Goal: Communication & Community: Answer question/provide support

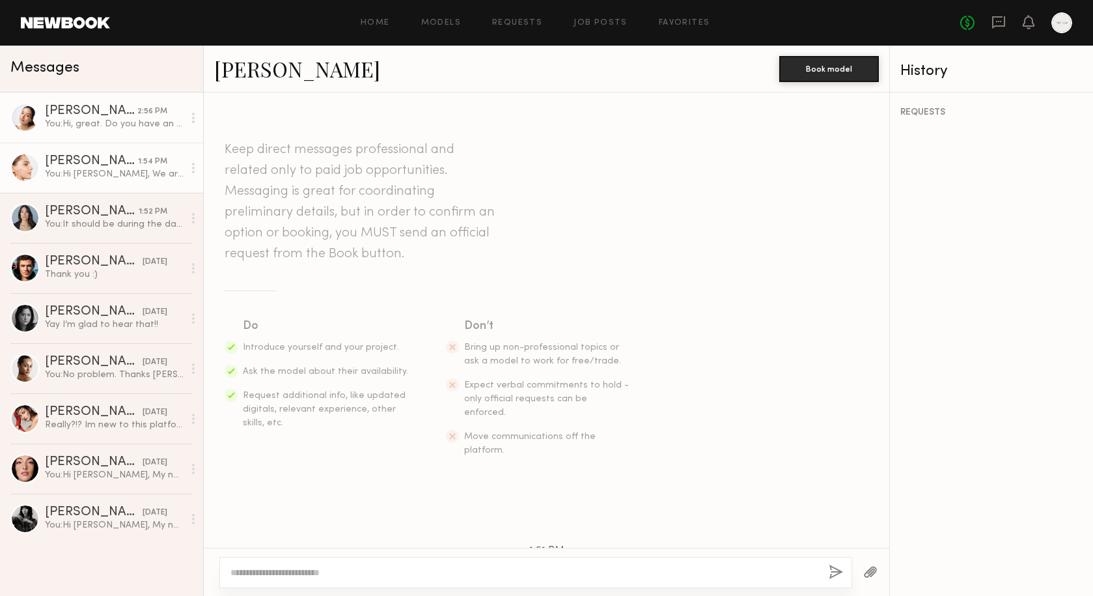
scroll to position [486, 0]
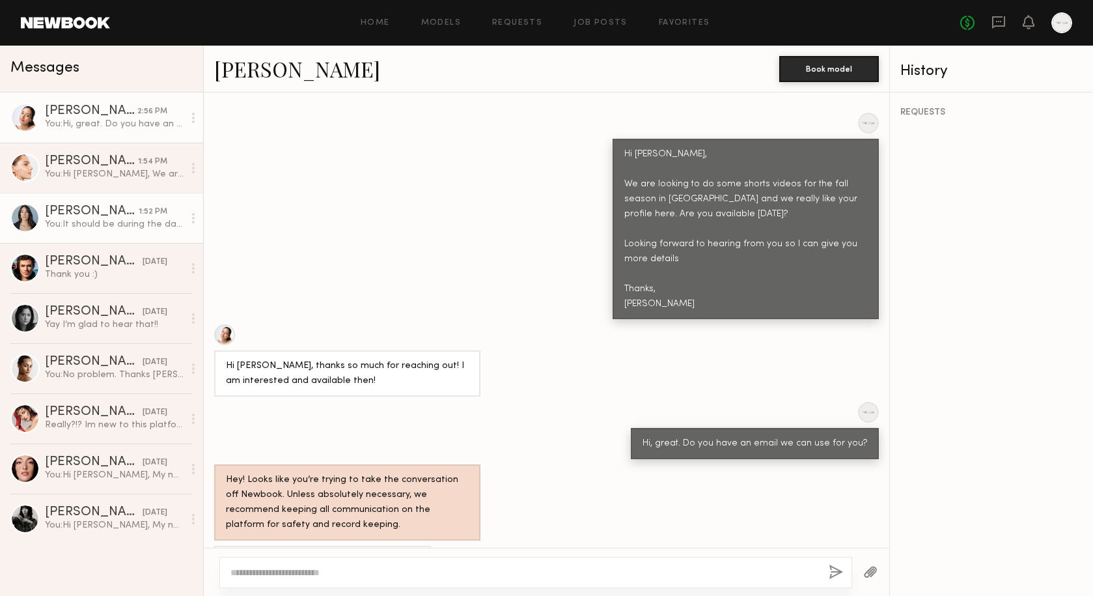
click at [116, 225] on div "You: It should be during the day for about 6 hours. Do you have an email I can …" at bounding box center [114, 224] width 139 height 12
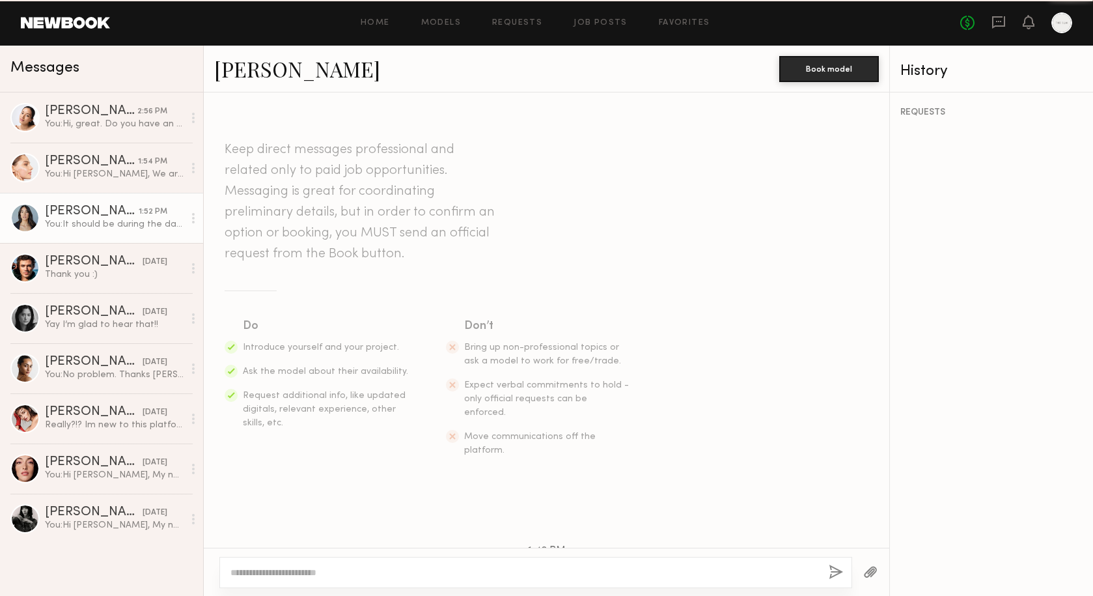
scroll to position [381, 0]
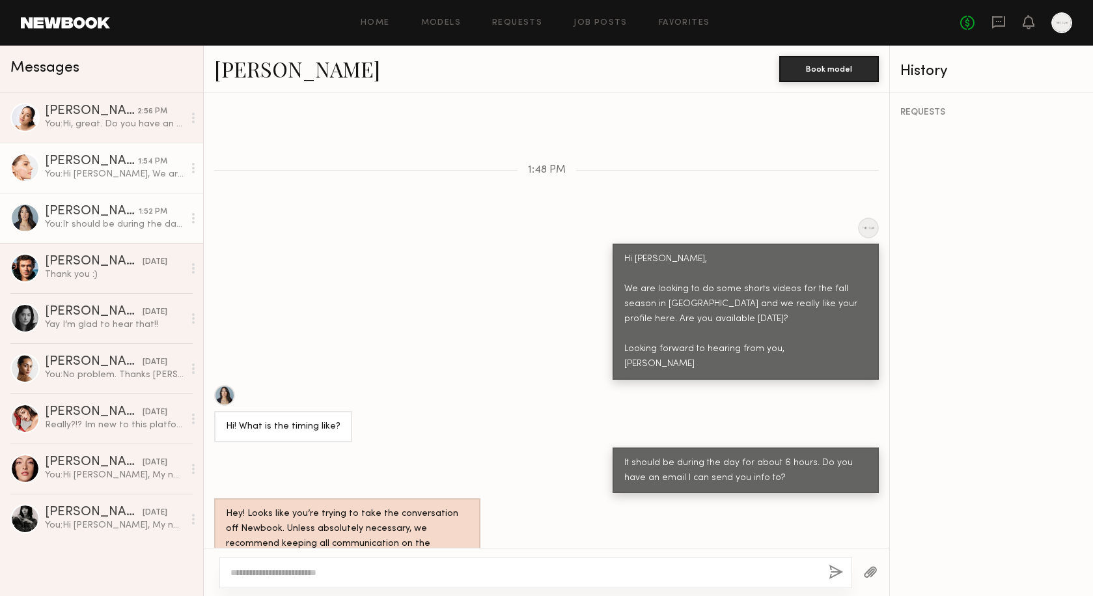
click at [81, 160] on div "[PERSON_NAME]" at bounding box center [91, 161] width 93 height 13
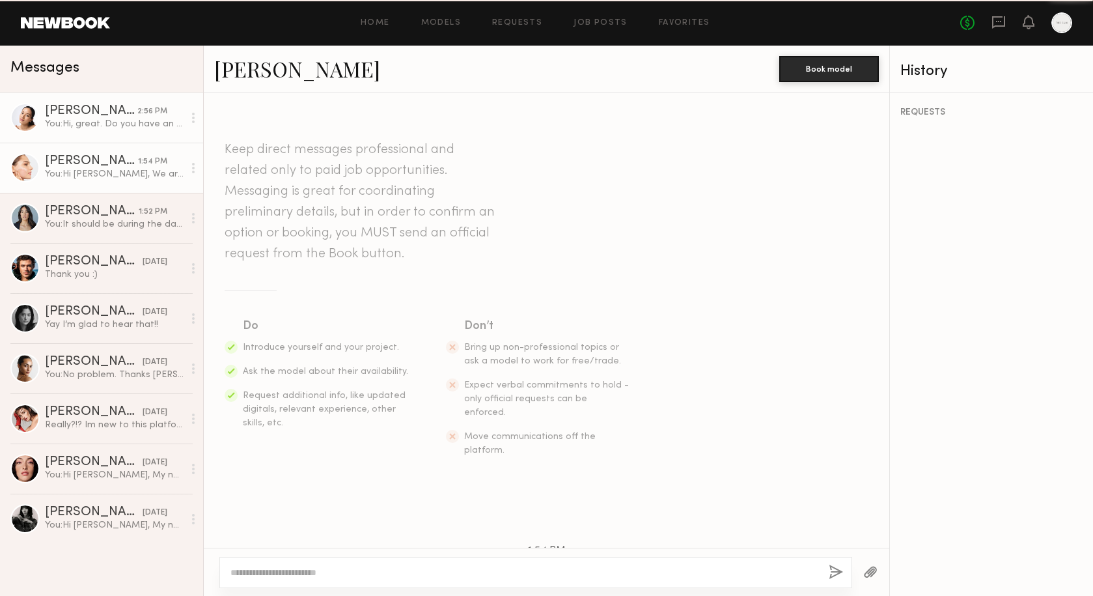
scroll to position [312, 0]
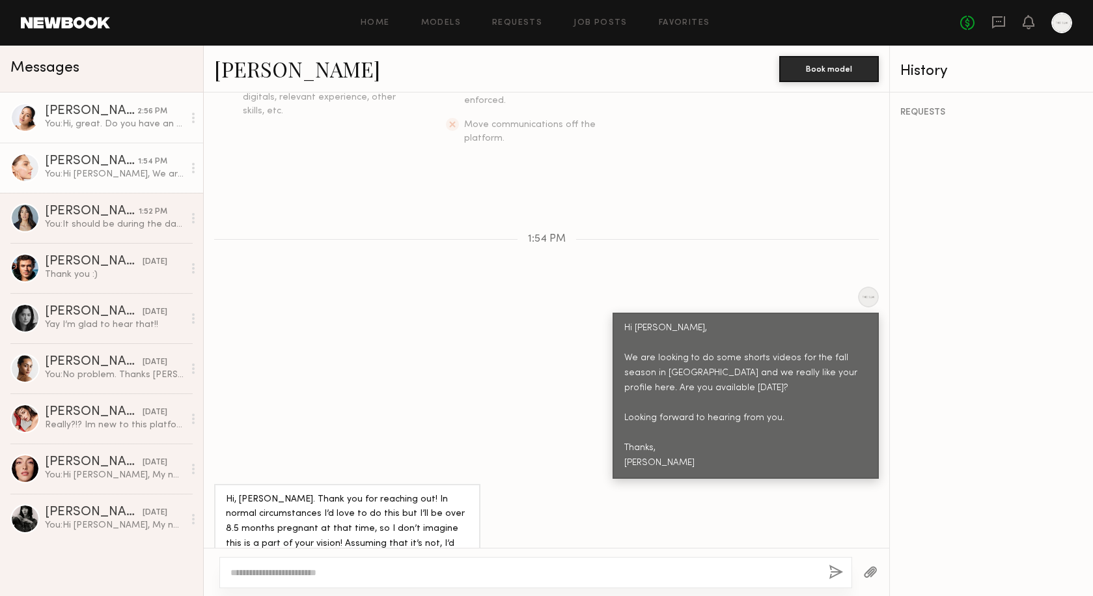
click at [91, 125] on div "You: Hi, great. Do you have an email we can use for you?" at bounding box center [114, 124] width 139 height 12
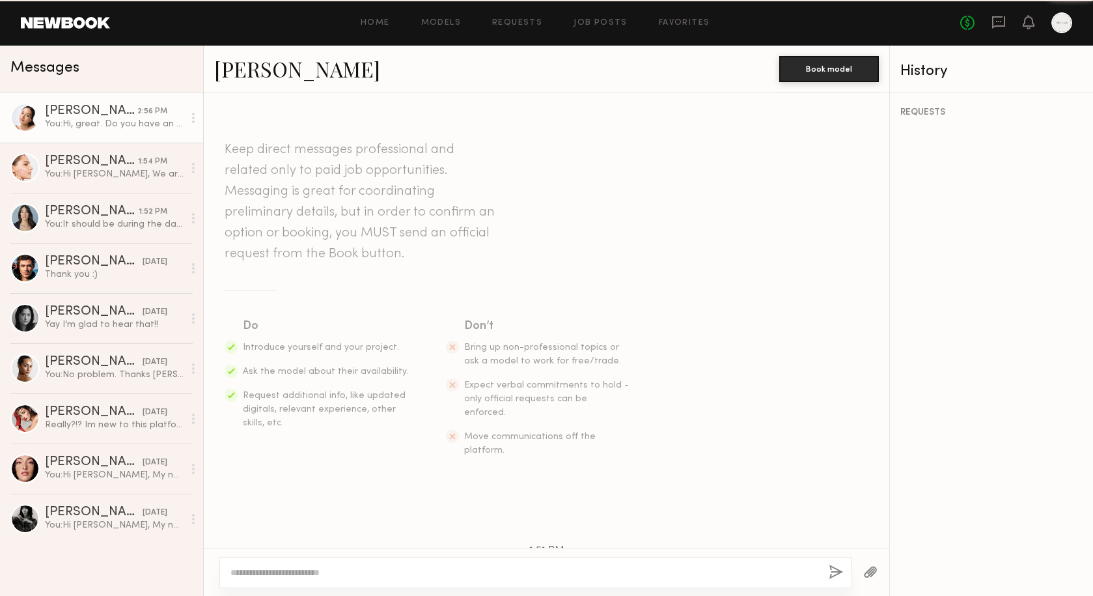
scroll to position [486, 0]
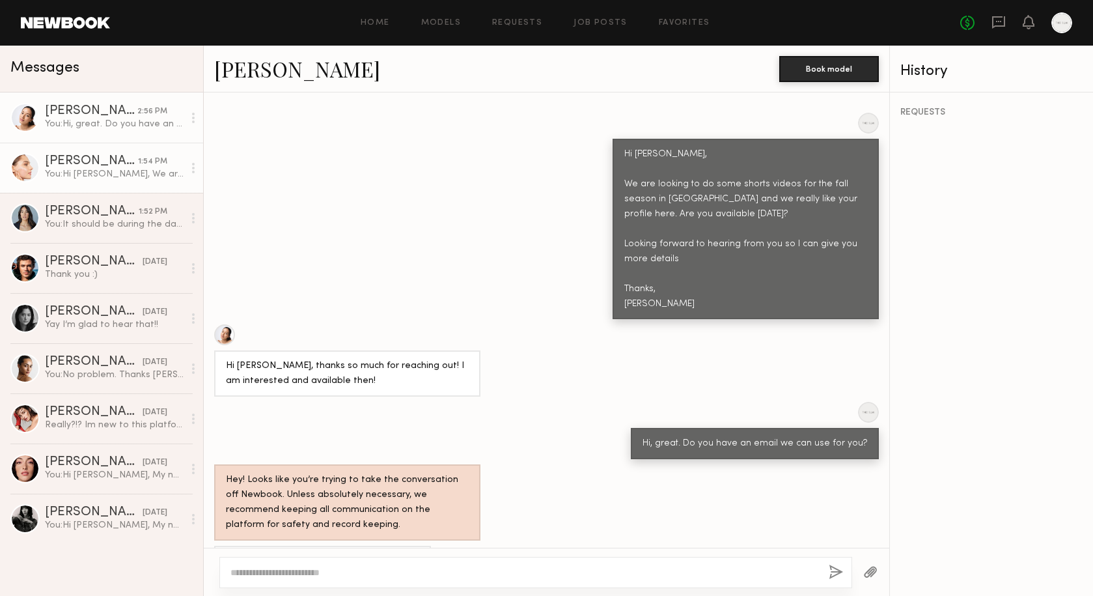
click at [86, 173] on div "You: Hi Sophia, We are looking to do some shorts videos for the fall season in …" at bounding box center [114, 174] width 139 height 12
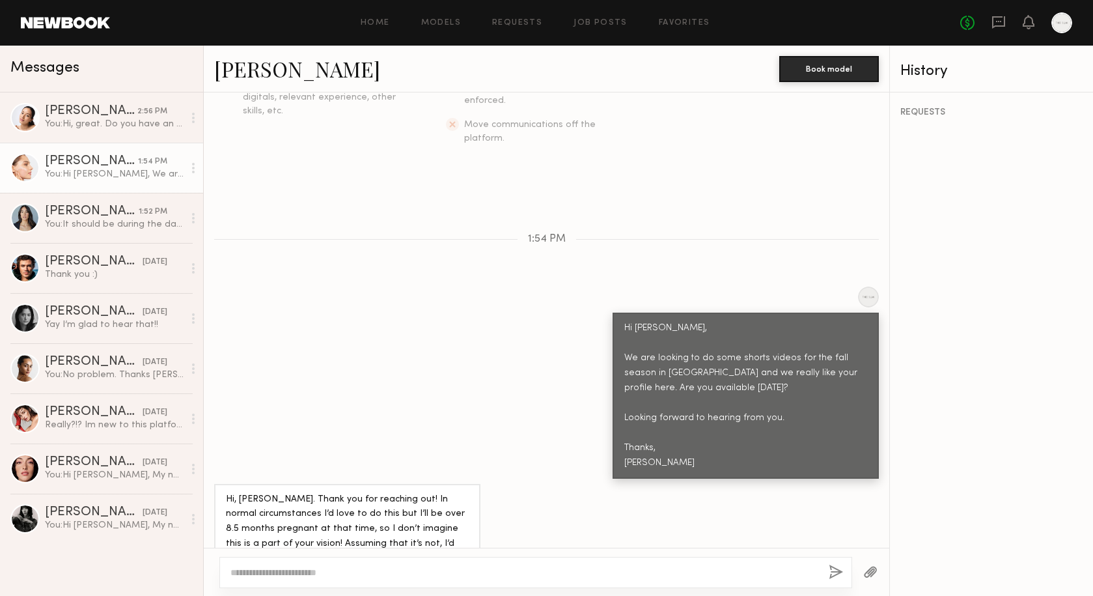
click at [307, 567] on textarea at bounding box center [525, 572] width 588 height 13
click at [296, 571] on textarea at bounding box center [525, 572] width 588 height 13
type textarea "*"
type textarea "**********"
click at [837, 574] on button "button" at bounding box center [836, 573] width 14 height 16
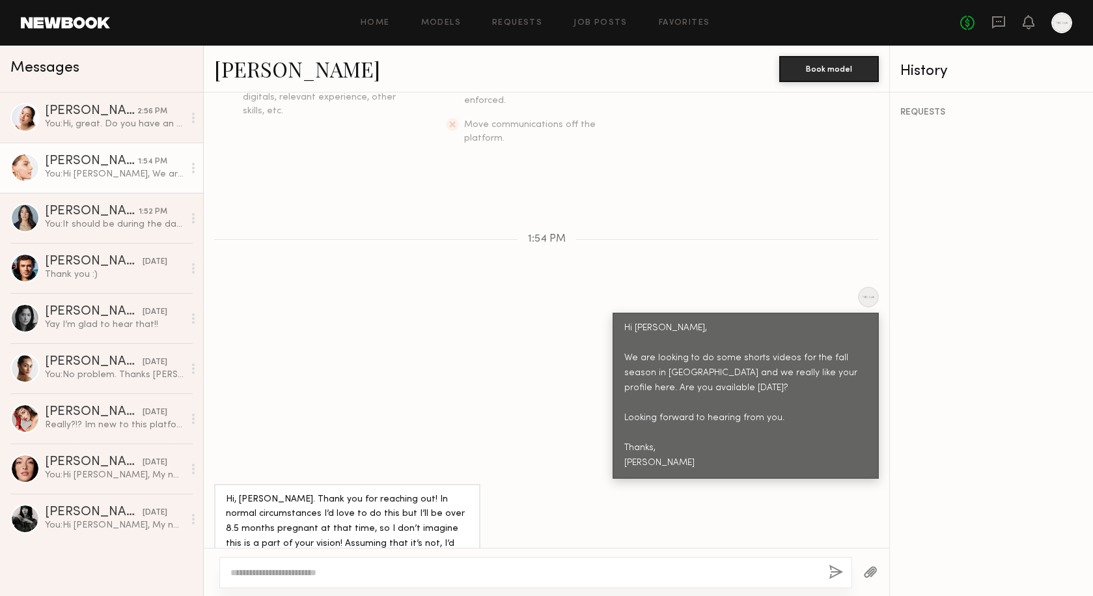
scroll to position [374, 0]
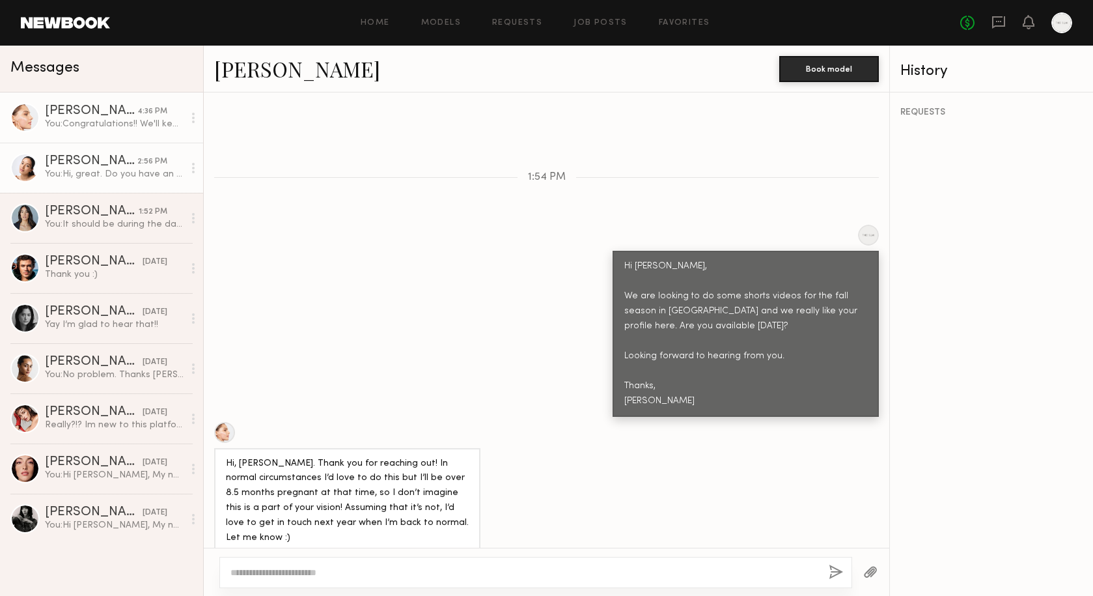
click at [89, 175] on div "You: Hi, great. Do you have an email we can use for you?" at bounding box center [114, 174] width 139 height 12
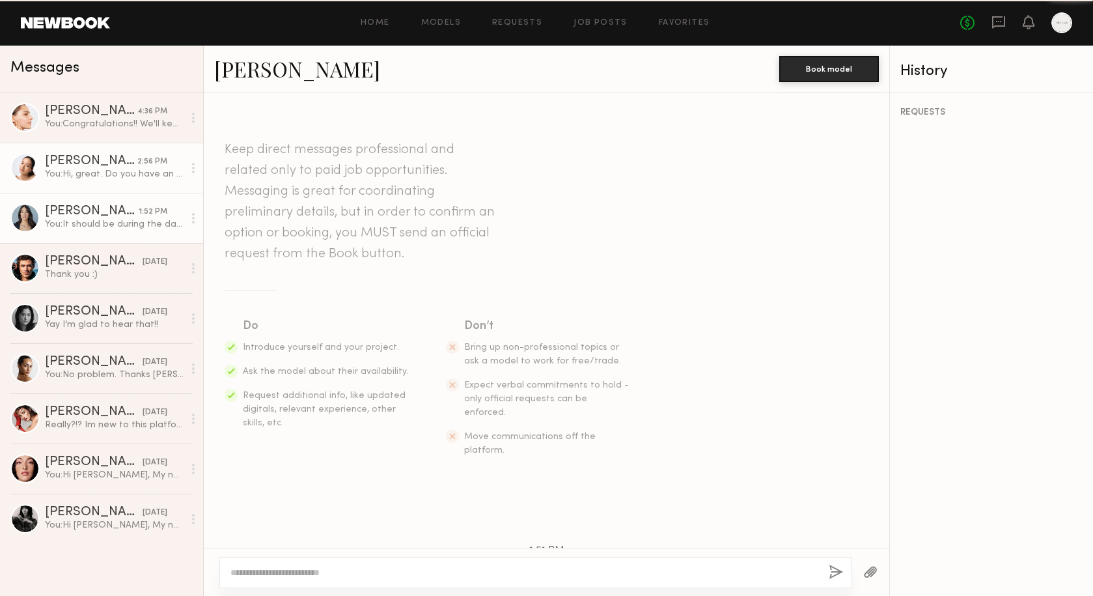
scroll to position [486, 0]
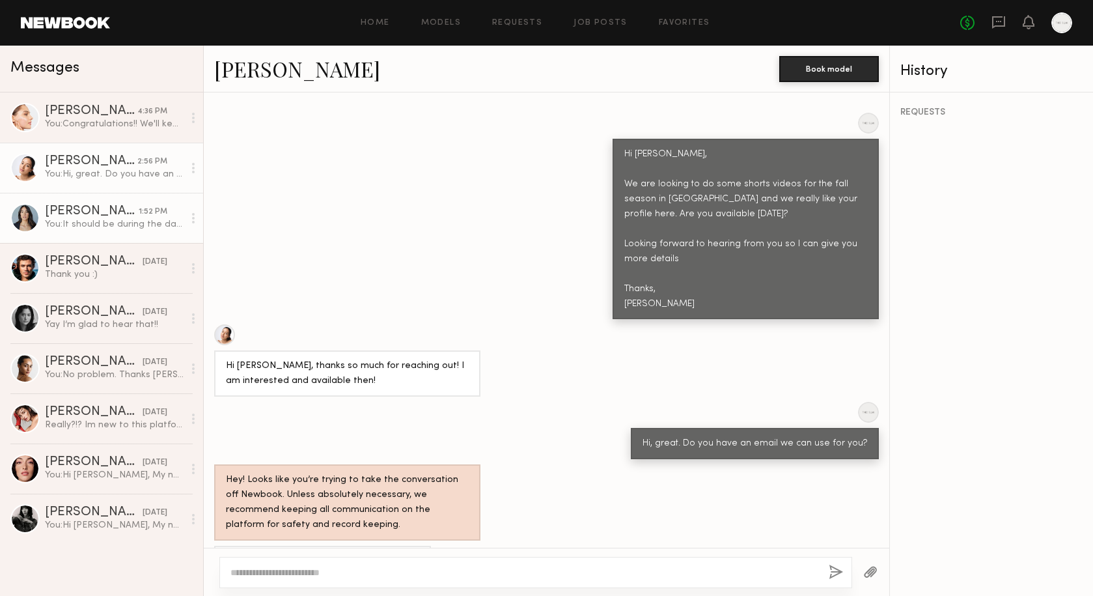
click at [94, 223] on div "You: It should be during the day for about 6 hours. Do you have an email I can …" at bounding box center [114, 224] width 139 height 12
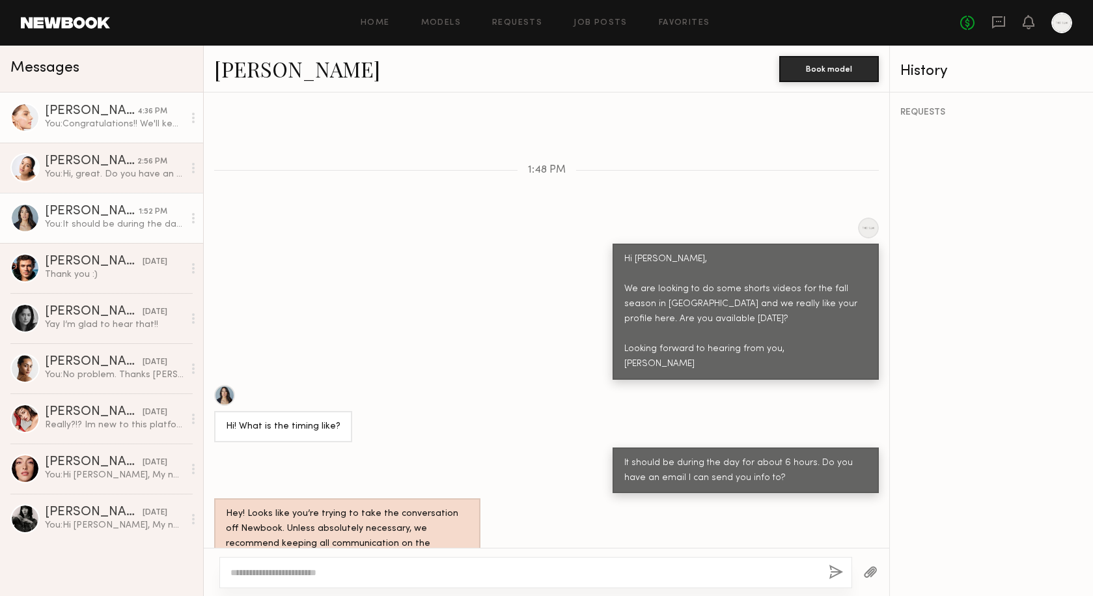
click at [110, 122] on div "You: Congratulations!! We'll keep you in mind for next year :)" at bounding box center [114, 124] width 139 height 12
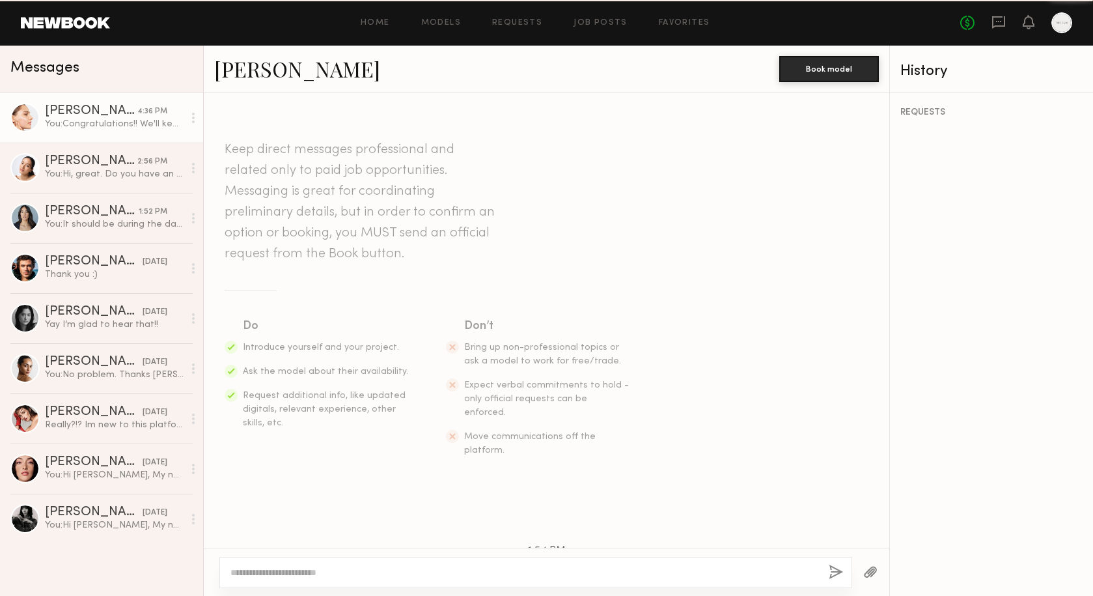
scroll to position [374, 0]
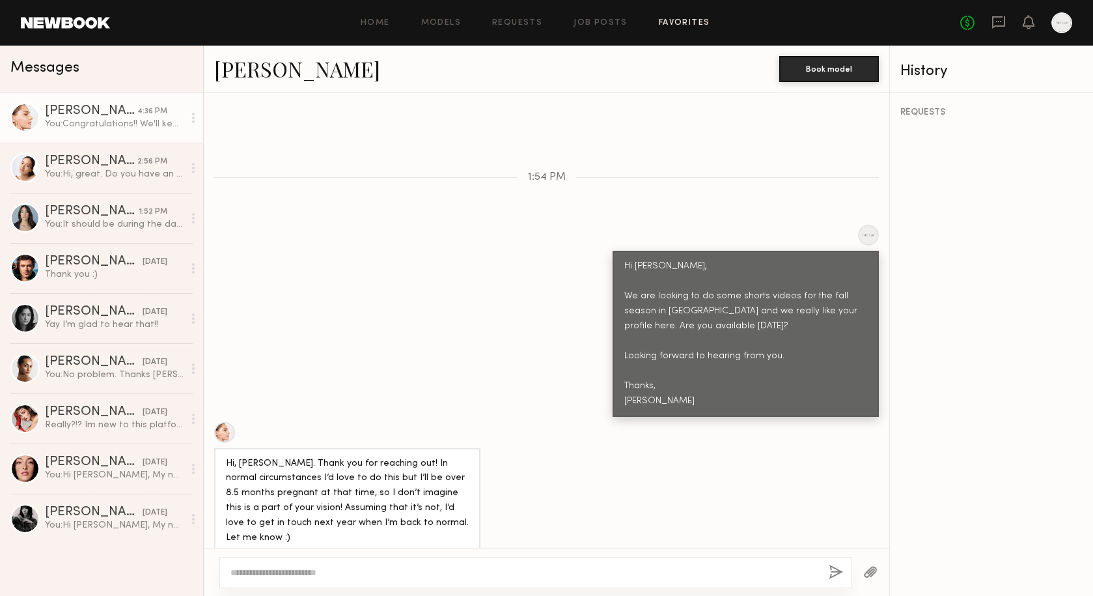
click at [683, 25] on link "Favorites" at bounding box center [684, 23] width 51 height 8
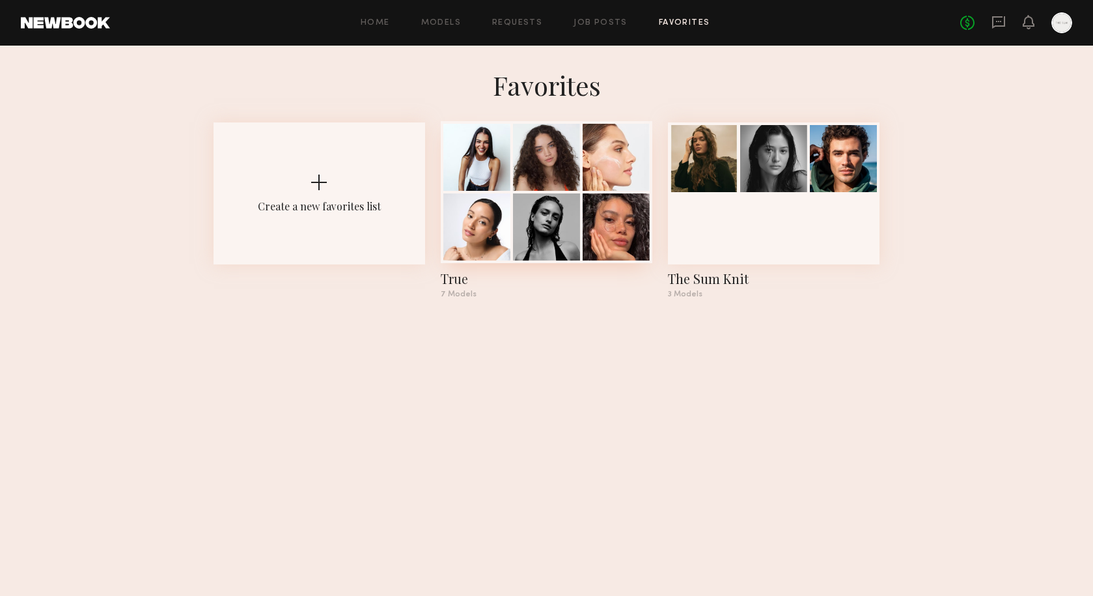
click at [593, 207] on div at bounding box center [616, 226] width 67 height 67
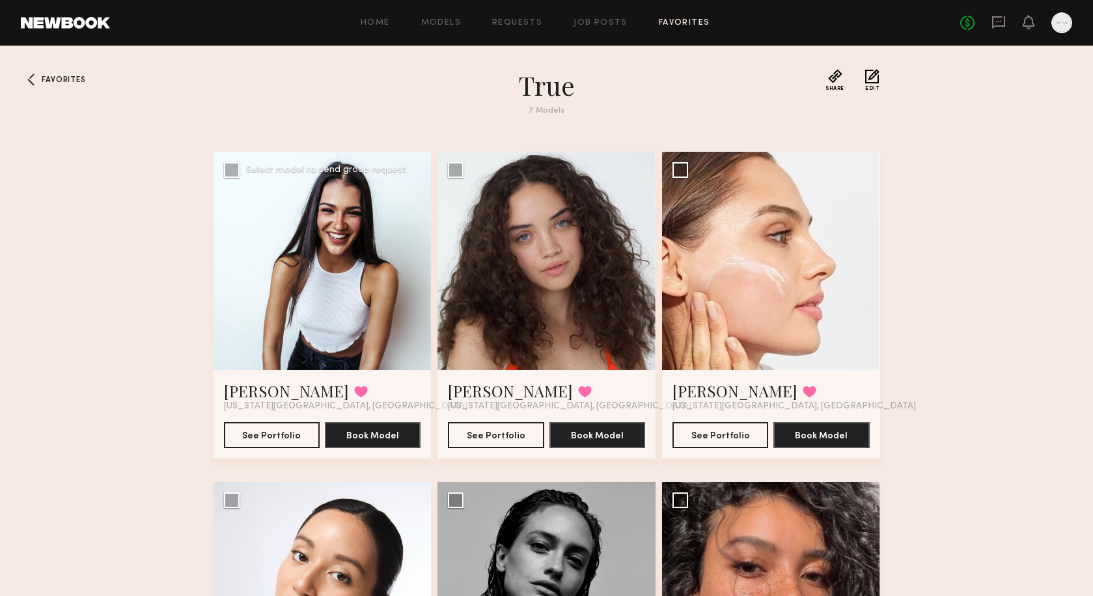
click at [294, 353] on div at bounding box center [323, 261] width 218 height 218
click at [253, 434] on button "See Portfolio" at bounding box center [272, 434] width 96 height 26
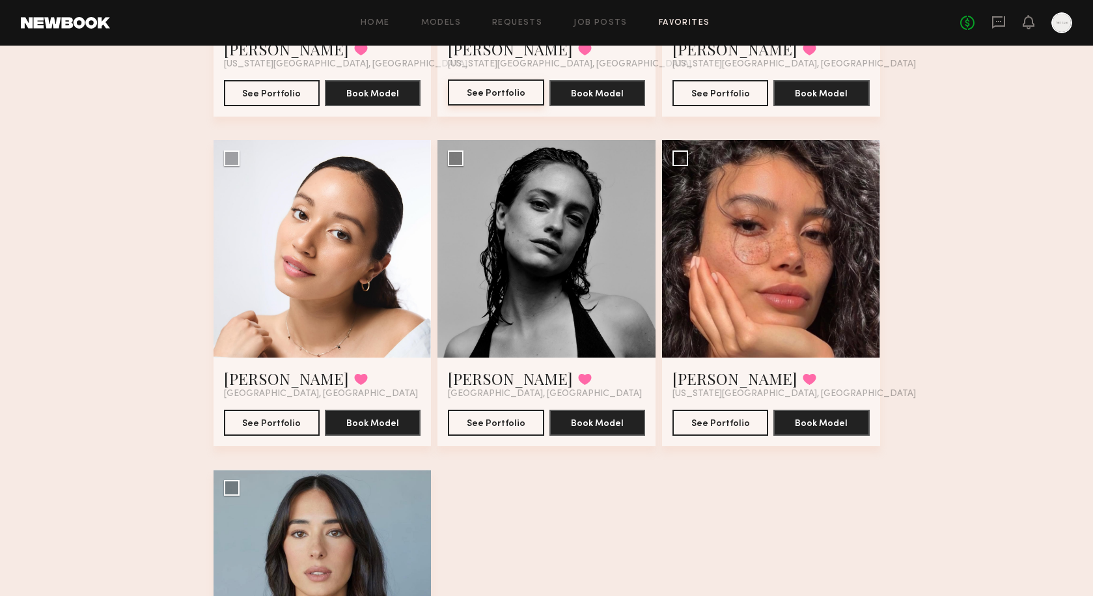
scroll to position [426, 0]
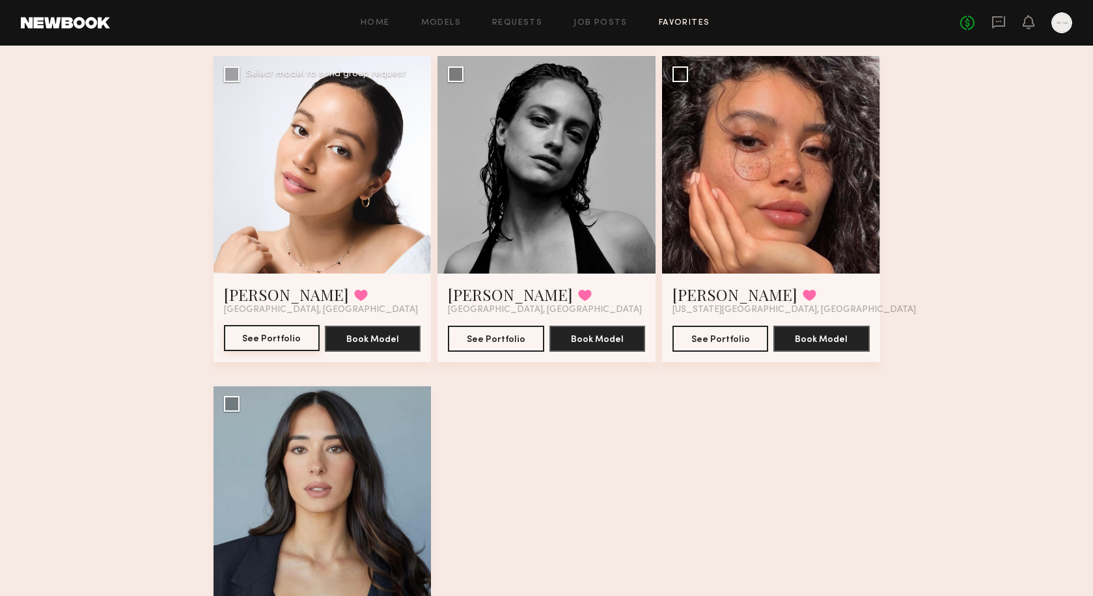
click at [285, 346] on button "See Portfolio" at bounding box center [272, 338] width 96 height 26
click at [994, 23] on icon at bounding box center [999, 22] width 14 height 14
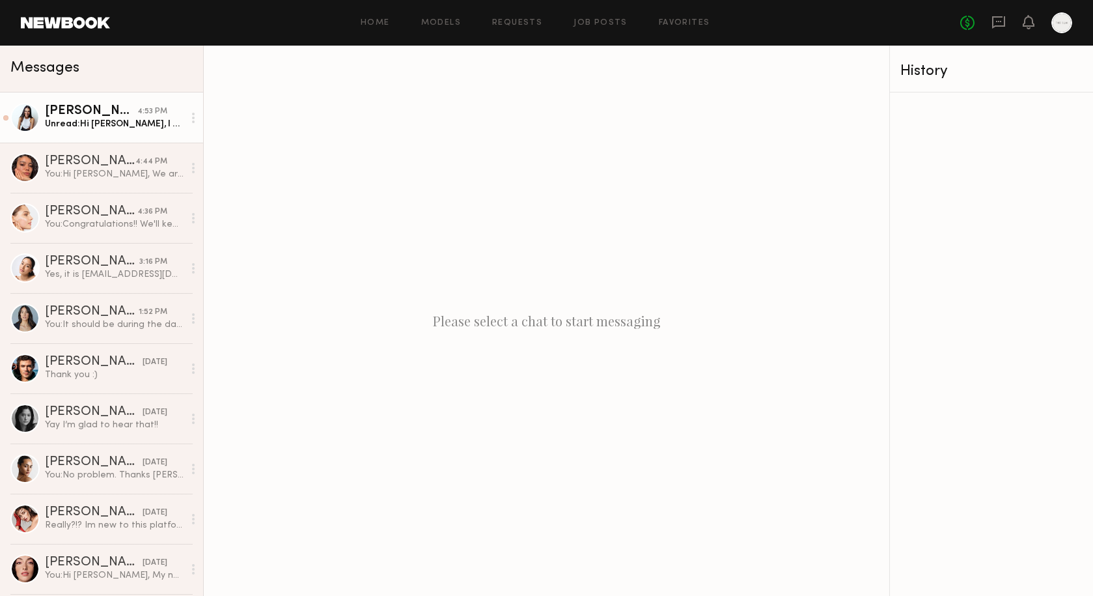
click at [98, 121] on div "Unread: Hi Susana, I hope you’re doing well! Yes, I am available October 14th. …" at bounding box center [114, 124] width 139 height 12
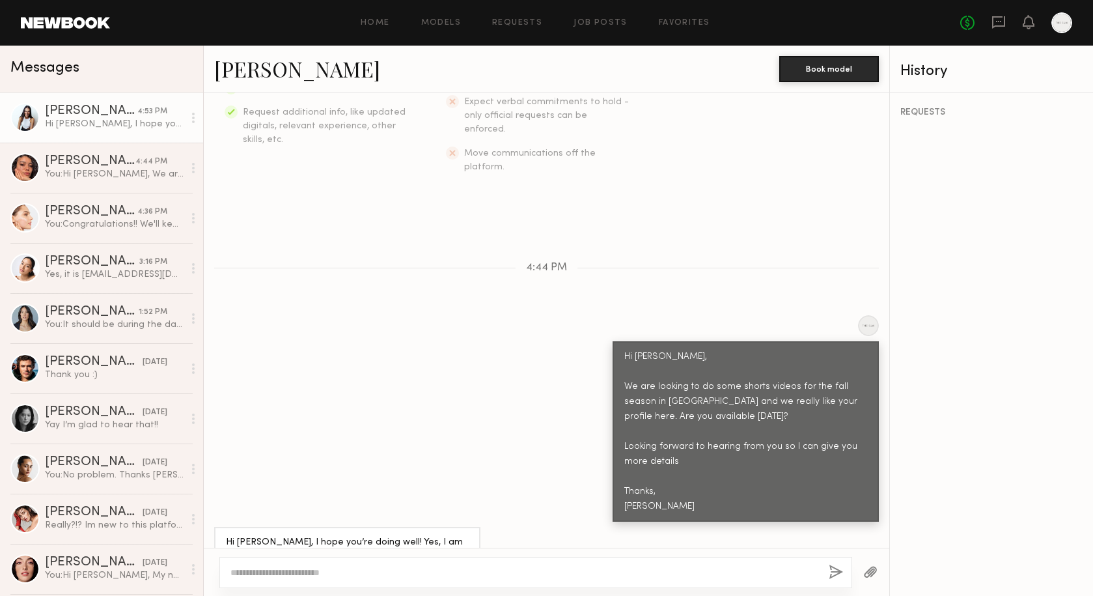
click at [311, 578] on textarea at bounding box center [525, 572] width 588 height 13
type textarea "*"
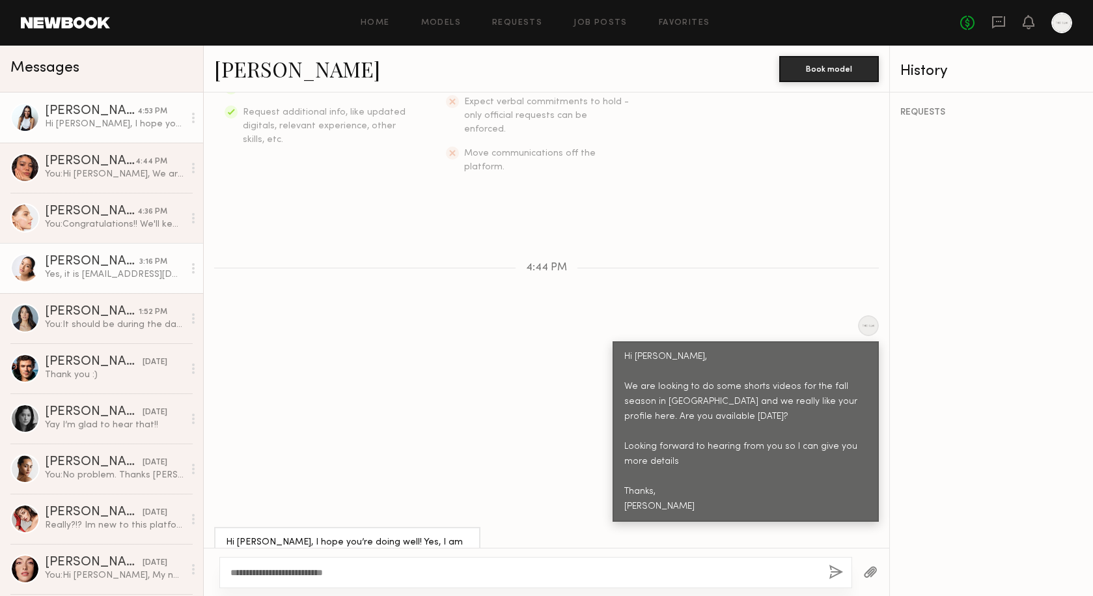
type textarea "**********"
click at [87, 283] on link "Christa G. 3:16 PM Yes, it is christaguzman01@gmail.com" at bounding box center [101, 268] width 203 height 50
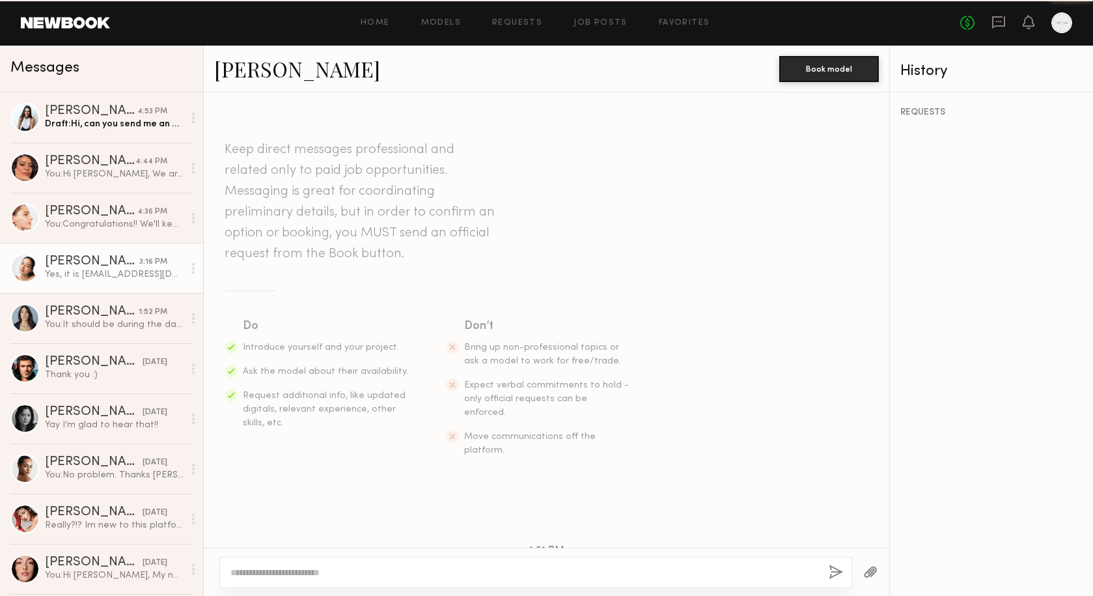
scroll to position [486, 0]
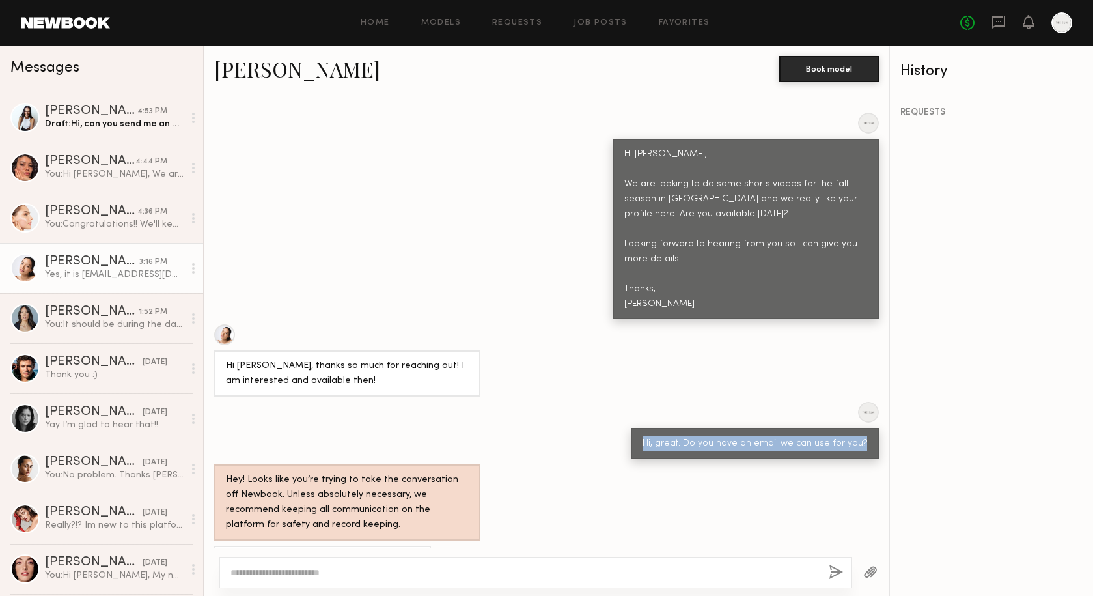
drag, startPoint x: 653, startPoint y: 406, endPoint x: 869, endPoint y: 408, distance: 216.2
click at [869, 428] on div "Hi, great. Do you have an email we can use for you?" at bounding box center [755, 443] width 248 height 31
copy div "Hi, great. Do you have an email we can use for you?"
click at [76, 129] on div "Draft: Hi, can you send me an email" at bounding box center [114, 124] width 139 height 12
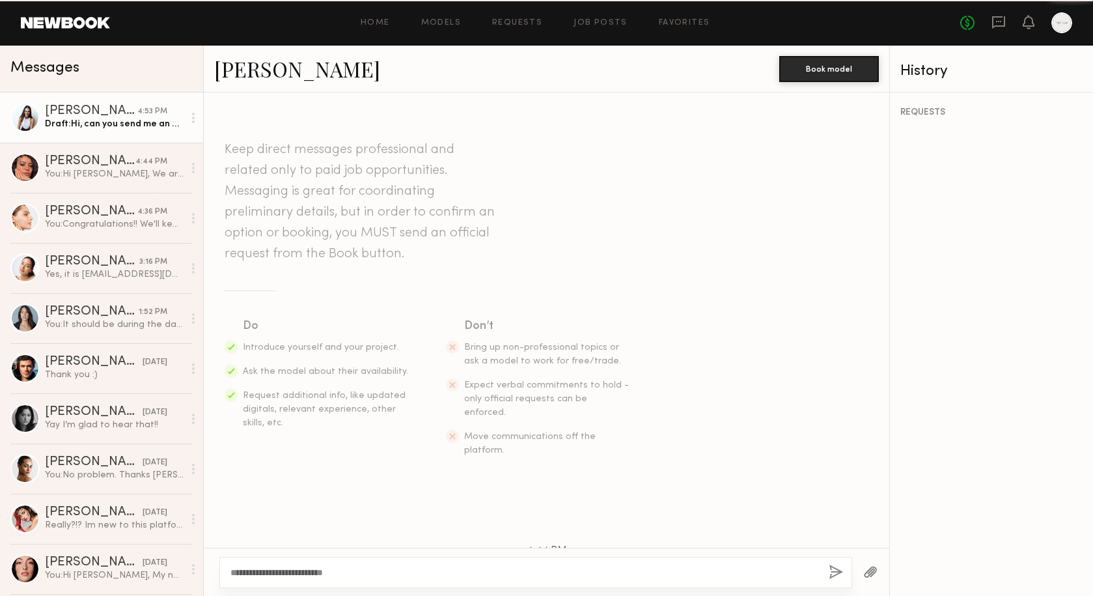
scroll to position [283, 0]
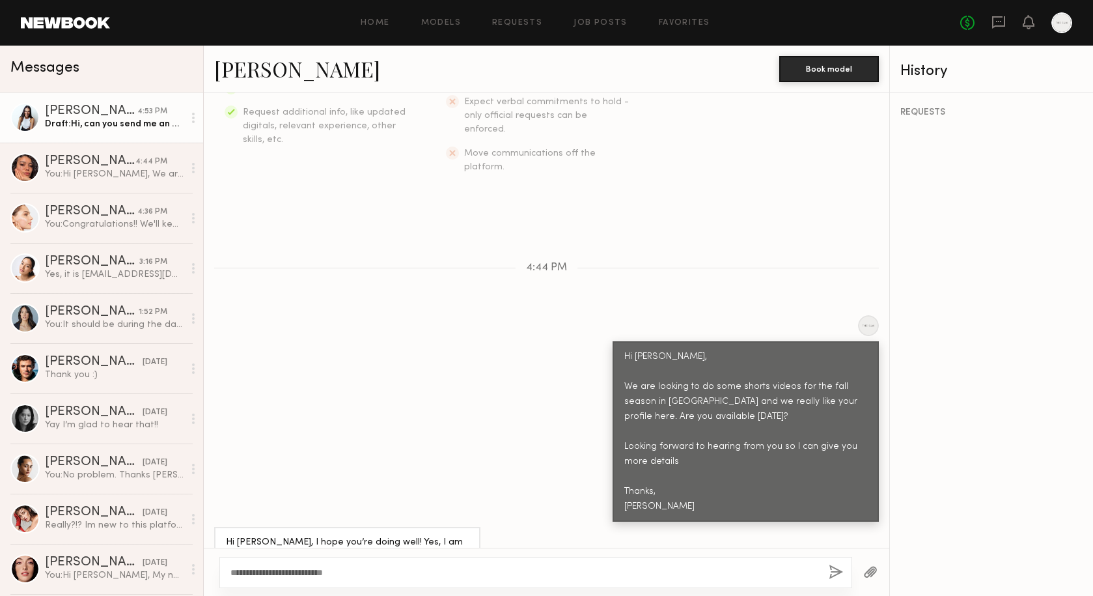
drag, startPoint x: 244, startPoint y: 572, endPoint x: 409, endPoint y: 568, distance: 164.8
click at [409, 568] on textarea "**********" at bounding box center [525, 572] width 588 height 13
drag, startPoint x: 244, startPoint y: 573, endPoint x: 216, endPoint y: 567, distance: 28.6
click at [216, 567] on div "**********" at bounding box center [547, 572] width 686 height 48
click at [281, 568] on textarea "**********" at bounding box center [525, 572] width 588 height 13
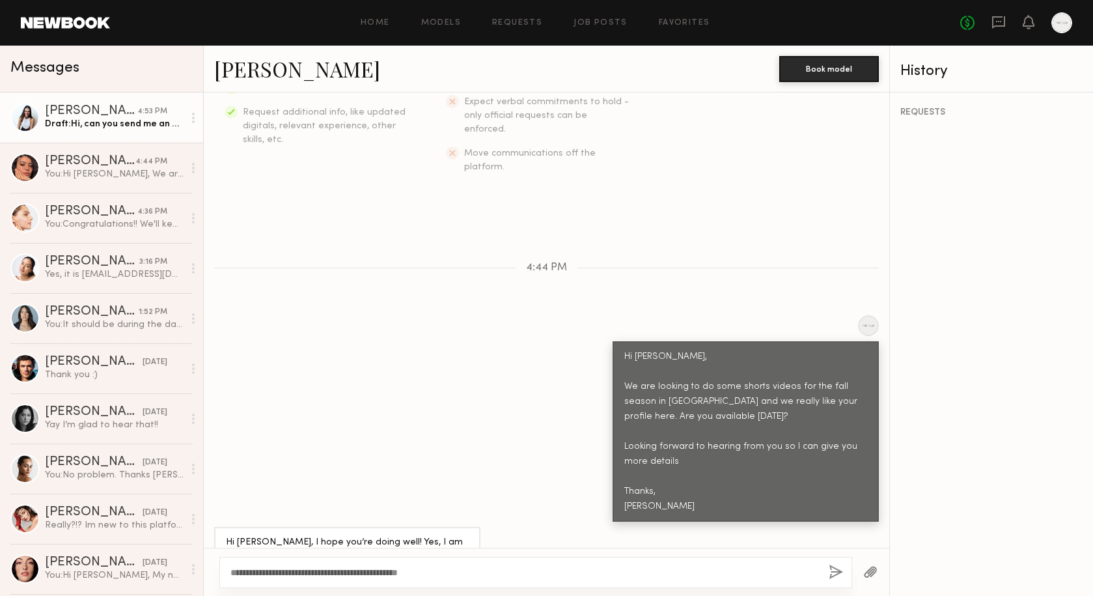
click at [281, 568] on textarea "**********" at bounding box center [525, 572] width 588 height 13
type textarea "**********"
click at [838, 574] on button "button" at bounding box center [836, 573] width 14 height 16
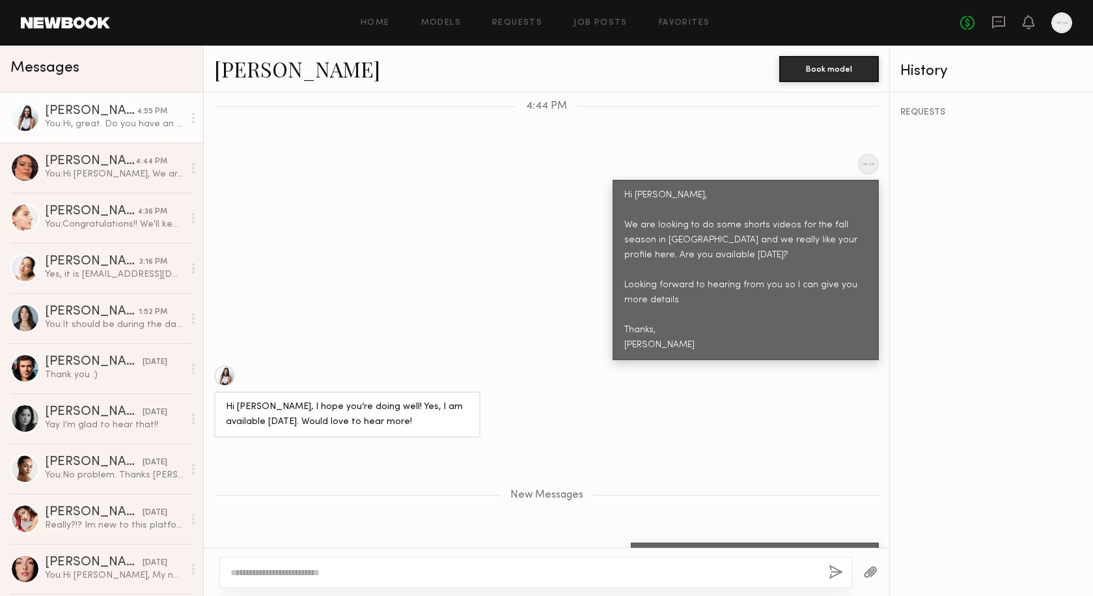
scroll to position [524, 0]
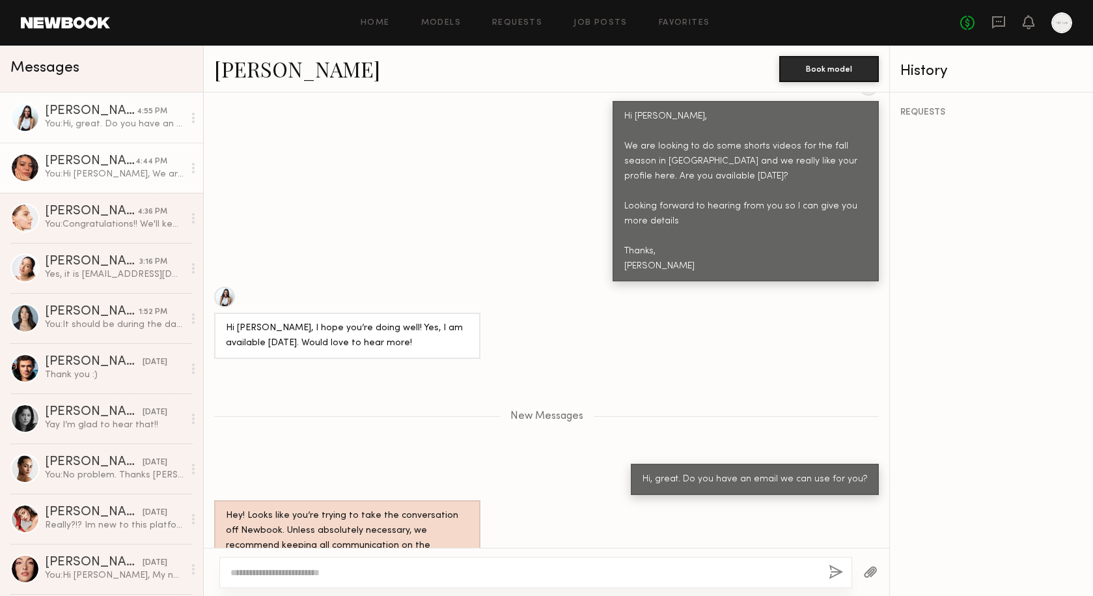
click at [110, 177] on div "You: Hi Kelianne, We are looking to do some shorts videos for the fall season i…" at bounding box center [114, 174] width 139 height 12
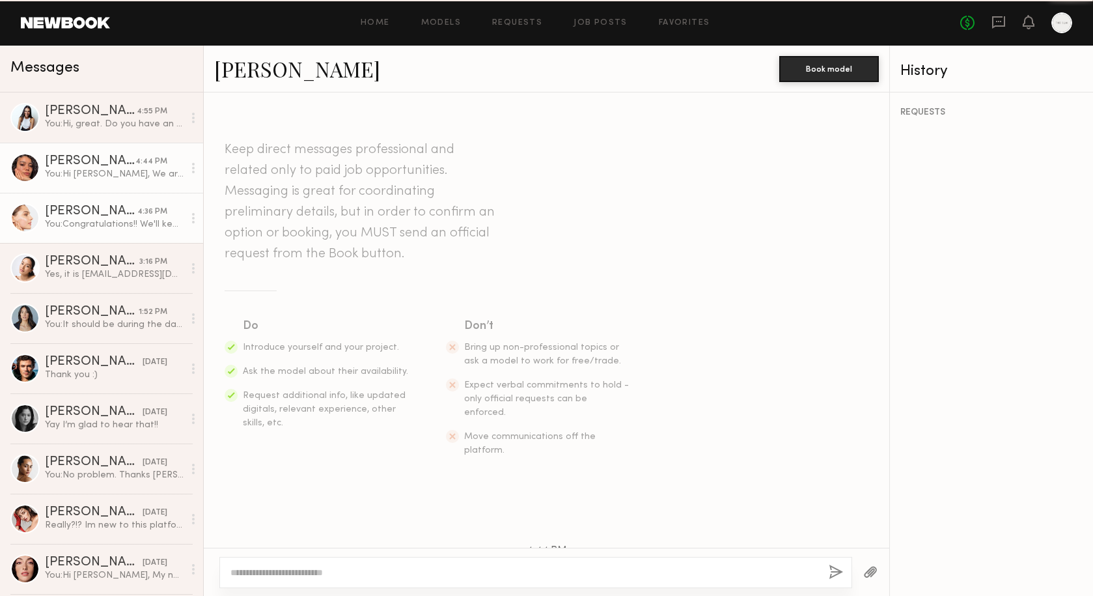
scroll to position [219, 0]
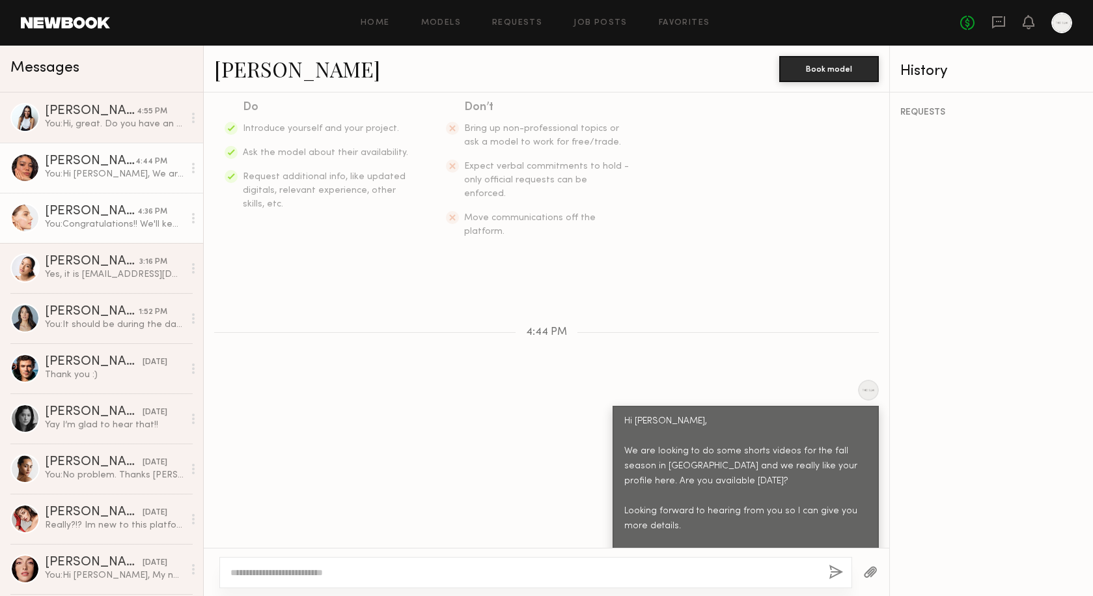
click at [111, 214] on div "[PERSON_NAME]" at bounding box center [91, 211] width 92 height 13
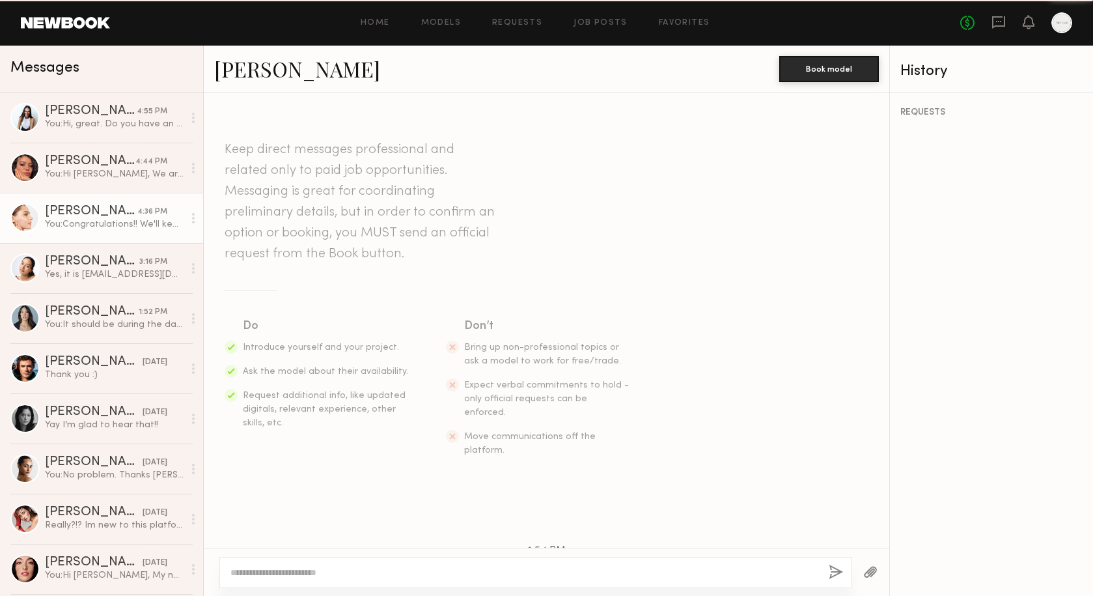
scroll to position [374, 0]
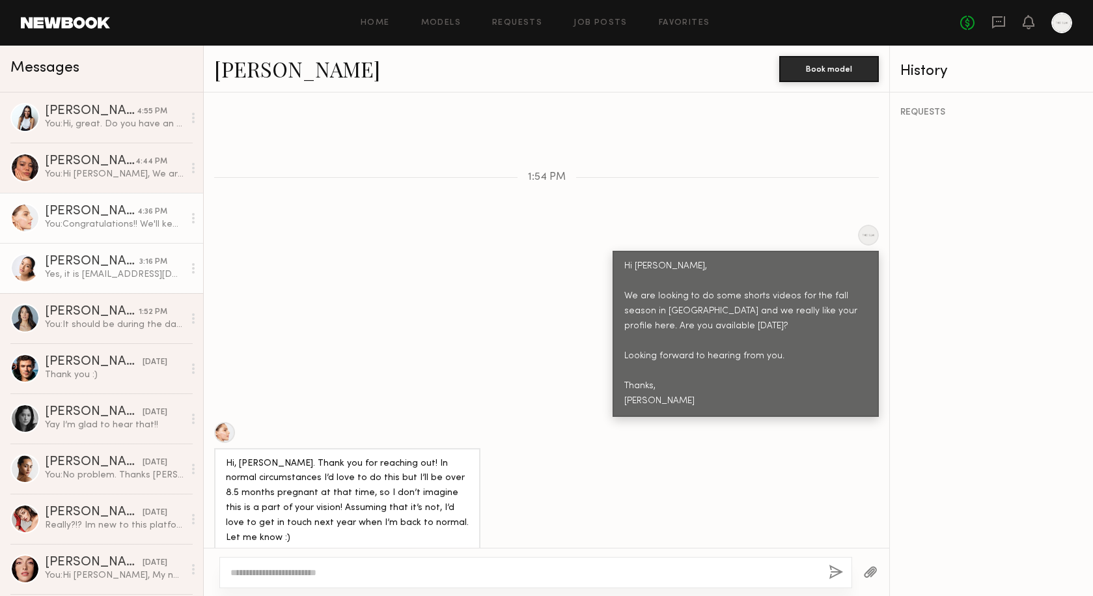
click at [105, 261] on div "[PERSON_NAME]" at bounding box center [92, 261] width 94 height 13
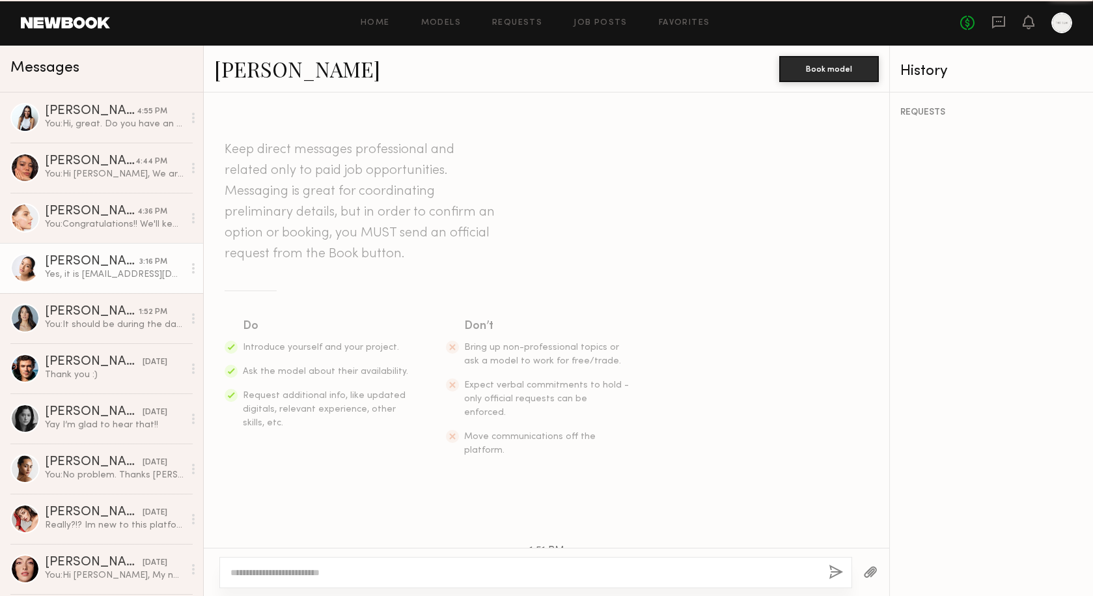
scroll to position [486, 0]
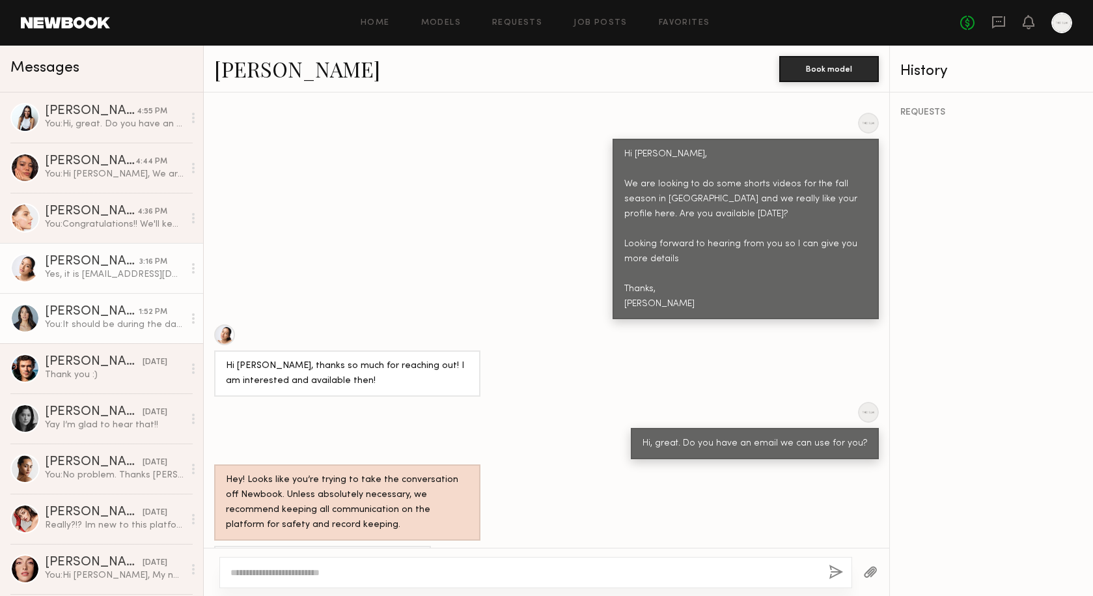
click at [102, 311] on div "[PERSON_NAME]" at bounding box center [92, 311] width 94 height 13
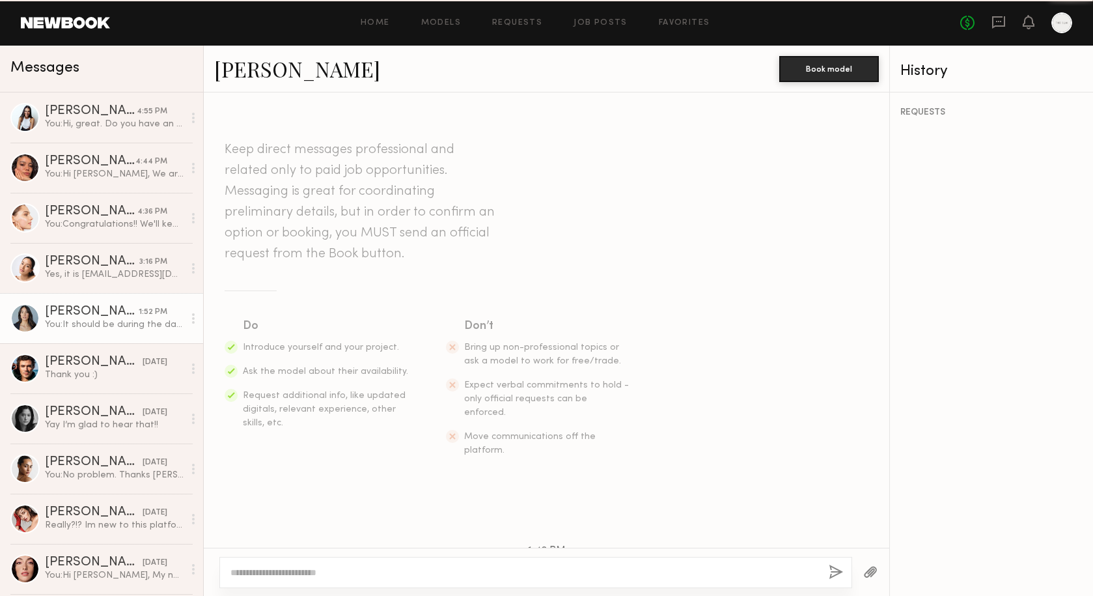
scroll to position [381, 0]
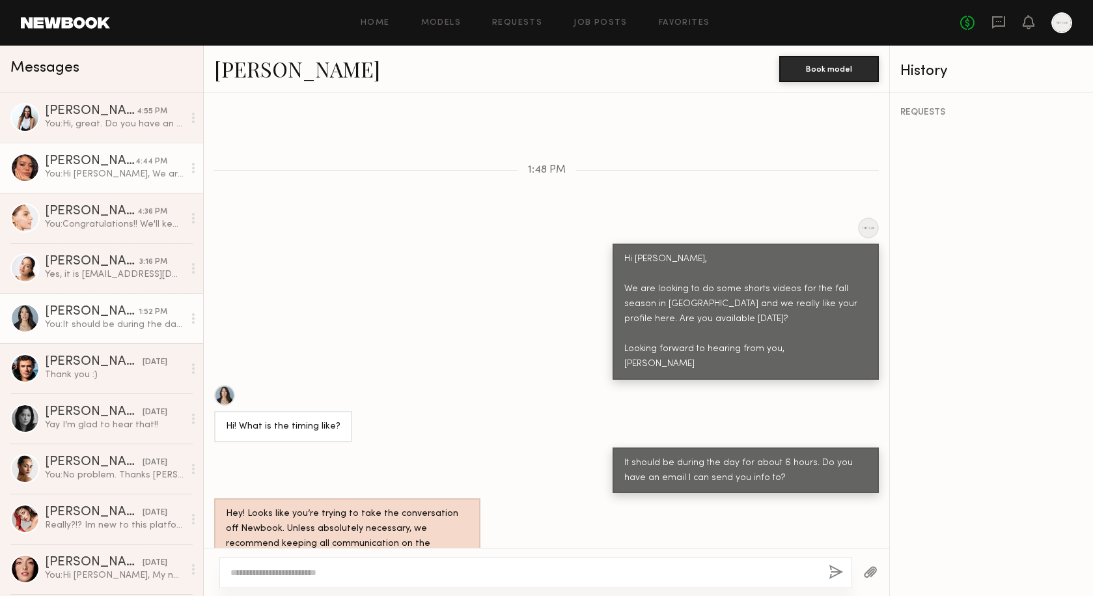
click at [105, 180] on div "You: Hi Kelianne, We are looking to do some shorts videos for the fall season i…" at bounding box center [114, 174] width 139 height 12
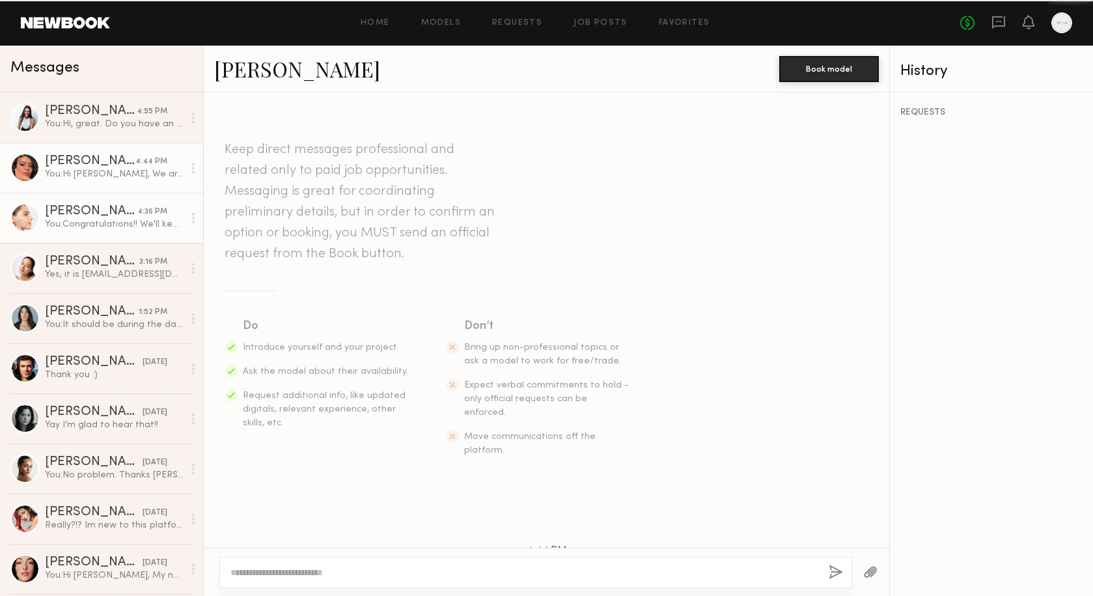
scroll to position [219, 0]
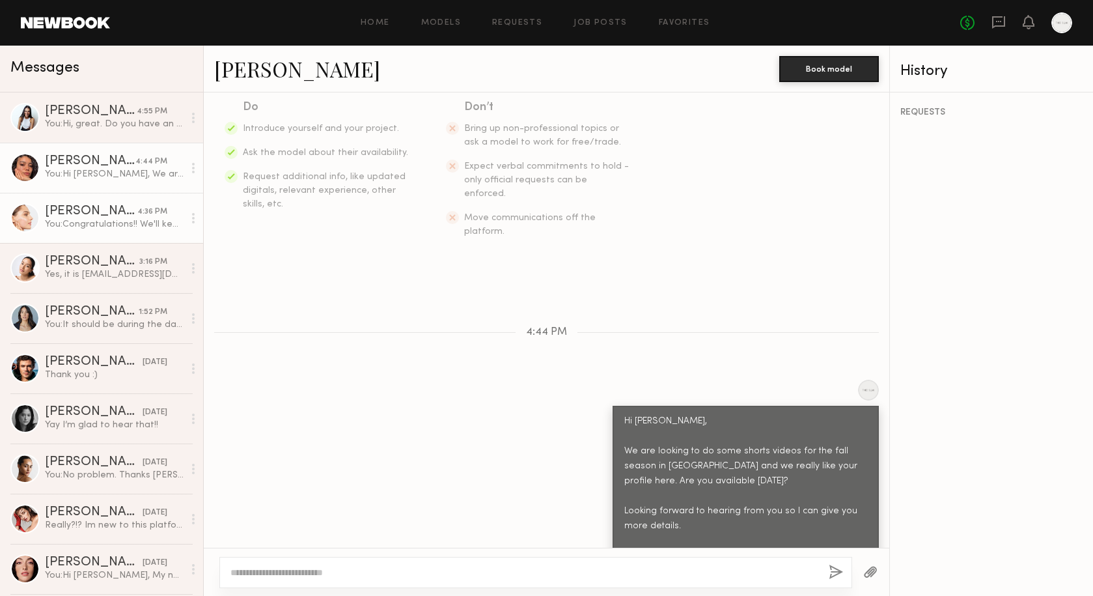
click at [102, 228] on div "You: Congratulations!! We'll keep you in mind for next year :)" at bounding box center [114, 224] width 139 height 12
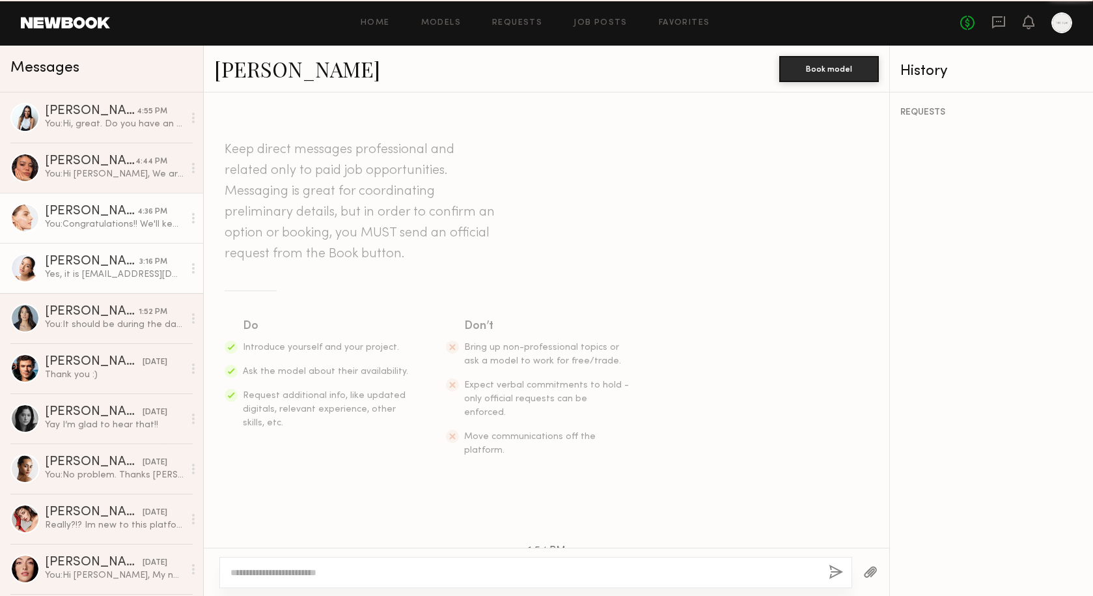
scroll to position [374, 0]
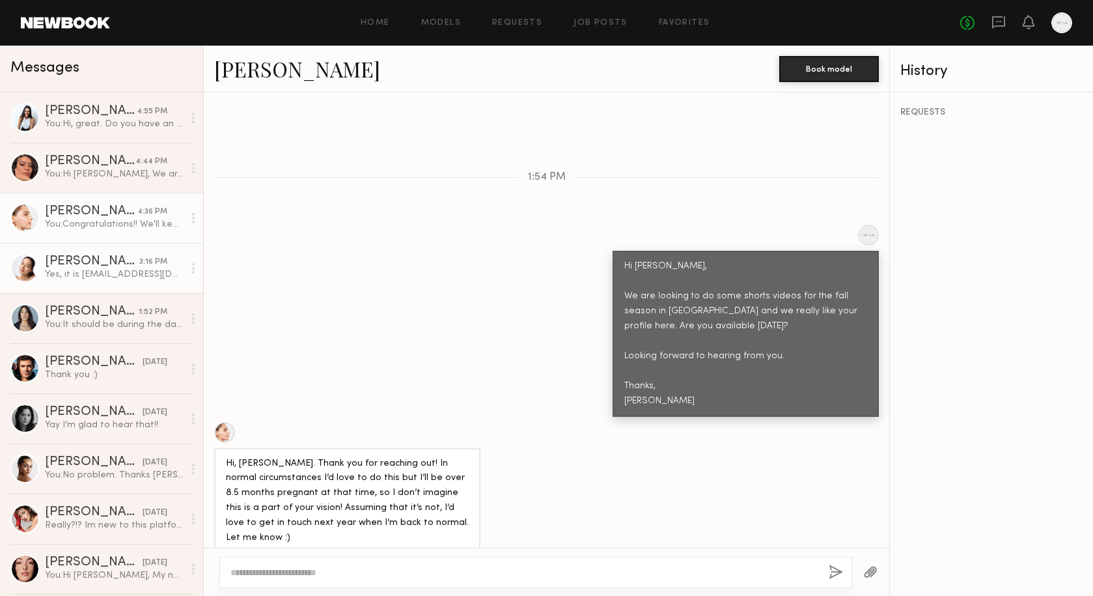
click at [91, 260] on div "[PERSON_NAME]" at bounding box center [92, 261] width 94 height 13
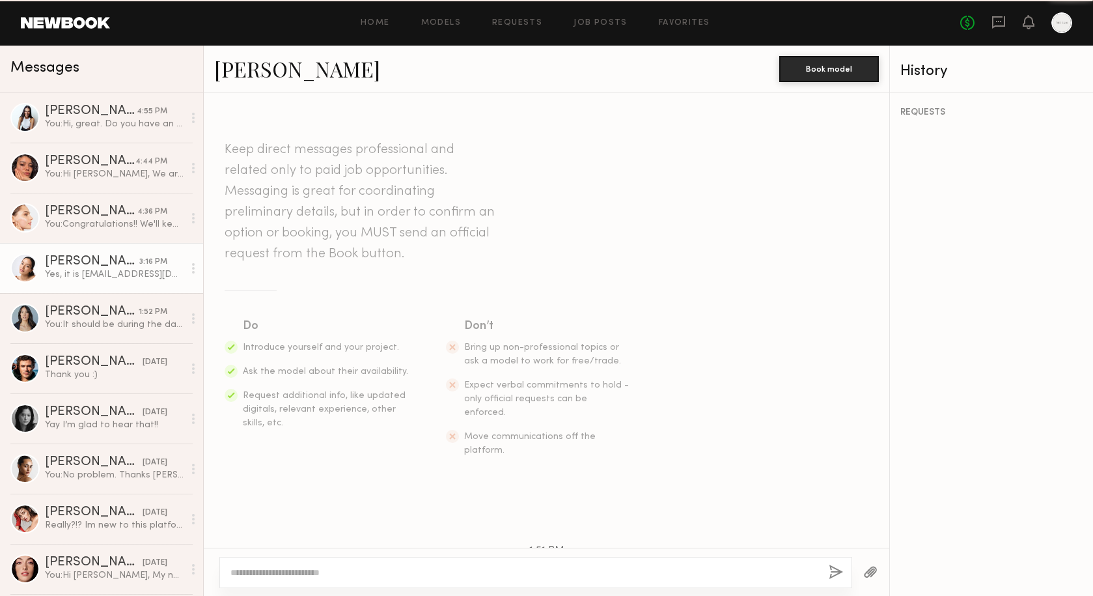
scroll to position [486, 0]
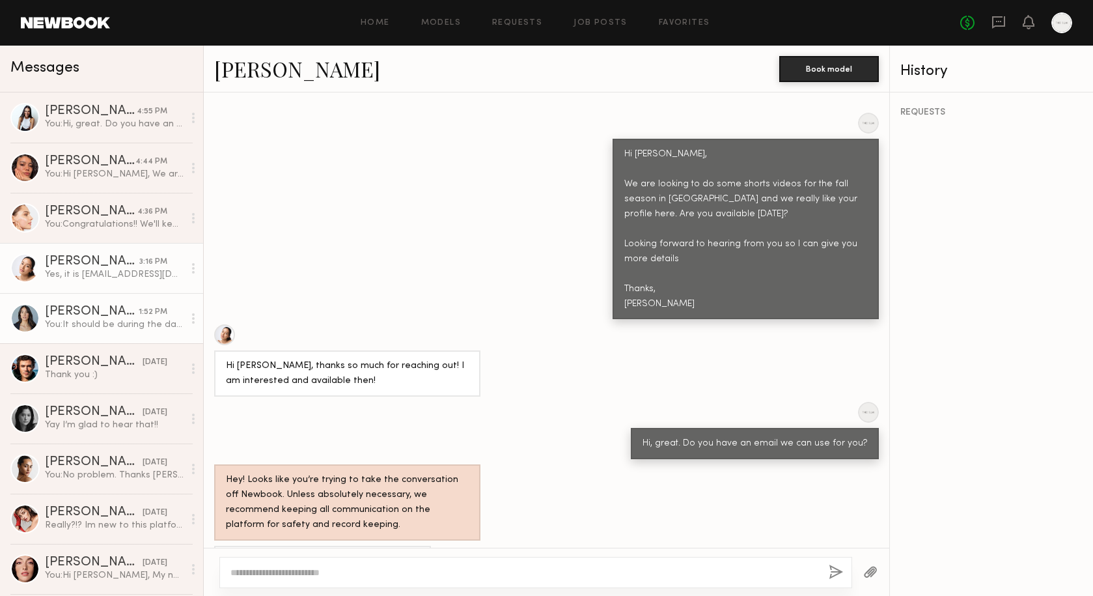
click at [87, 312] on div "[PERSON_NAME]" at bounding box center [92, 311] width 94 height 13
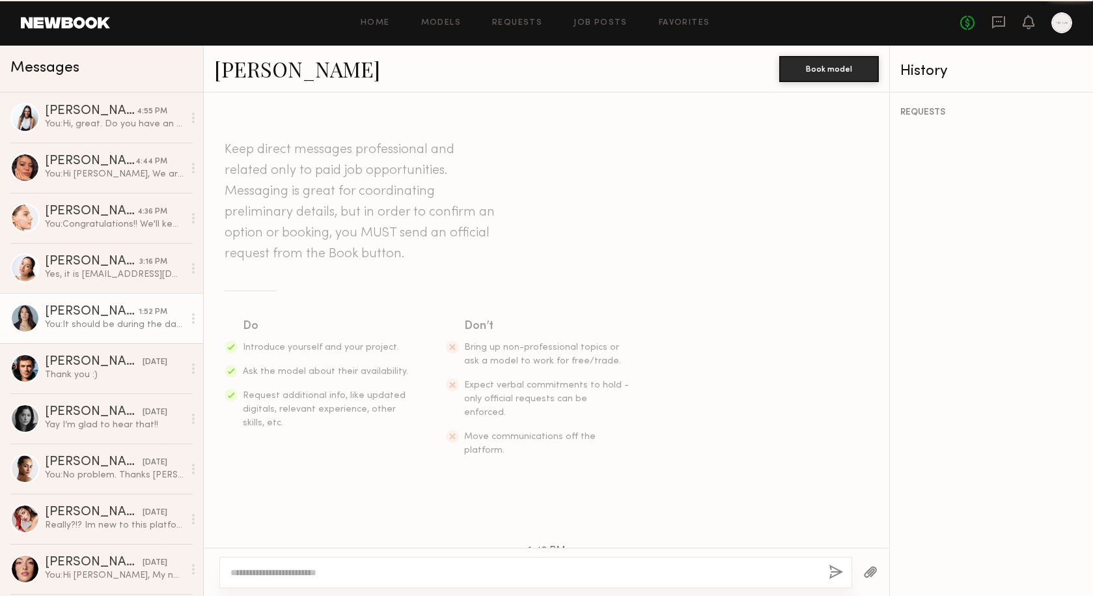
scroll to position [381, 0]
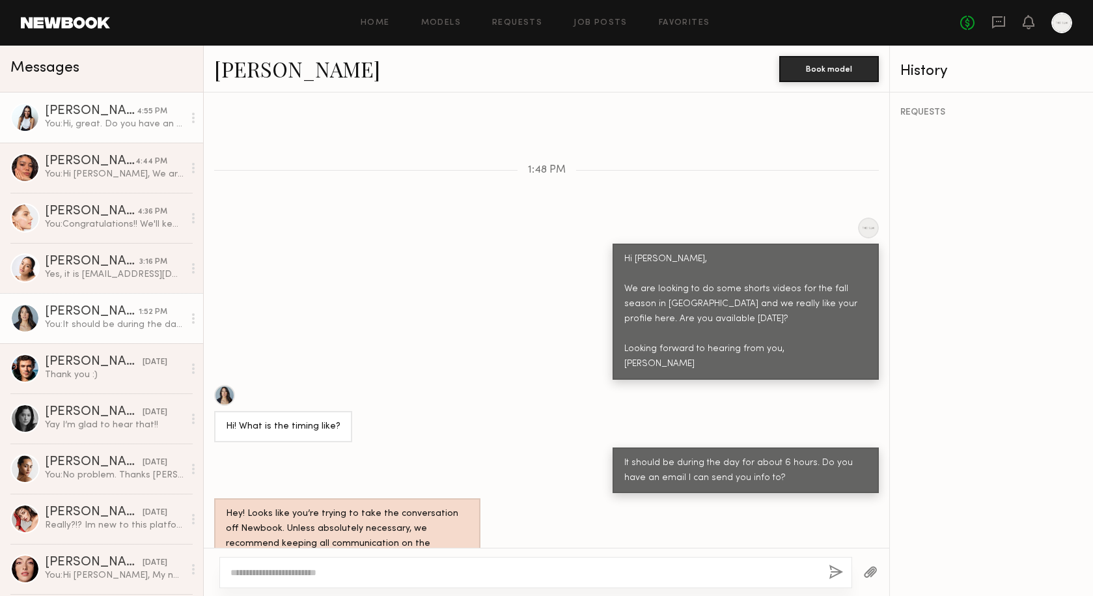
click at [97, 136] on link "Natalie B. 4:55 PM You: Hi, great. Do you have an email we can use for you?" at bounding box center [101, 117] width 203 height 50
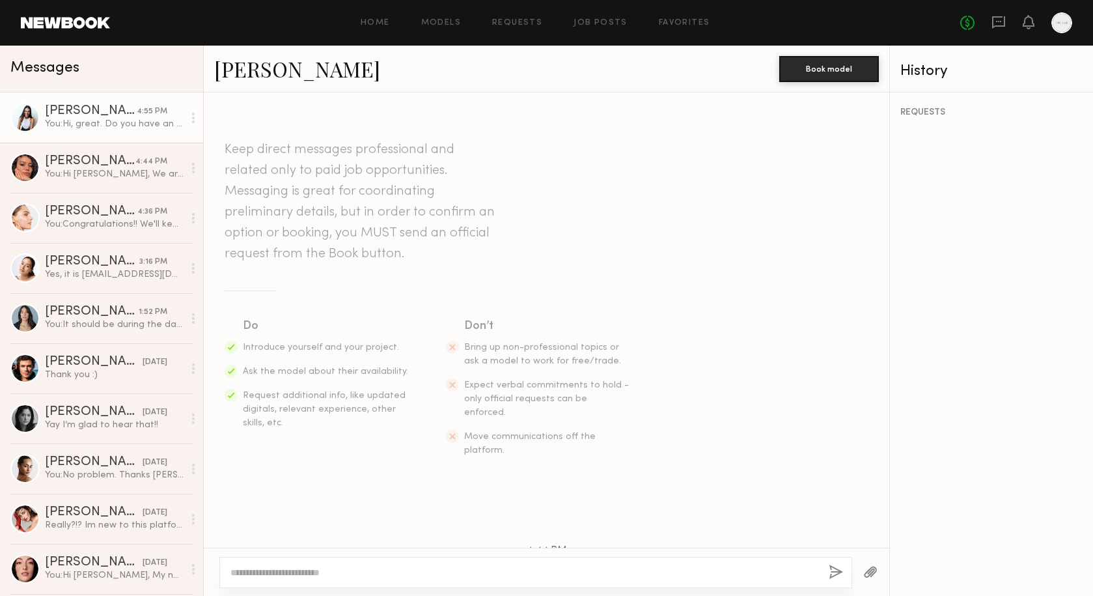
scroll to position [424, 0]
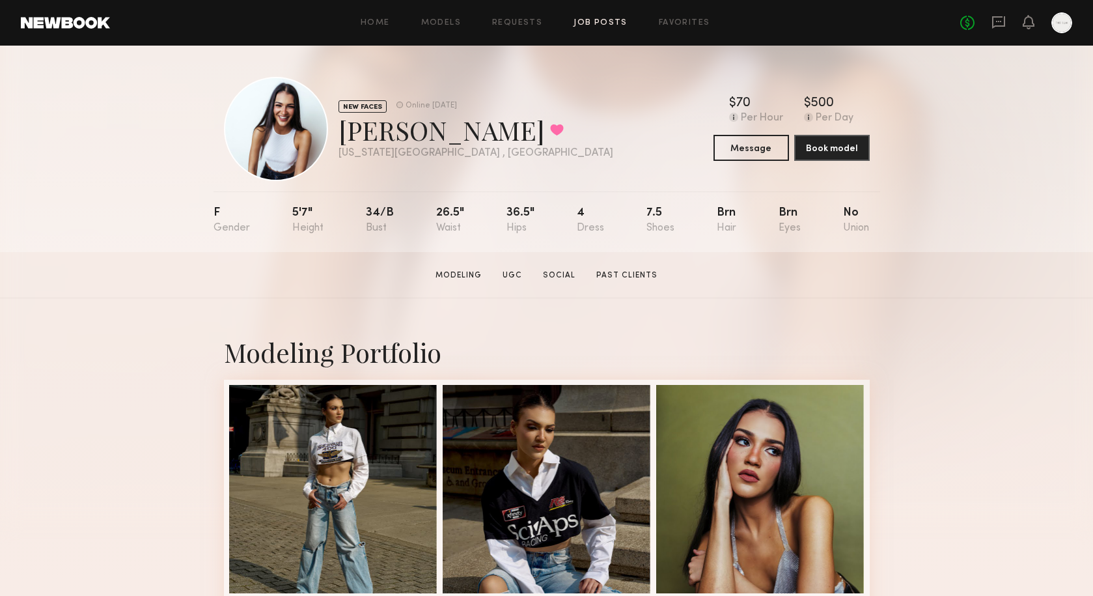
click at [604, 24] on link "Job Posts" at bounding box center [601, 23] width 54 height 8
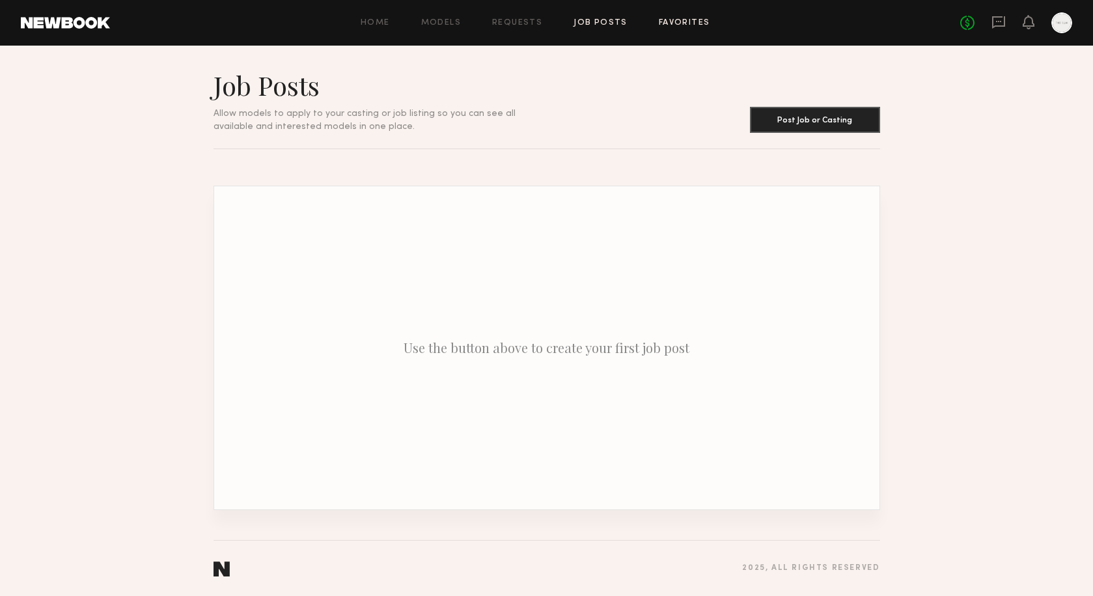
click at [676, 20] on link "Favorites" at bounding box center [684, 23] width 51 height 8
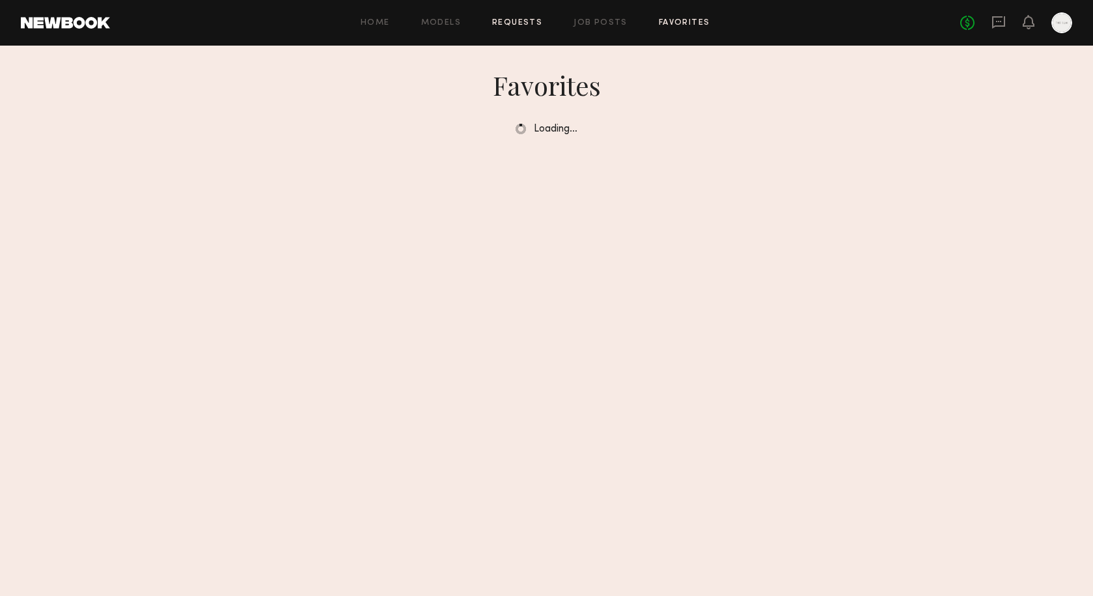
click at [513, 23] on link "Requests" at bounding box center [517, 23] width 50 height 8
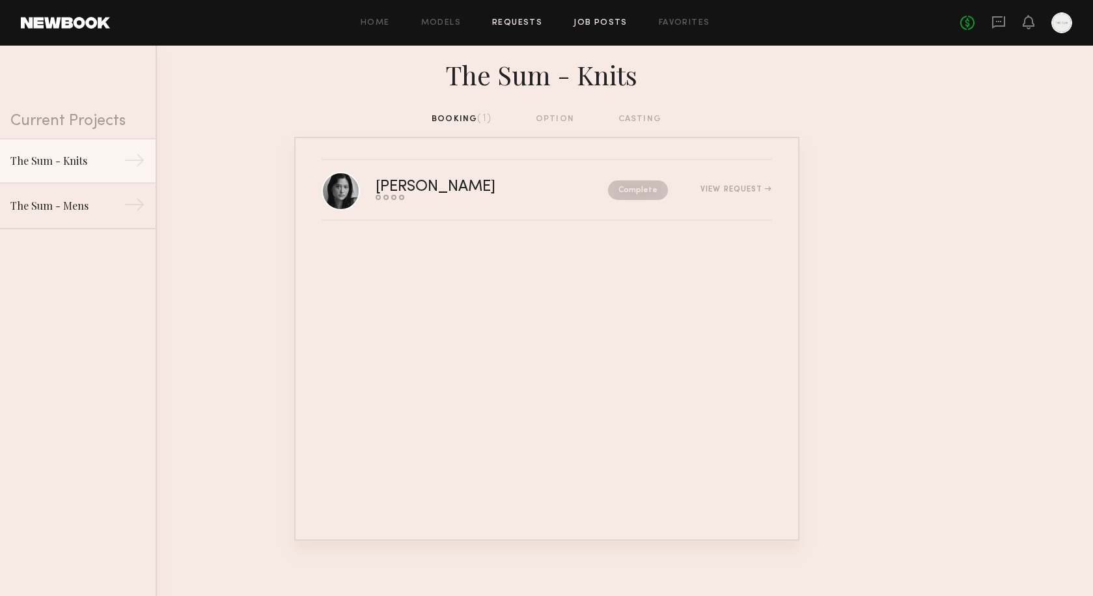
click at [600, 19] on link "Job Posts" at bounding box center [601, 23] width 54 height 8
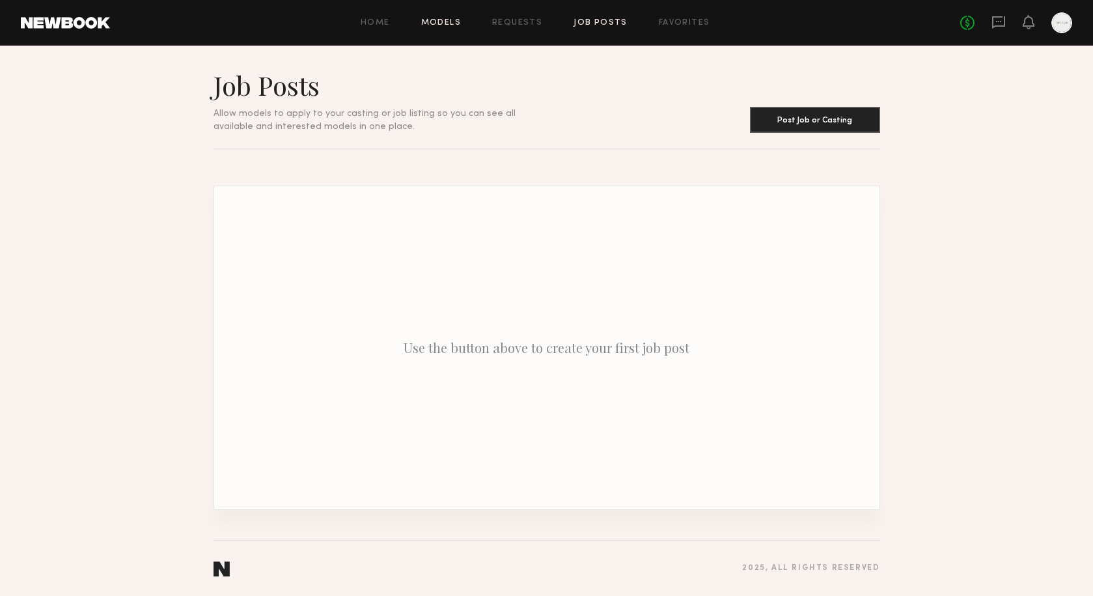
click at [445, 22] on link "Models" at bounding box center [441, 23] width 40 height 8
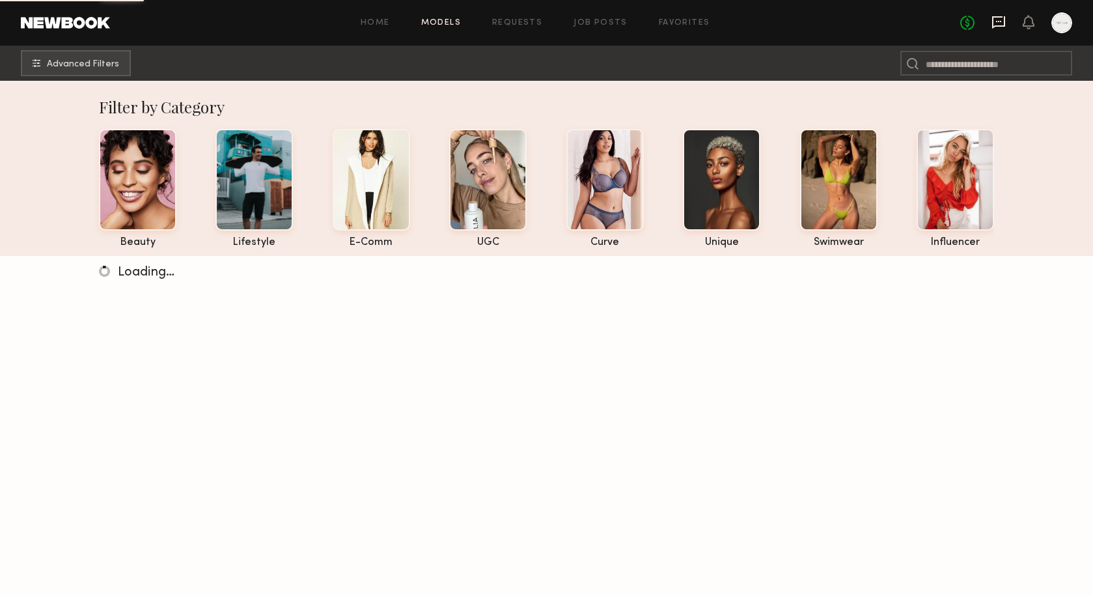
click at [998, 25] on icon at bounding box center [998, 22] width 13 height 12
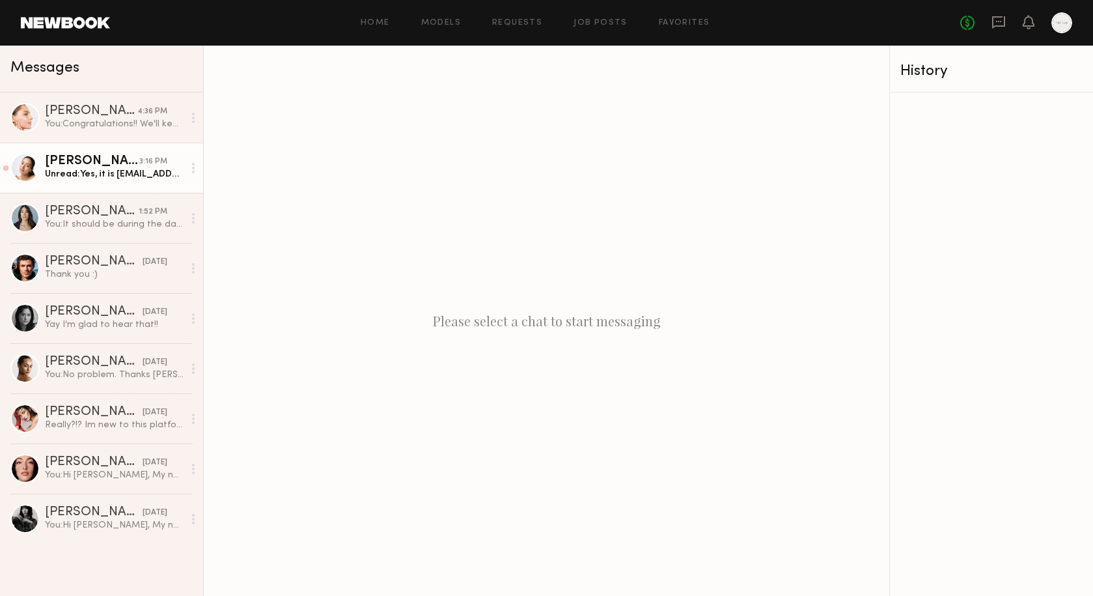
click at [85, 178] on div "Unread: Yes, it is christaguzman01@gmail.com" at bounding box center [114, 174] width 139 height 12
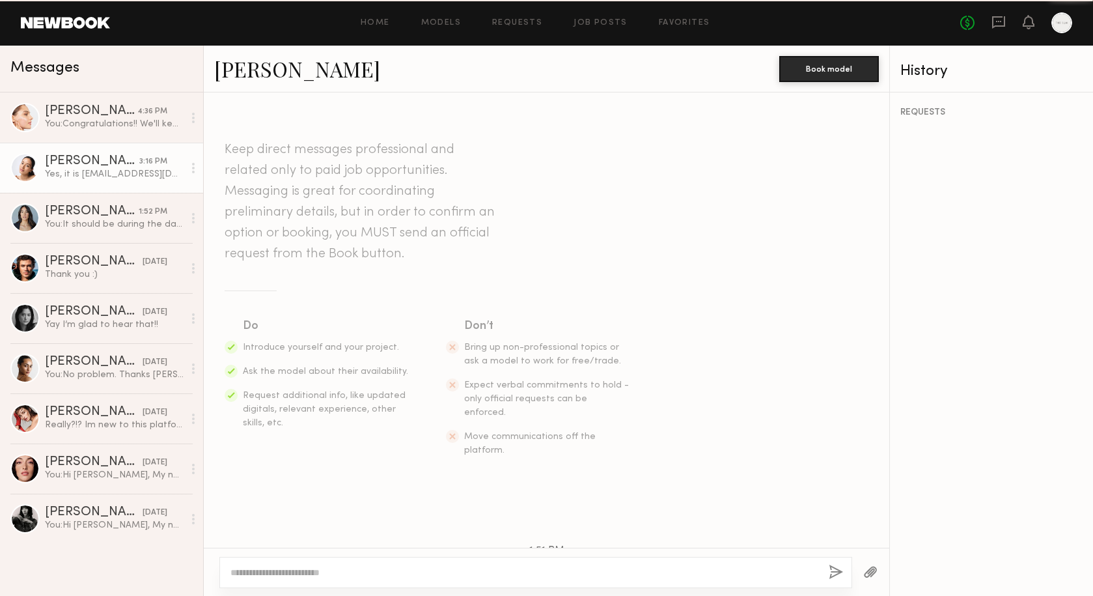
scroll to position [486, 0]
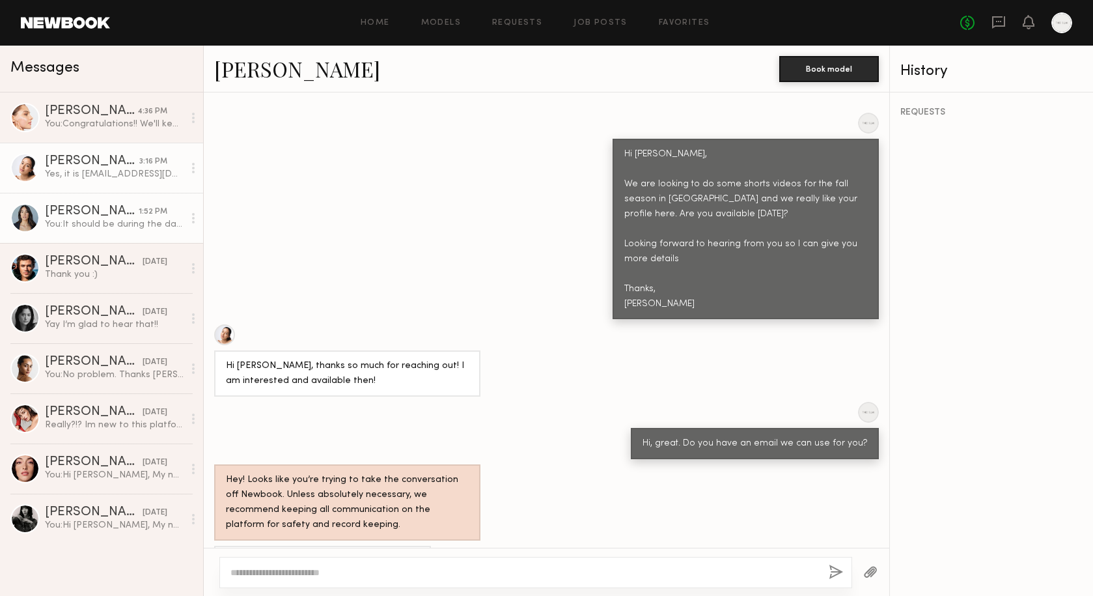
click at [94, 228] on div "You: It should be during the day for about 6 hours. Do you have an email I can …" at bounding box center [114, 224] width 139 height 12
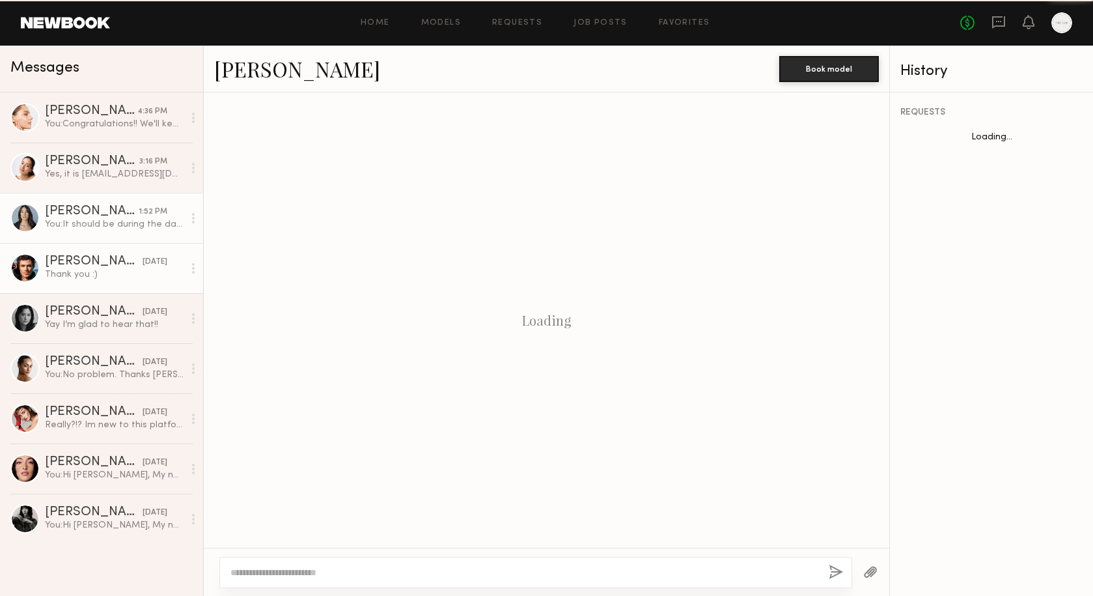
scroll to position [381, 0]
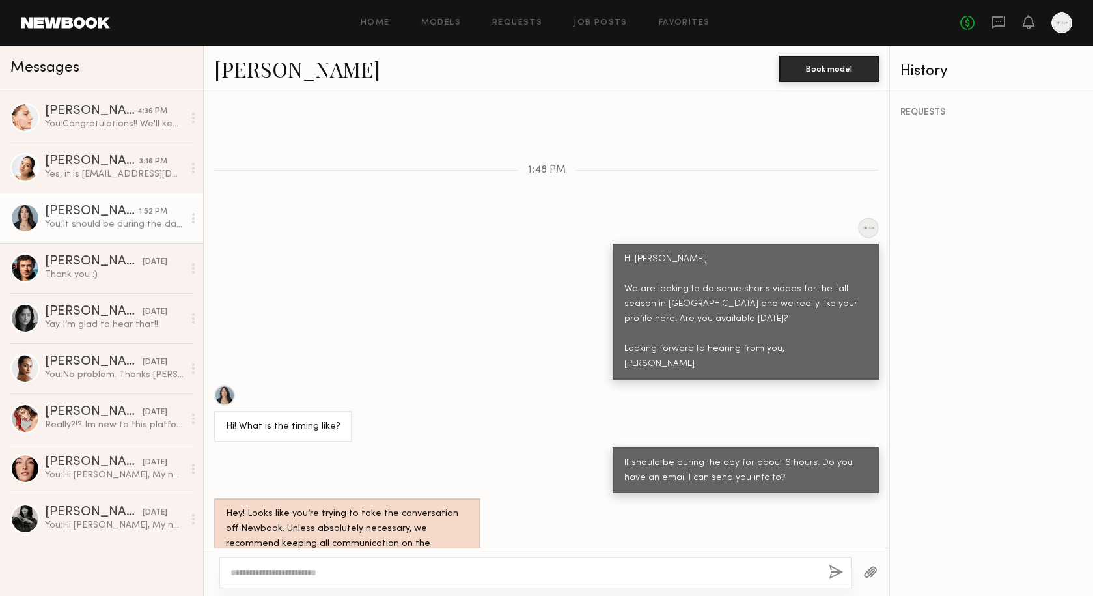
click at [625, 252] on div "Hi Arianna, We are looking to do some shorts videos for the fall season in NY a…" at bounding box center [746, 312] width 243 height 120
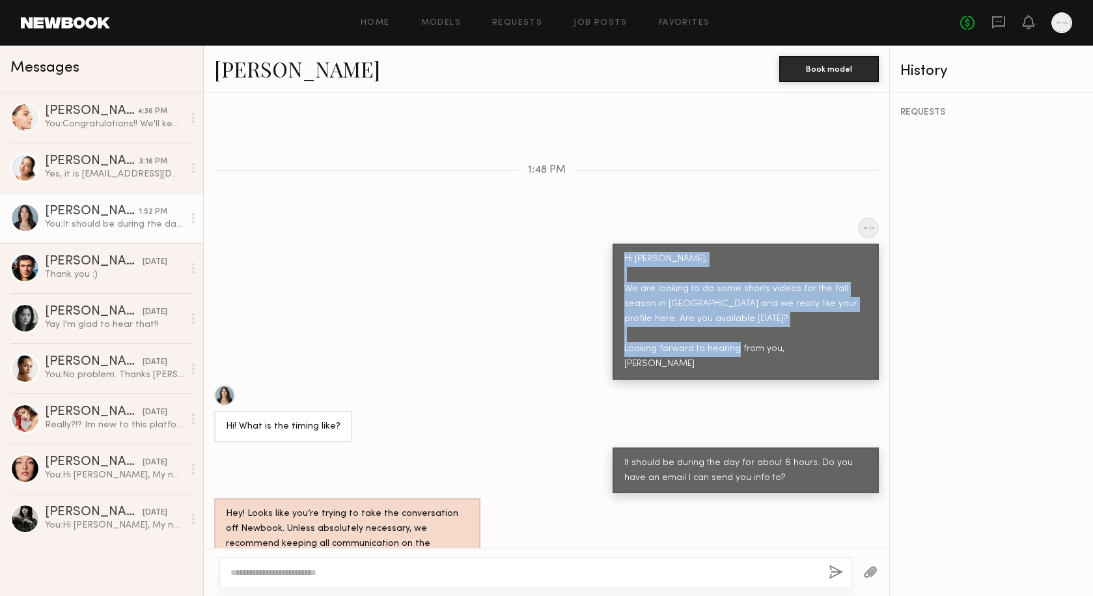
drag, startPoint x: 659, startPoint y: 333, endPoint x: 616, endPoint y: 221, distance: 119.4
click at [616, 244] on div "Hi Arianna, We are looking to do some shorts videos for the fall season in NY a…" at bounding box center [746, 312] width 266 height 136
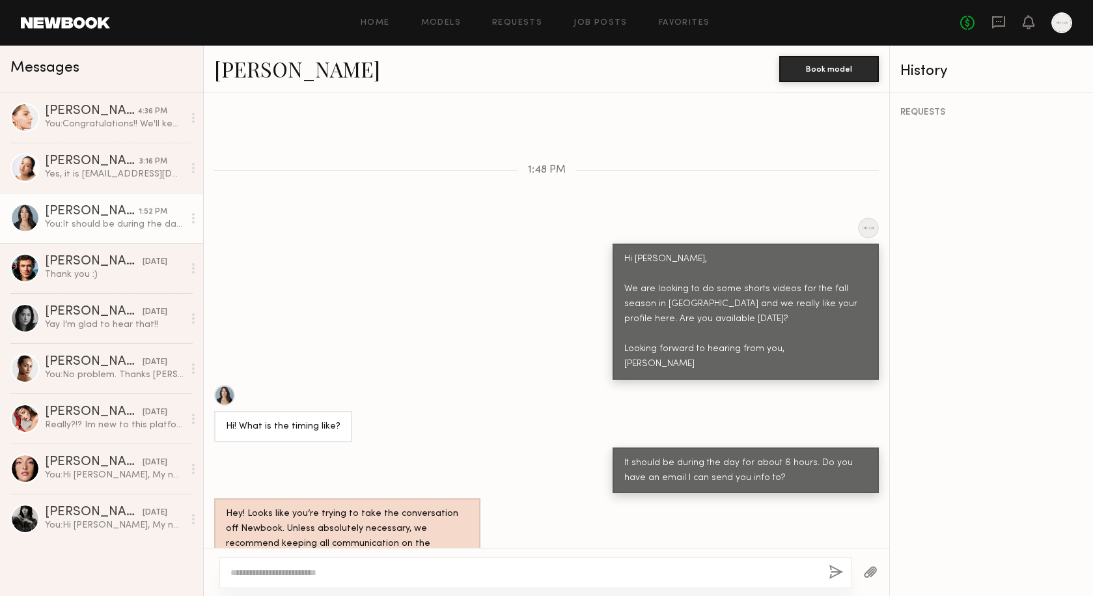
click at [653, 252] on div "Hi Arianna, We are looking to do some shorts videos for the fall season in NY a…" at bounding box center [746, 312] width 243 height 120
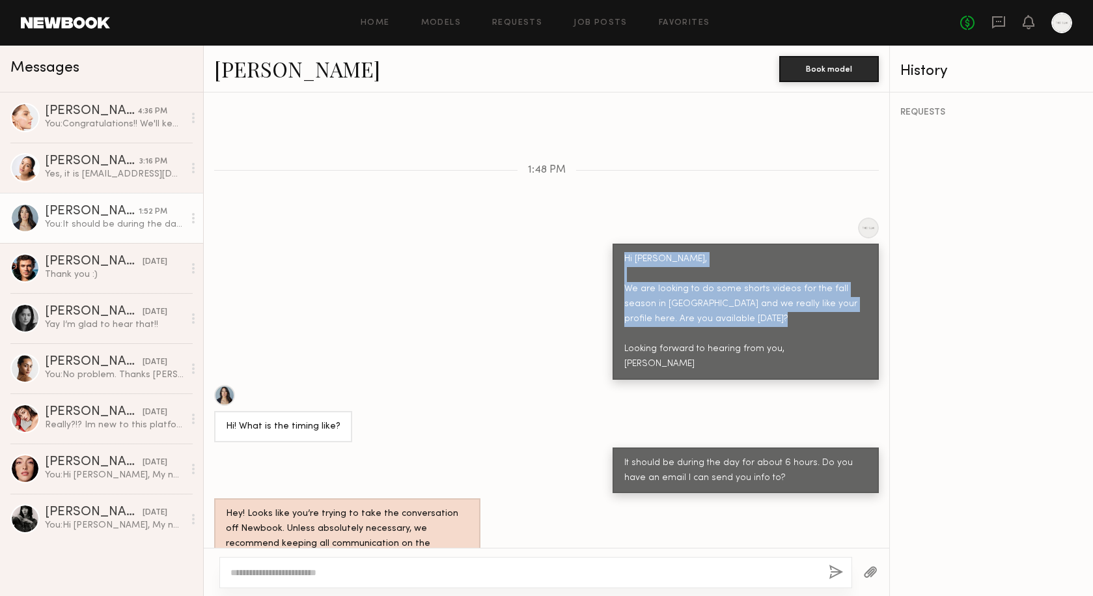
drag, startPoint x: 624, startPoint y: 232, endPoint x: 685, endPoint y: 315, distance: 102.9
click at [685, 315] on div "Hi Arianna, We are looking to do some shorts videos for the fall season in NY a…" at bounding box center [746, 312] width 266 height 136
click at [84, 172] on div "Yes, it is christaguzman01@gmail.com" at bounding box center [114, 174] width 139 height 12
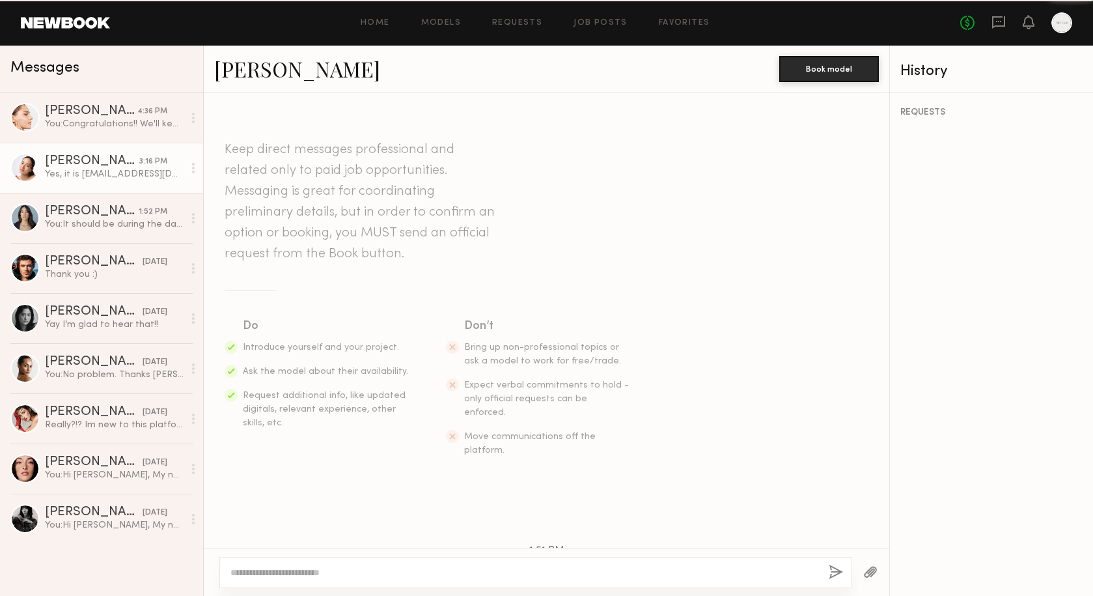
scroll to position [486, 0]
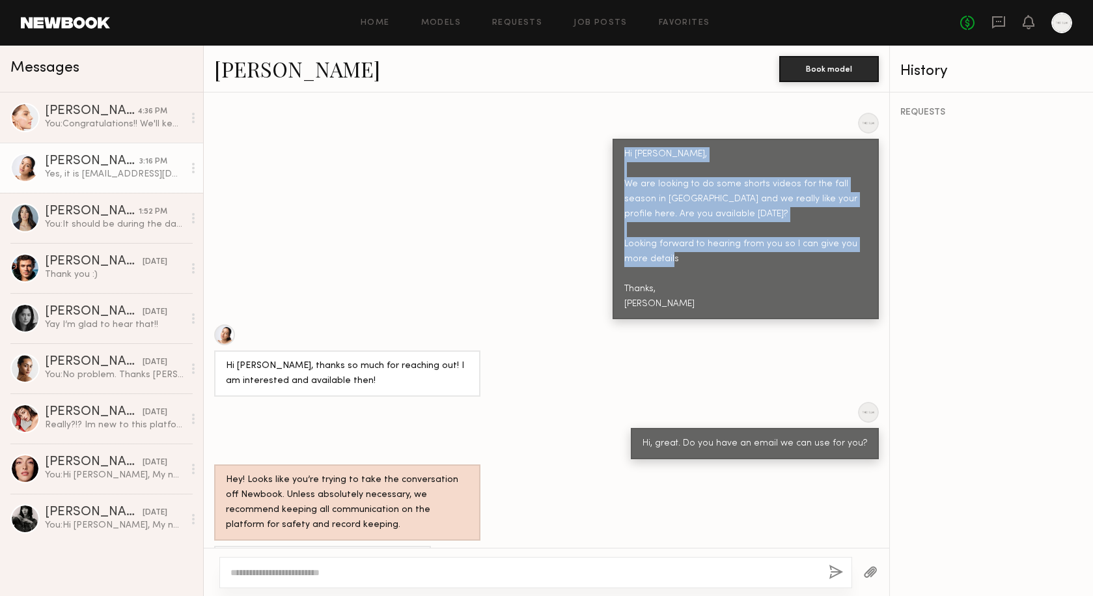
drag, startPoint x: 624, startPoint y: 124, endPoint x: 688, endPoint y: 266, distance: 156.5
click at [688, 266] on div "Hi Christa, We are looking to do some shorts videos for the fall season in NY a…" at bounding box center [746, 229] width 266 height 180
copy div "Hi Christa, We are looking to do some shorts videos for the fall season in NY a…"
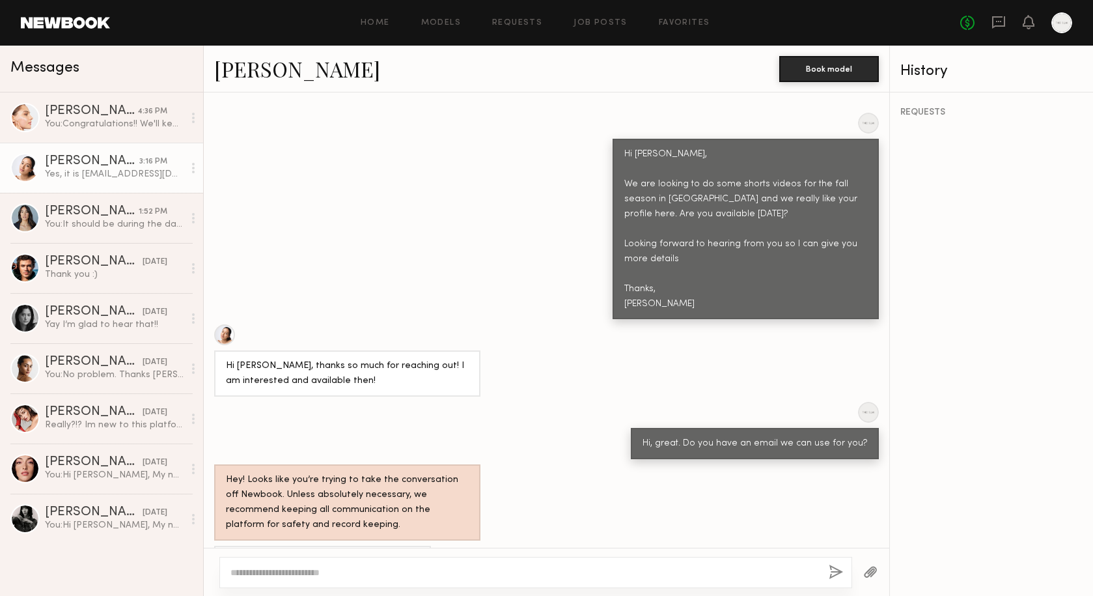
click at [665, 31] on div "Home Models Requests Job Posts Favorites Sign Out No fees up to $5,000" at bounding box center [591, 22] width 962 height 21
click at [672, 20] on link "Favorites" at bounding box center [684, 23] width 51 height 8
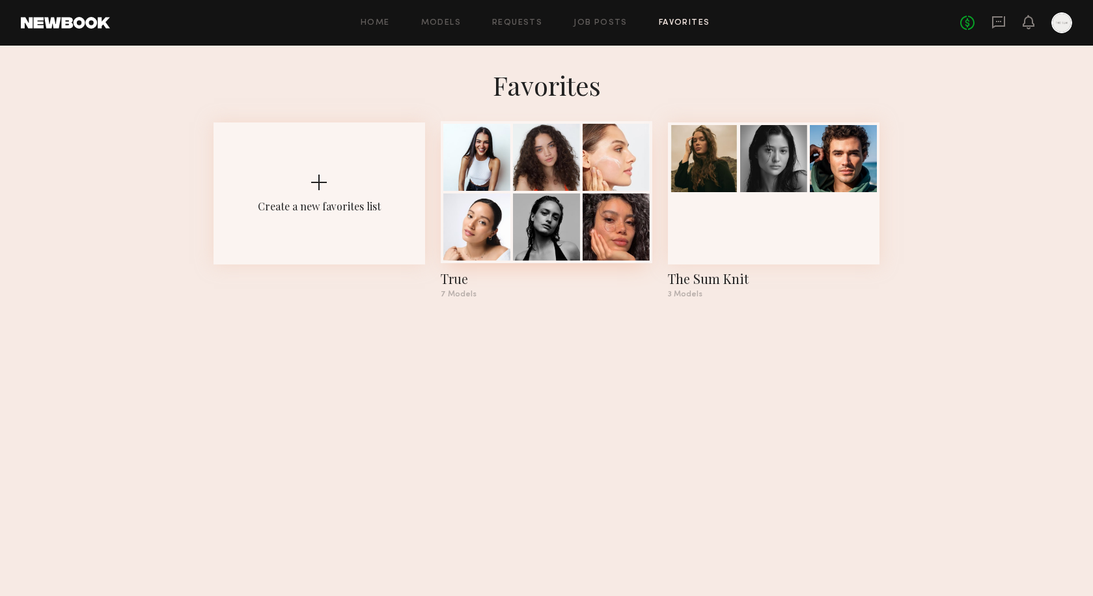
click at [587, 215] on div at bounding box center [616, 226] width 67 height 67
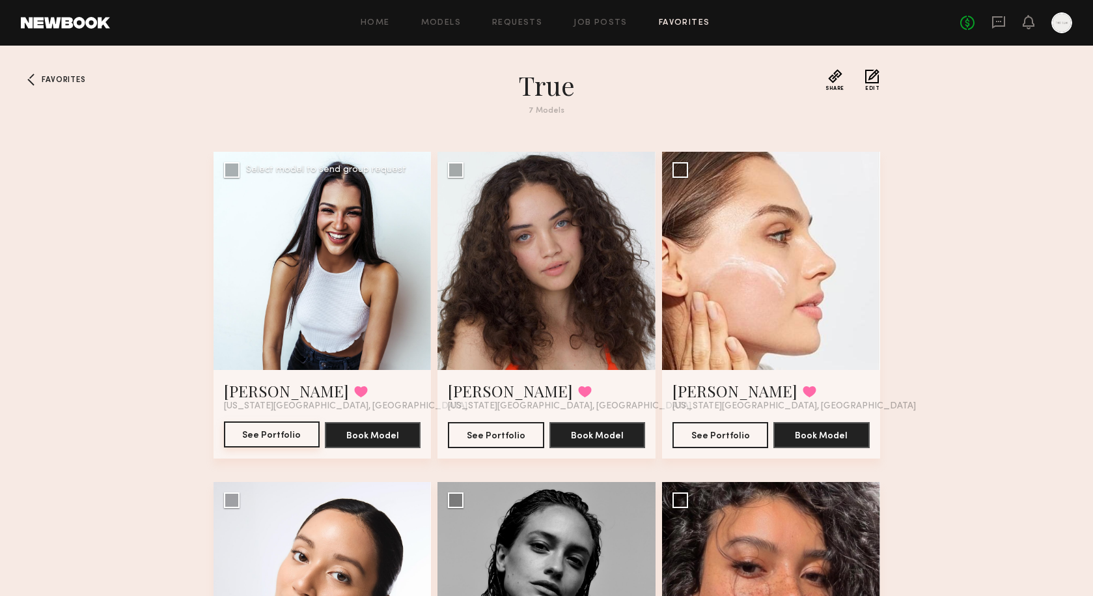
click at [270, 432] on button "See Portfolio" at bounding box center [272, 434] width 96 height 26
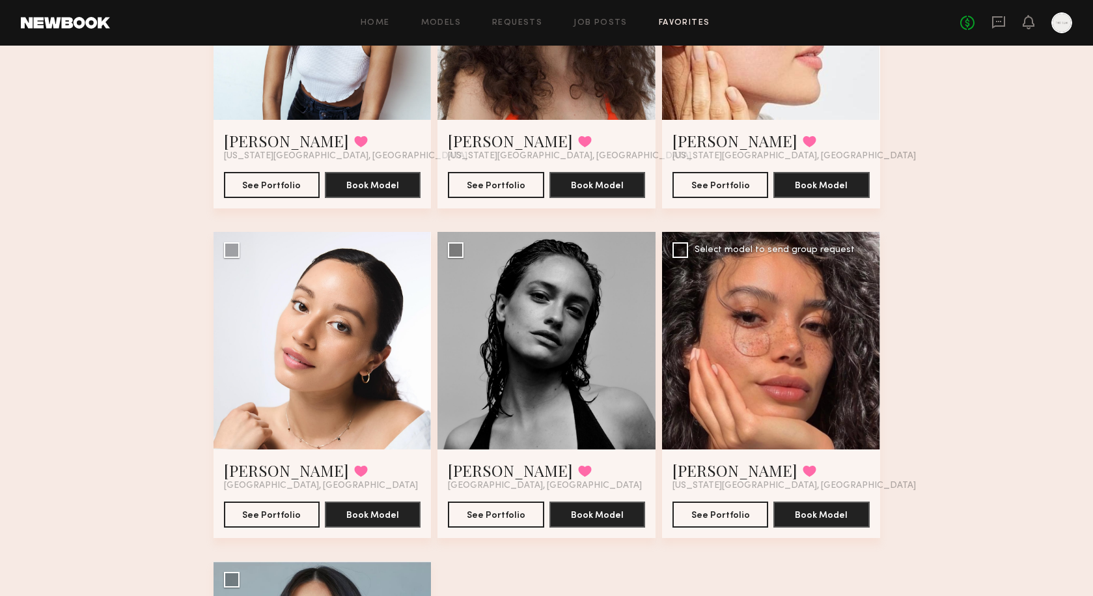
scroll to position [249, 0]
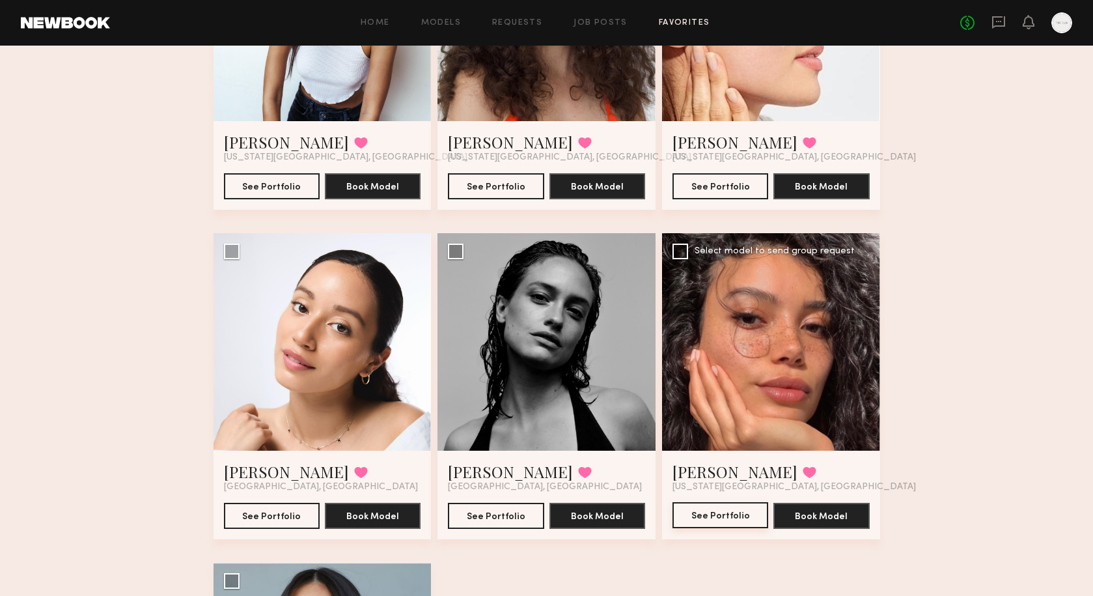
click at [724, 518] on button "See Portfolio" at bounding box center [721, 515] width 96 height 26
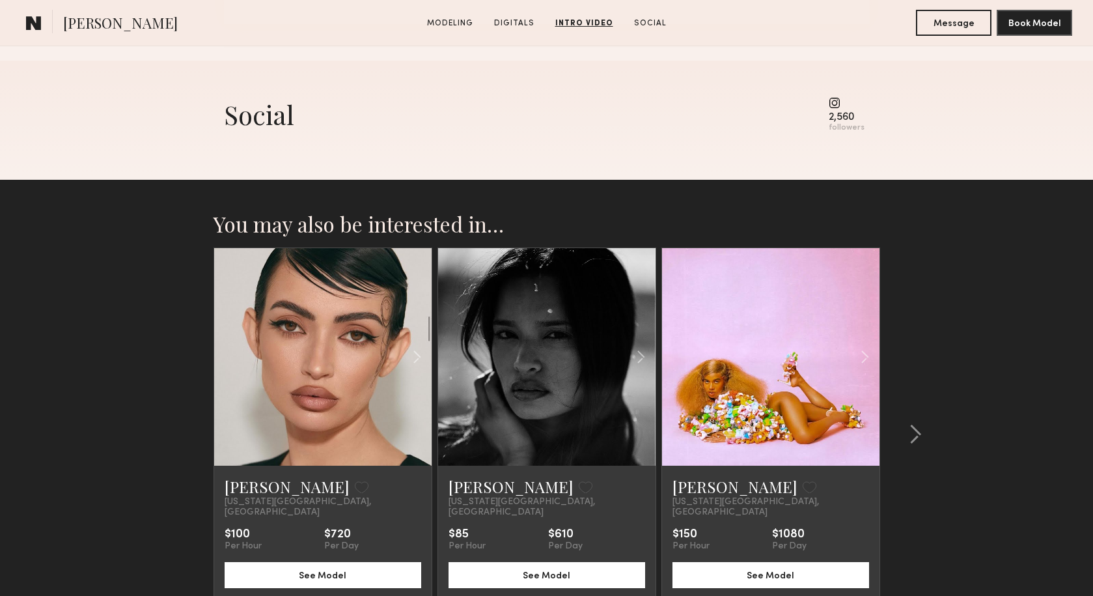
scroll to position [1831, 0]
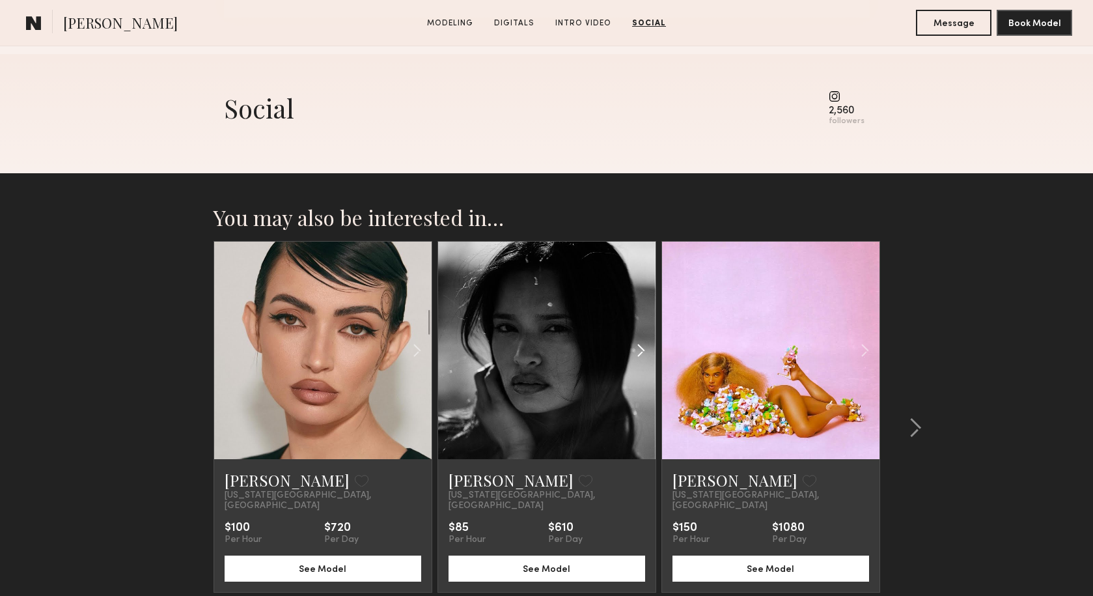
click at [591, 369] on div at bounding box center [619, 351] width 72 height 218
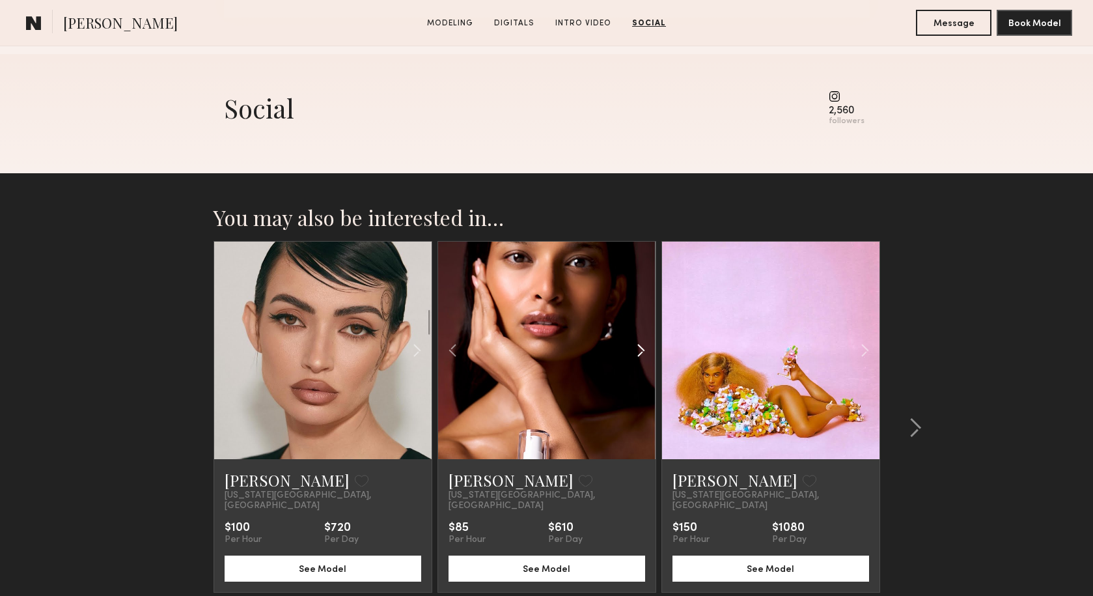
click at [638, 349] on common-icon at bounding box center [641, 350] width 19 height 25
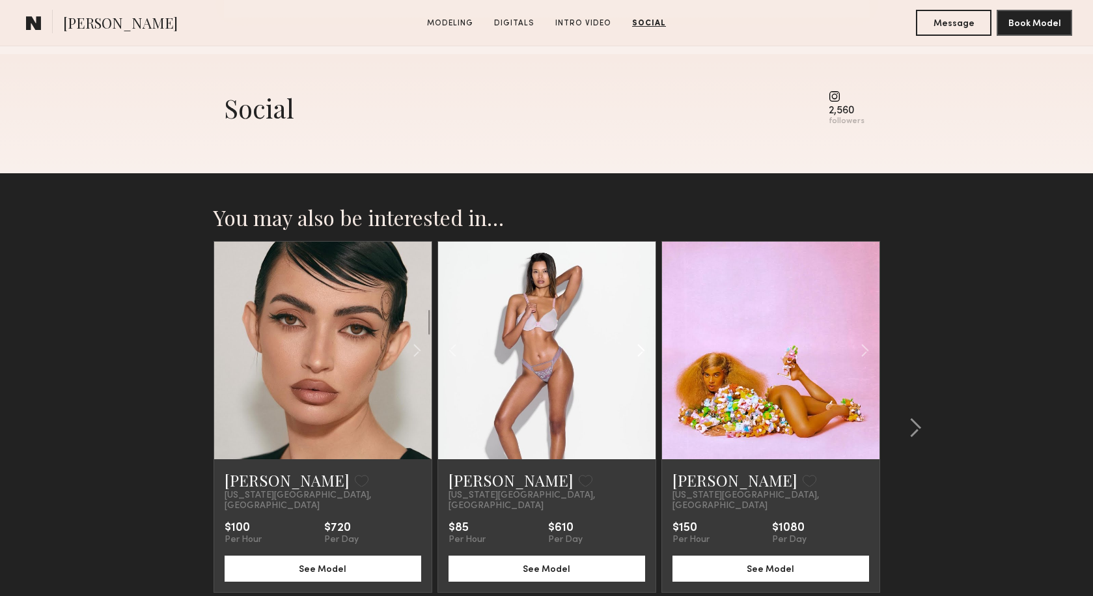
click at [638, 349] on common-icon at bounding box center [641, 350] width 19 height 25
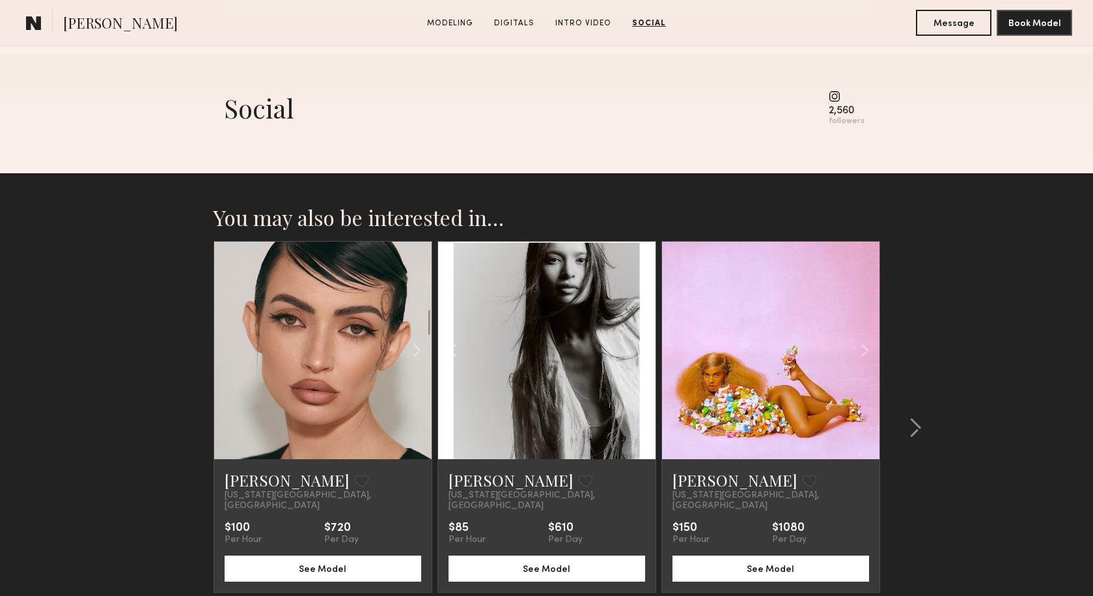
click at [638, 349] on div at bounding box center [547, 351] width 218 height 218
click at [548, 558] on button "See Model" at bounding box center [547, 568] width 197 height 26
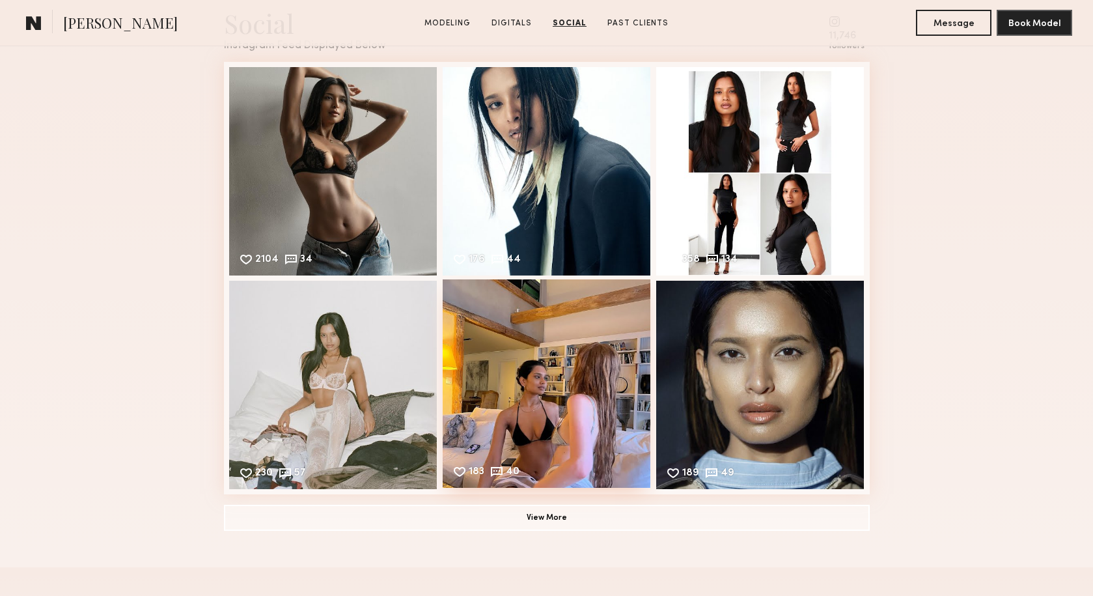
scroll to position [1858, 0]
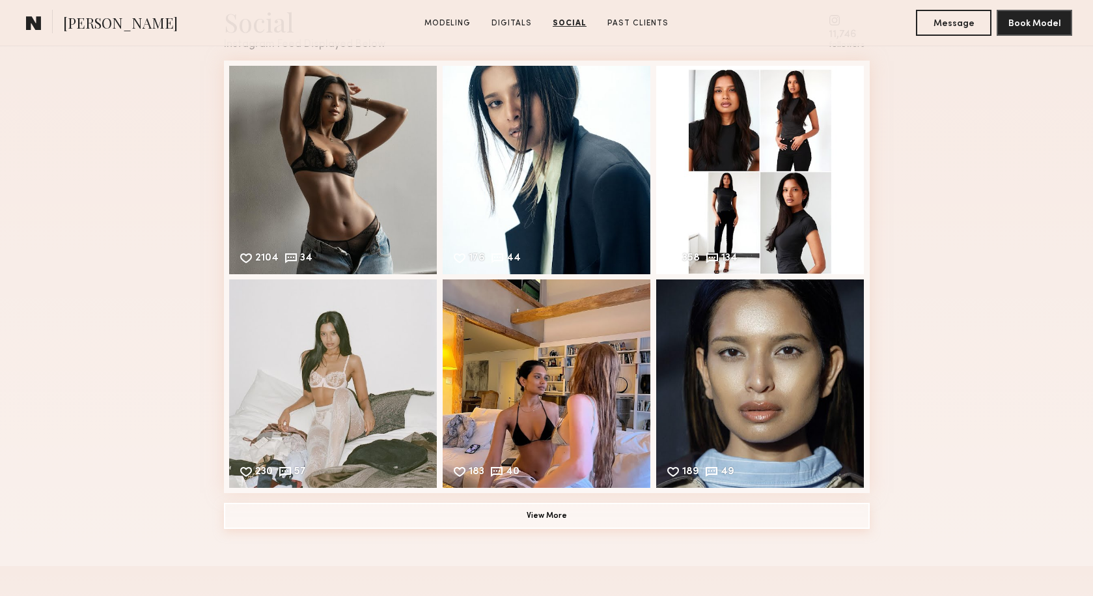
click at [542, 511] on button "View More" at bounding box center [547, 516] width 646 height 26
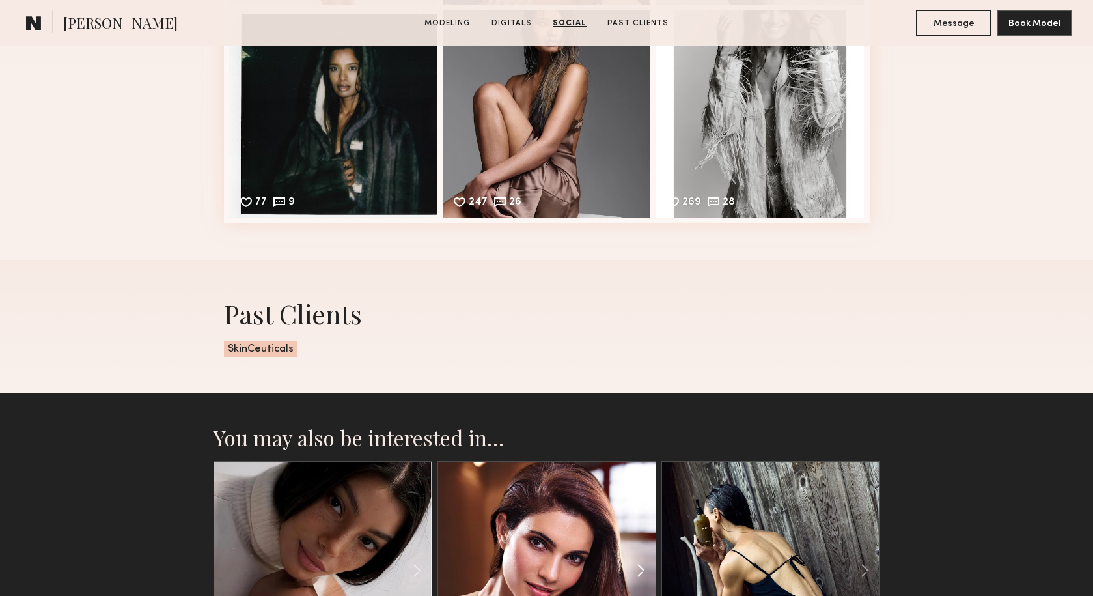
scroll to position [2866, 0]
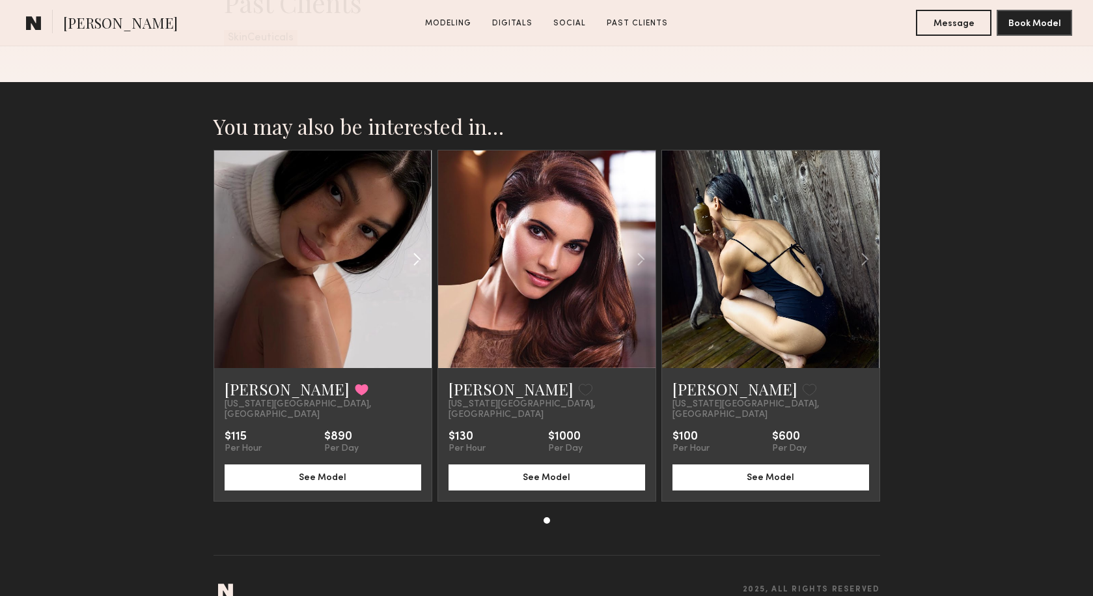
click at [367, 270] on div at bounding box center [395, 259] width 72 height 218
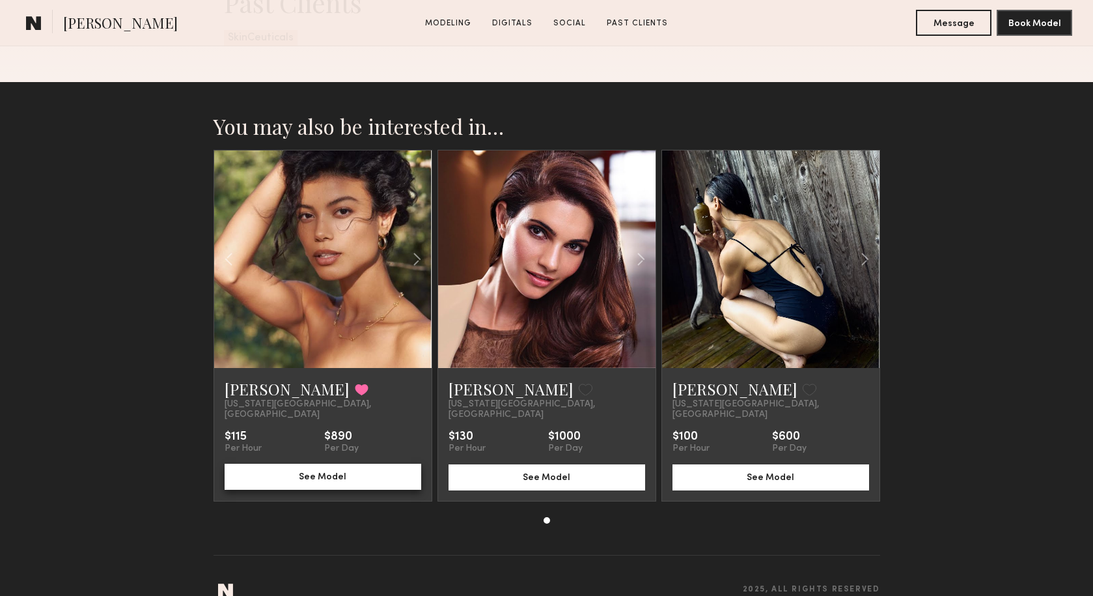
click at [313, 464] on button "See Model" at bounding box center [323, 477] width 197 height 26
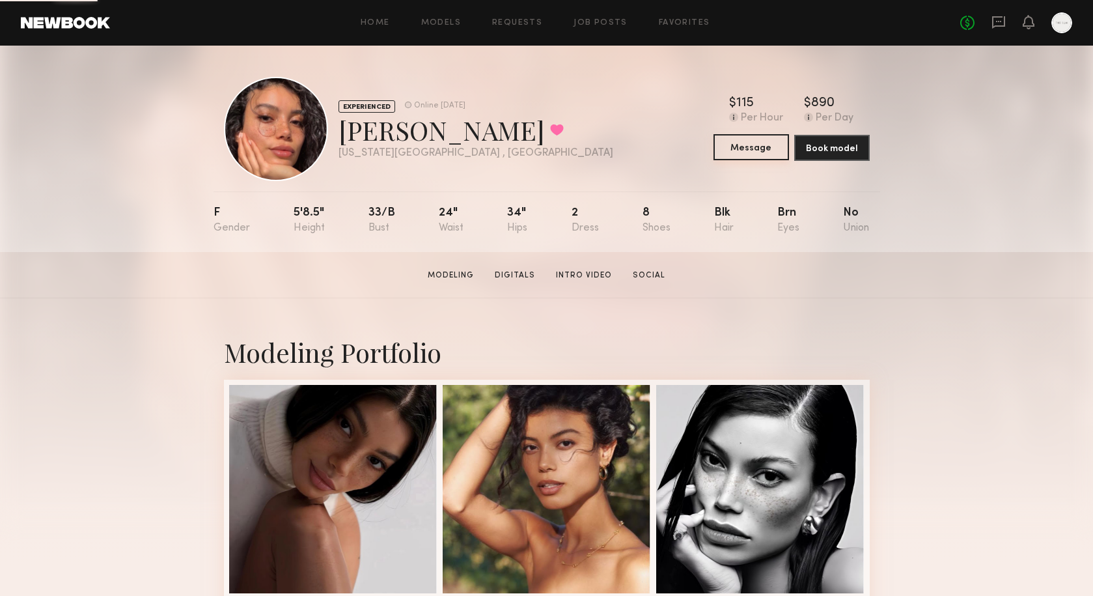
click at [761, 148] on button "Message" at bounding box center [752, 147] width 76 height 26
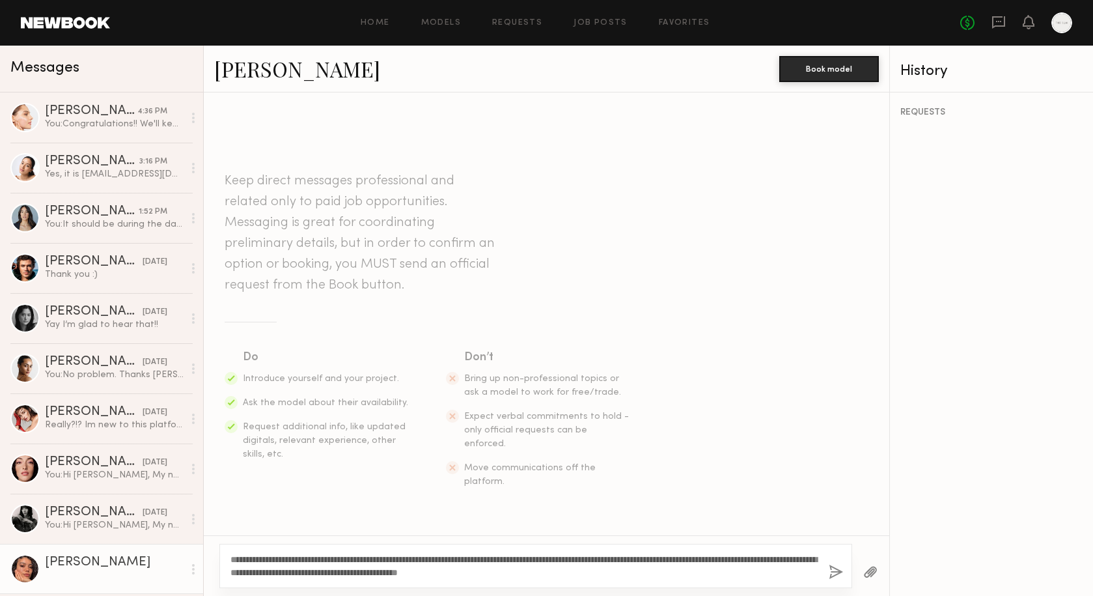
drag, startPoint x: 273, startPoint y: 557, endPoint x: 244, endPoint y: 558, distance: 28.7
click at [244, 558] on textarea "**********" at bounding box center [525, 566] width 588 height 26
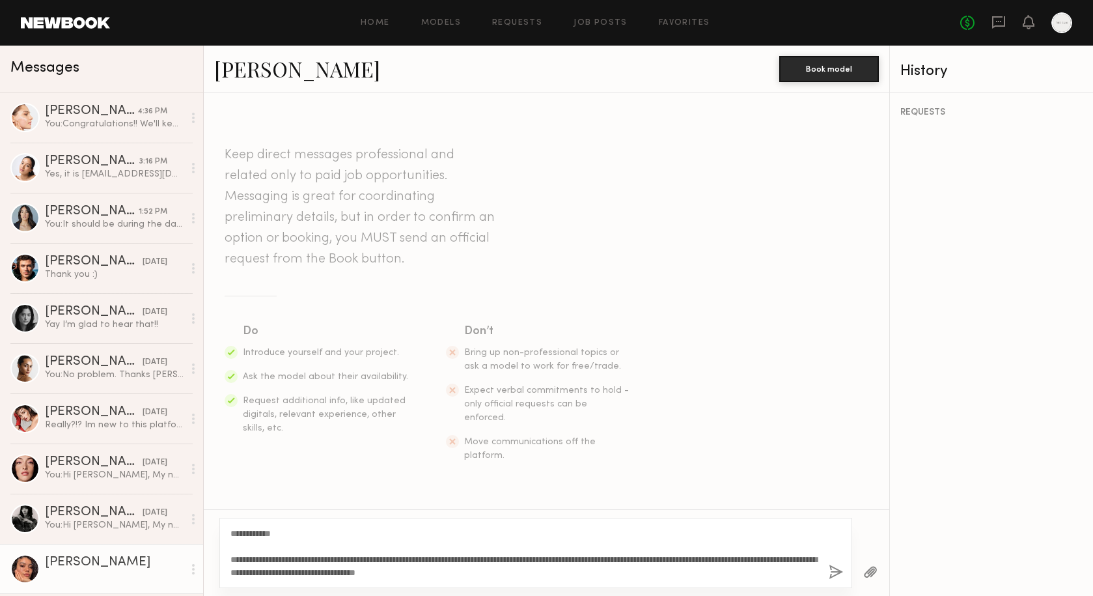
click at [779, 557] on textarea "**********" at bounding box center [525, 553] width 588 height 52
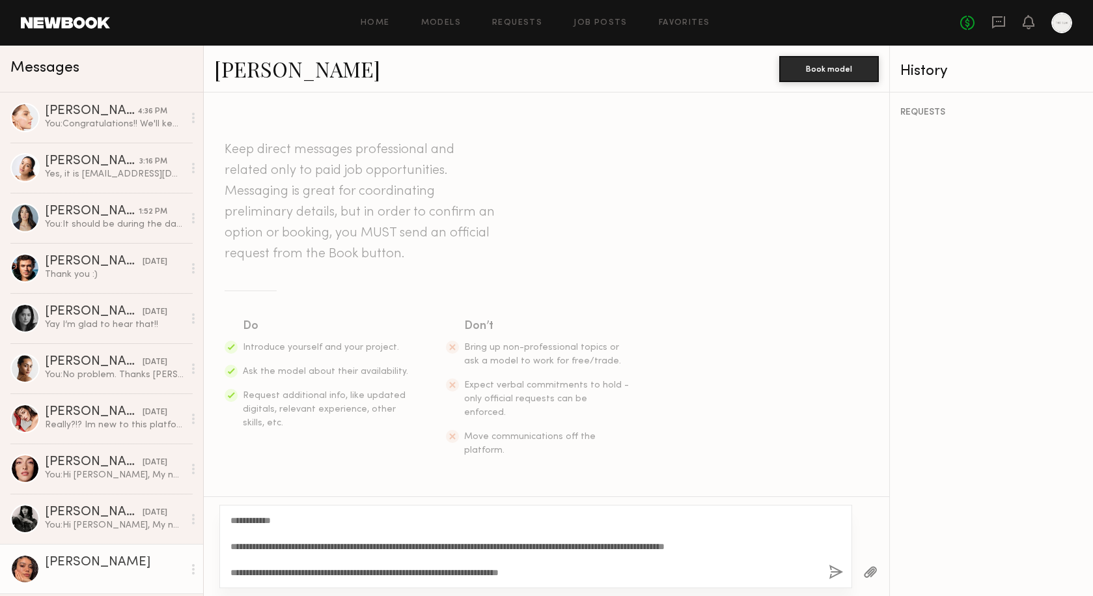
click at [514, 574] on textarea "**********" at bounding box center [525, 546] width 588 height 65
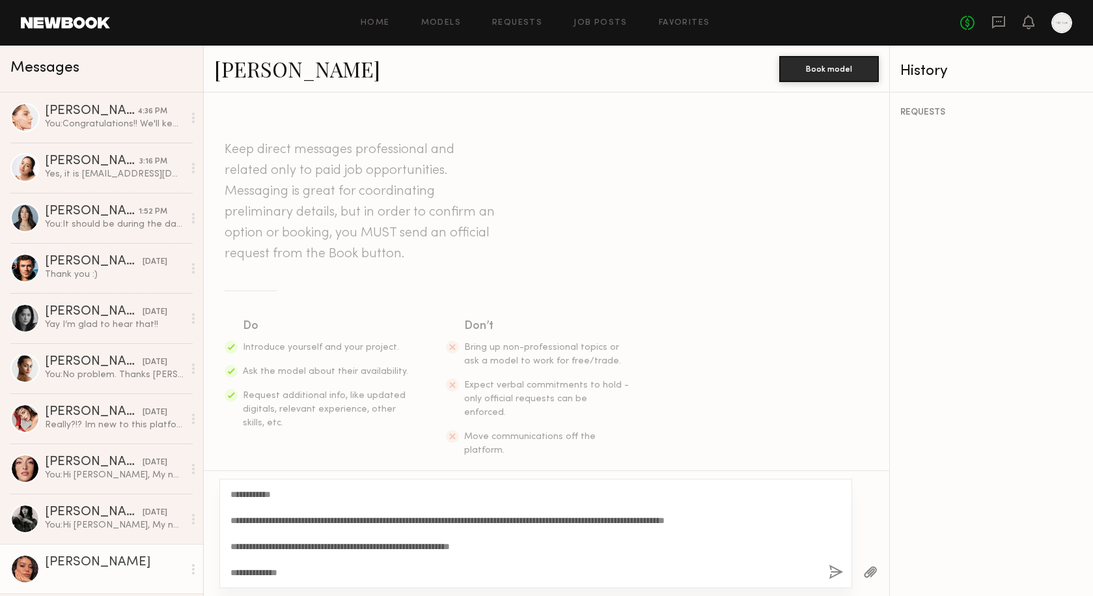
type textarea "**********"
click at [834, 577] on button "button" at bounding box center [836, 573] width 14 height 16
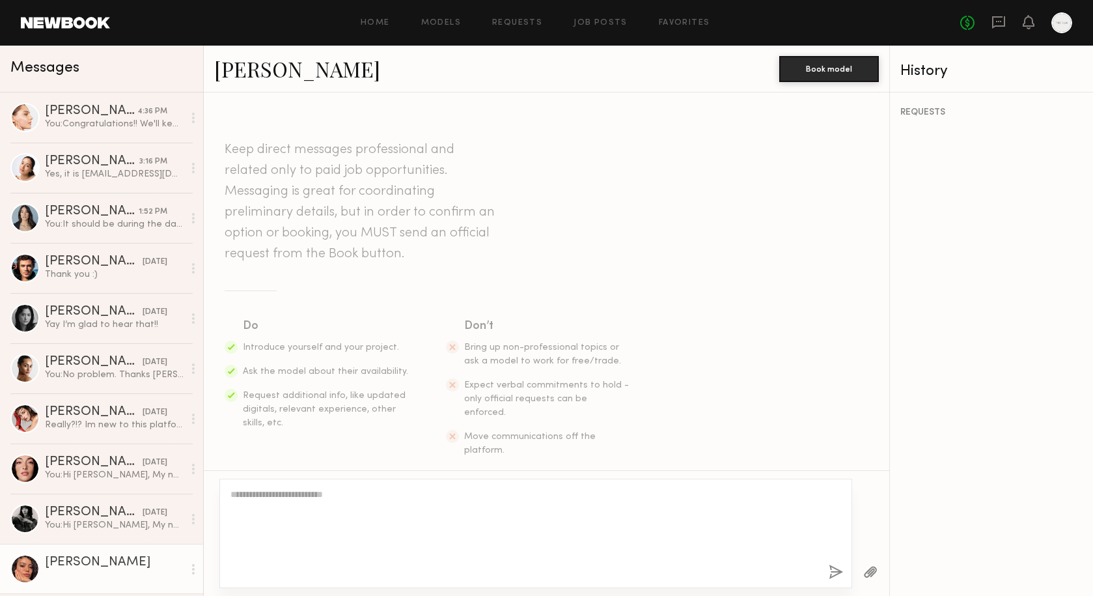
scroll to position [219, 0]
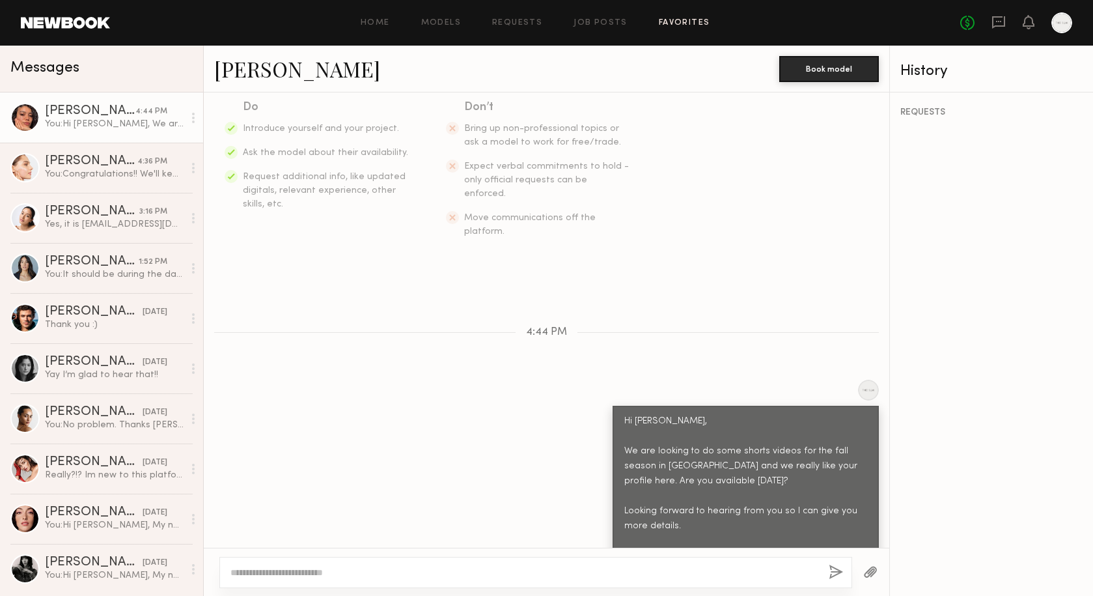
click at [685, 19] on link "Favorites" at bounding box center [684, 23] width 51 height 8
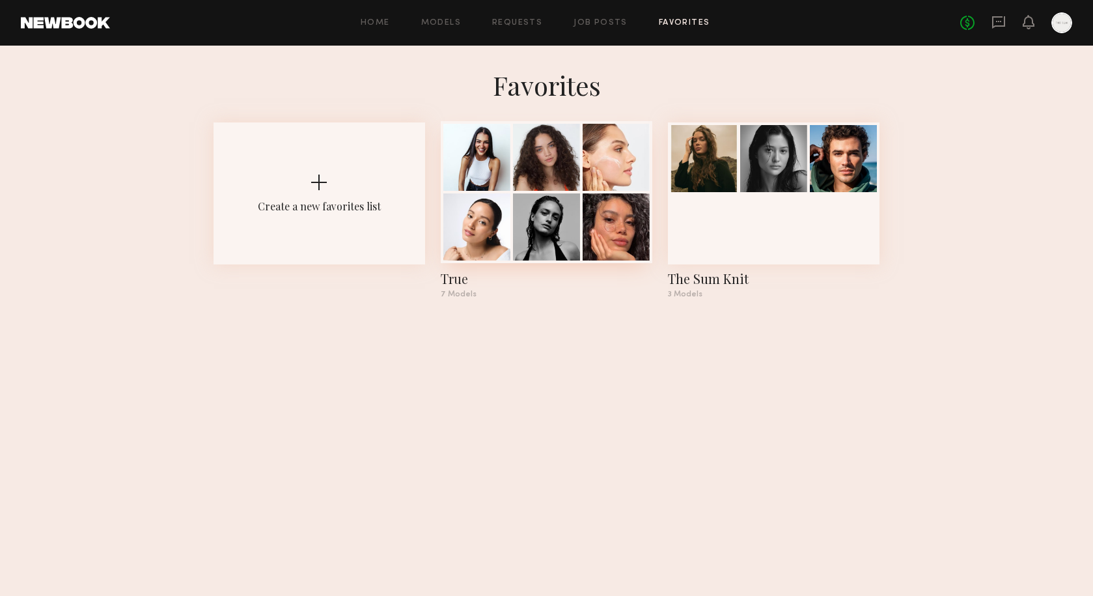
click at [574, 234] on div at bounding box center [546, 226] width 67 height 67
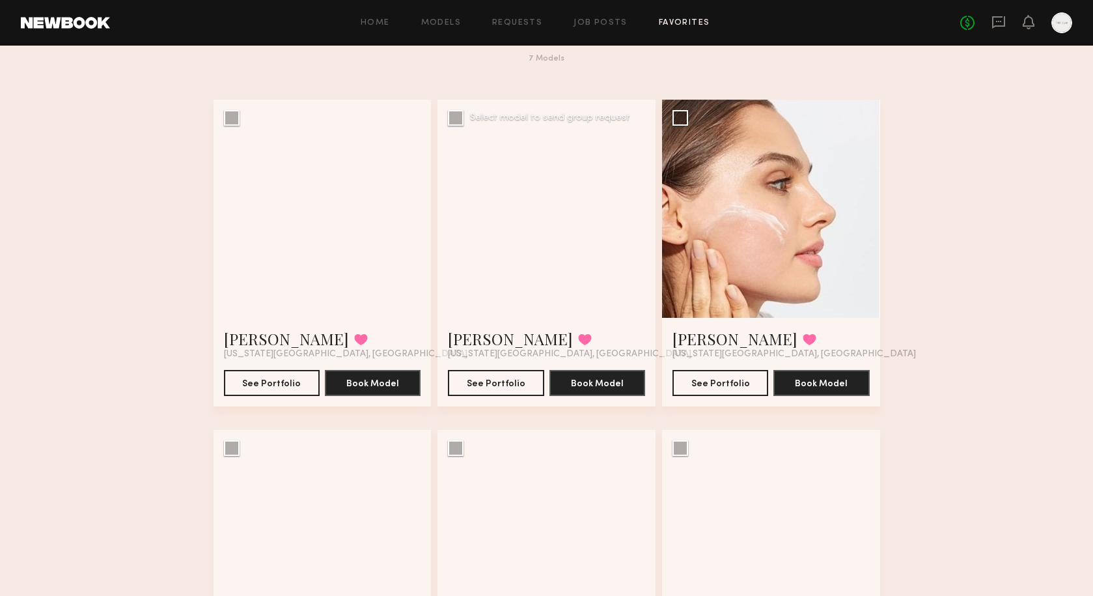
scroll to position [52, 0]
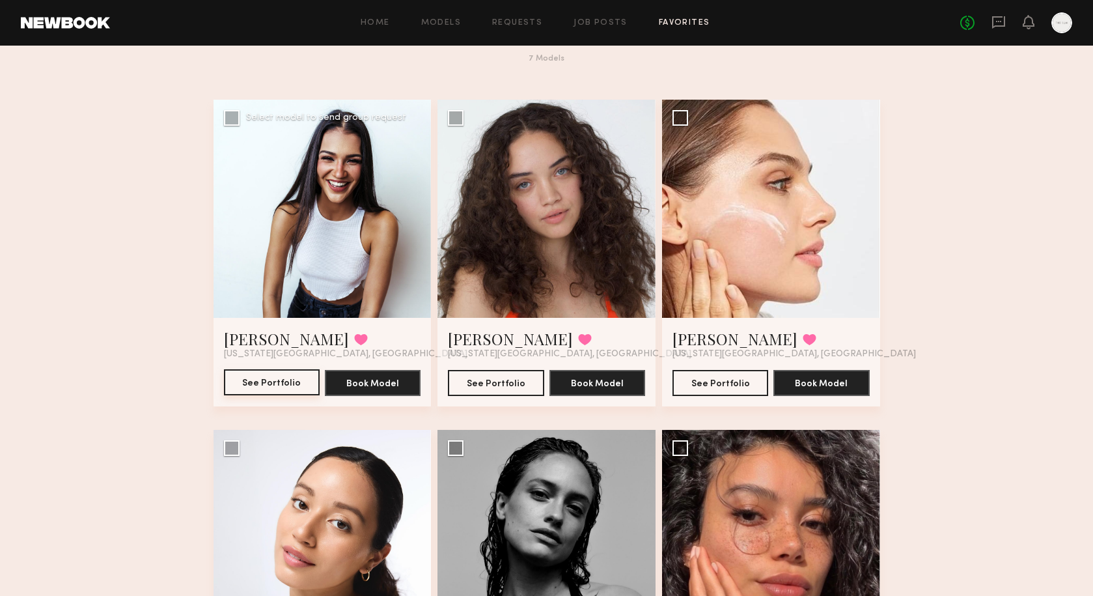
click at [263, 382] on button "See Portfolio" at bounding box center [272, 382] width 96 height 26
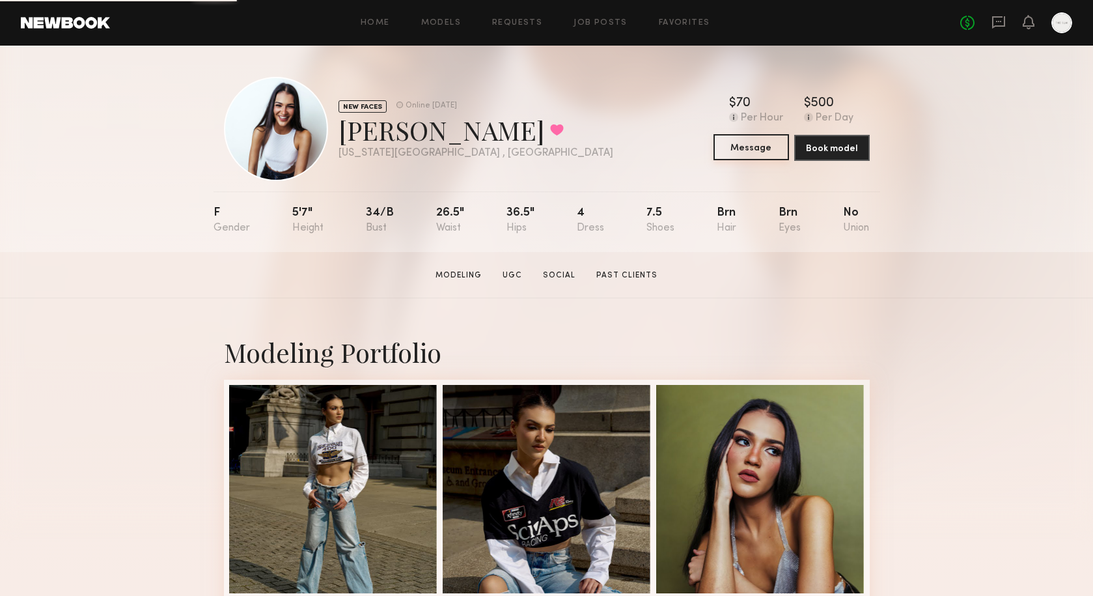
click at [754, 147] on button "Message" at bounding box center [752, 147] width 76 height 26
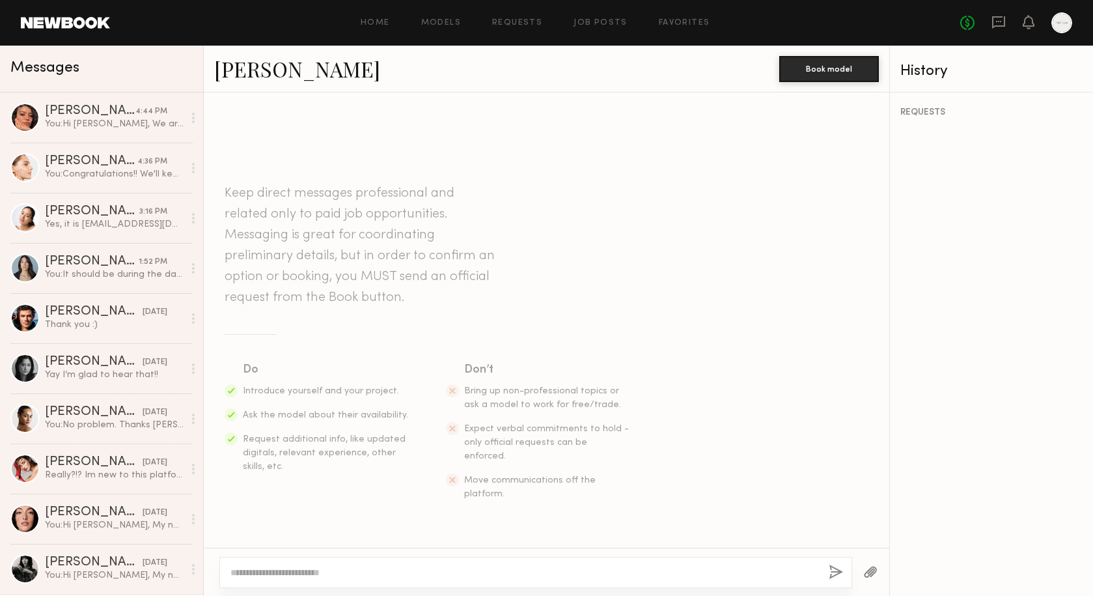
click at [305, 570] on textarea at bounding box center [525, 572] width 588 height 13
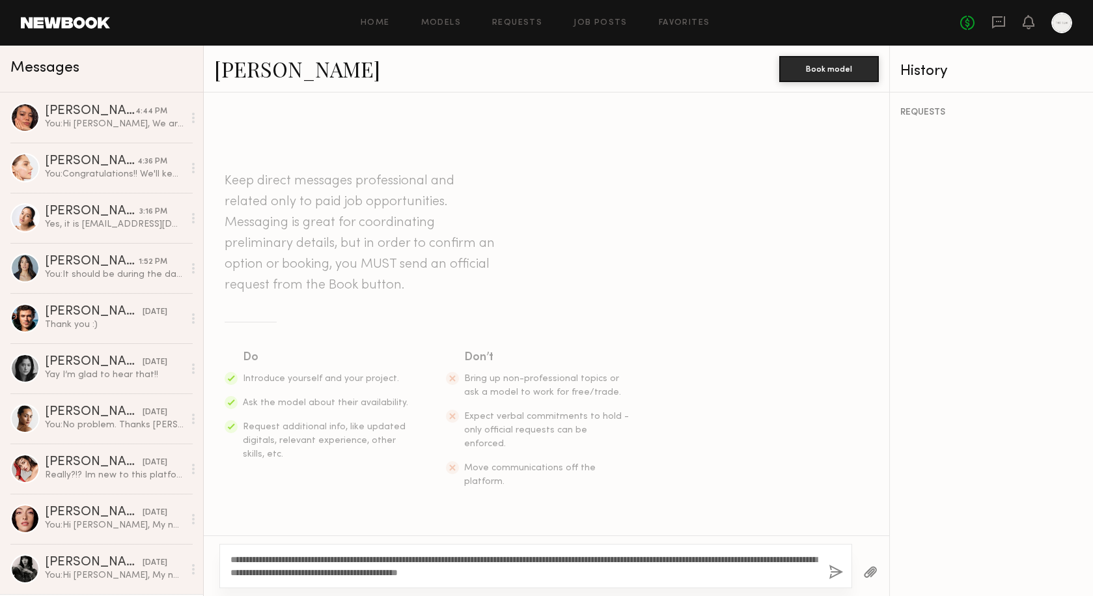
drag, startPoint x: 270, startPoint y: 557, endPoint x: 245, endPoint y: 558, distance: 24.8
click at [245, 558] on textarea "**********" at bounding box center [525, 566] width 588 height 26
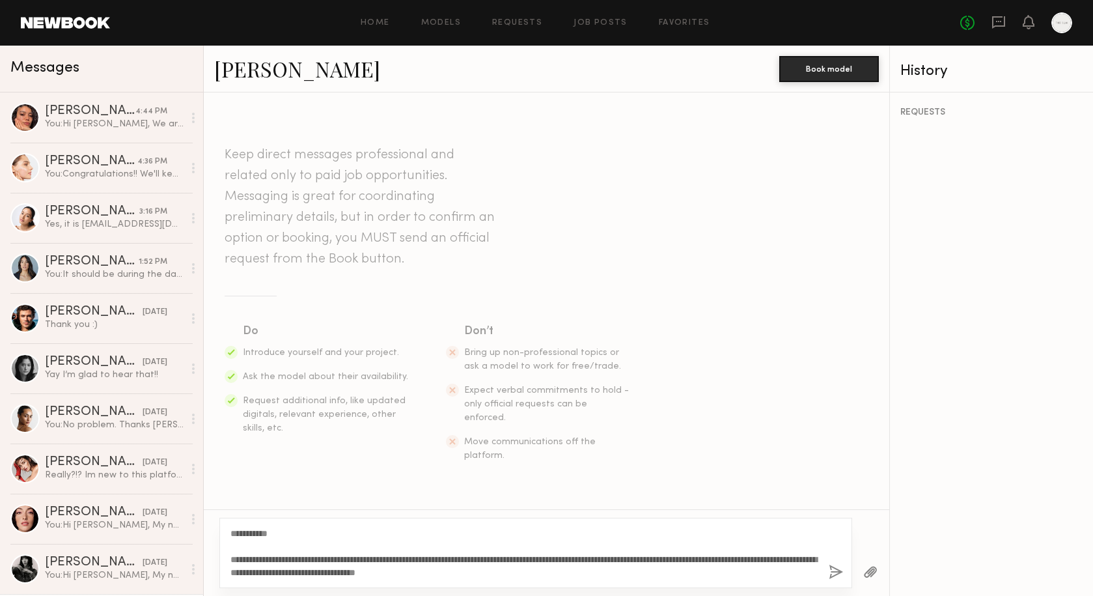
click at [777, 558] on textarea "**********" at bounding box center [525, 553] width 588 height 52
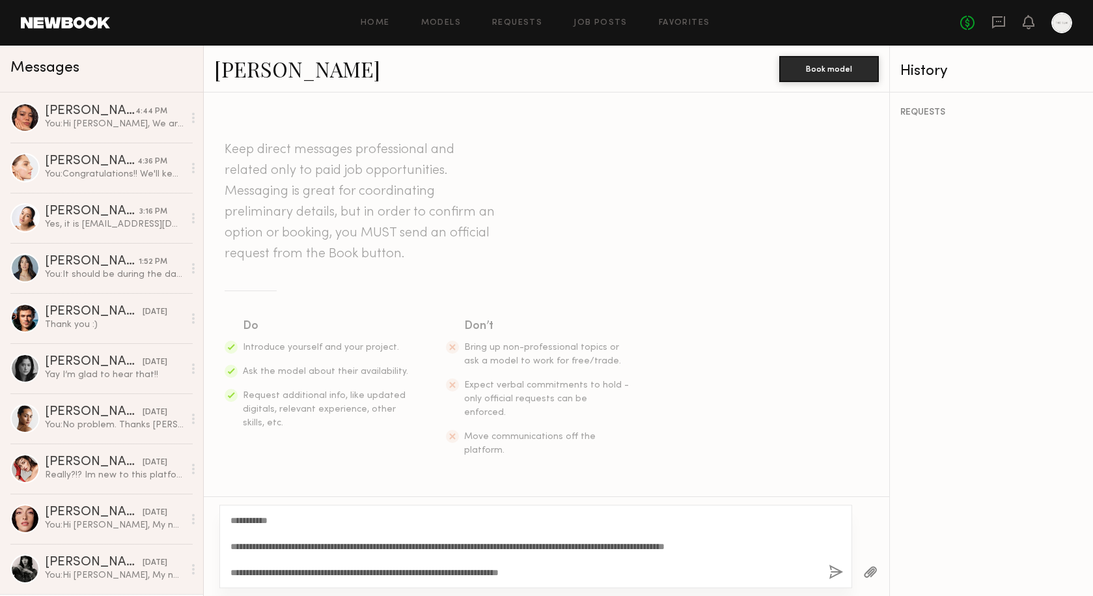
click at [512, 572] on textarea "**********" at bounding box center [525, 546] width 588 height 65
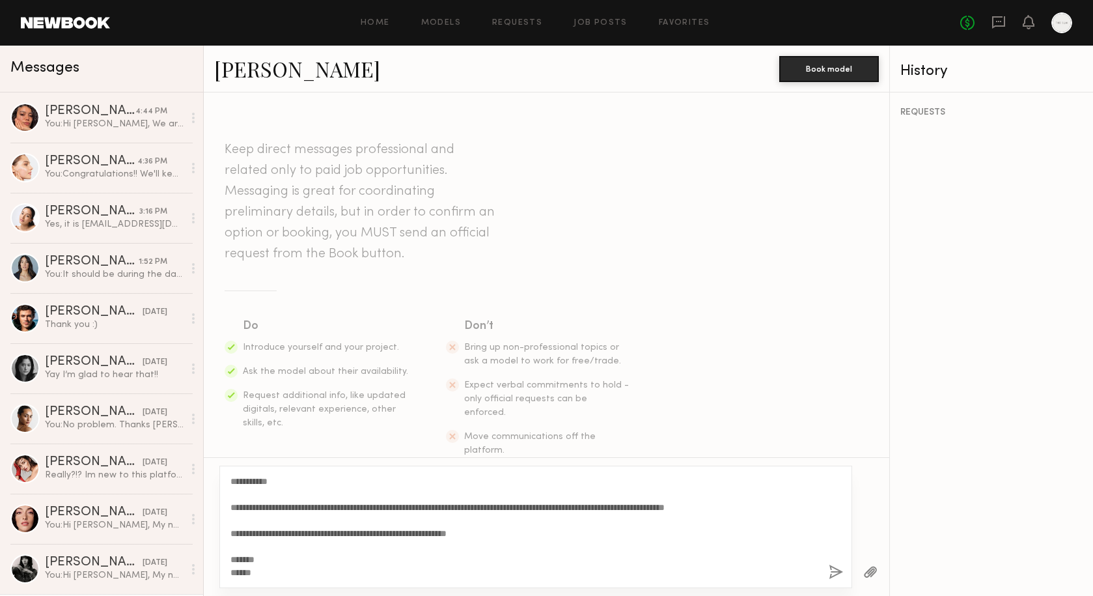
drag, startPoint x: 260, startPoint y: 558, endPoint x: 223, endPoint y: 558, distance: 37.8
click at [223, 558] on div "**********" at bounding box center [535, 527] width 633 height 122
type textarea "**********"
click at [837, 575] on button "button" at bounding box center [836, 573] width 14 height 16
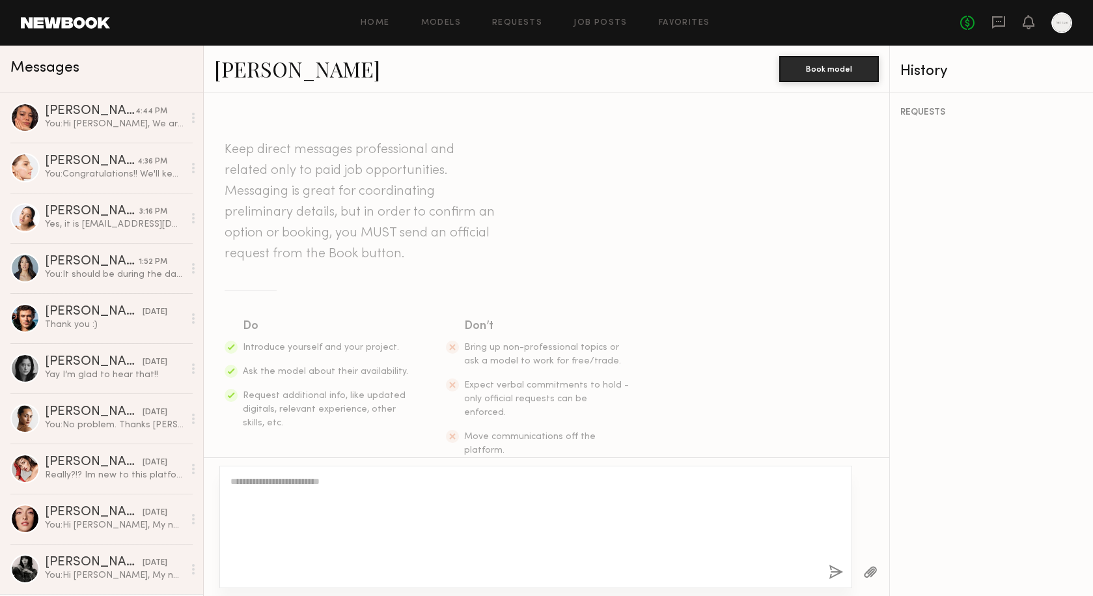
scroll to position [233, 0]
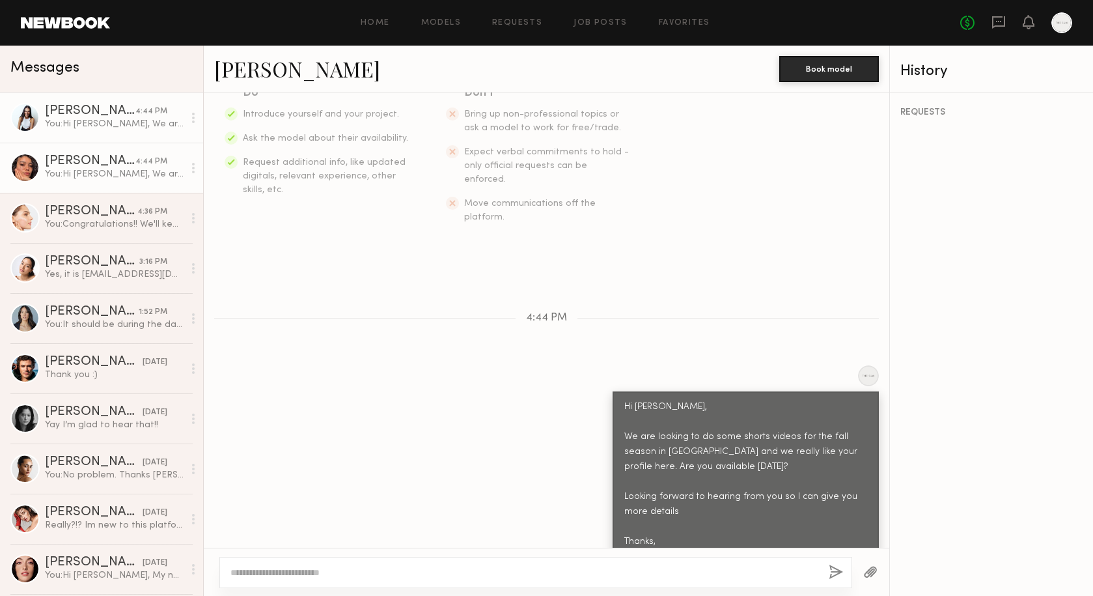
click at [105, 157] on div "[PERSON_NAME]" at bounding box center [90, 161] width 91 height 13
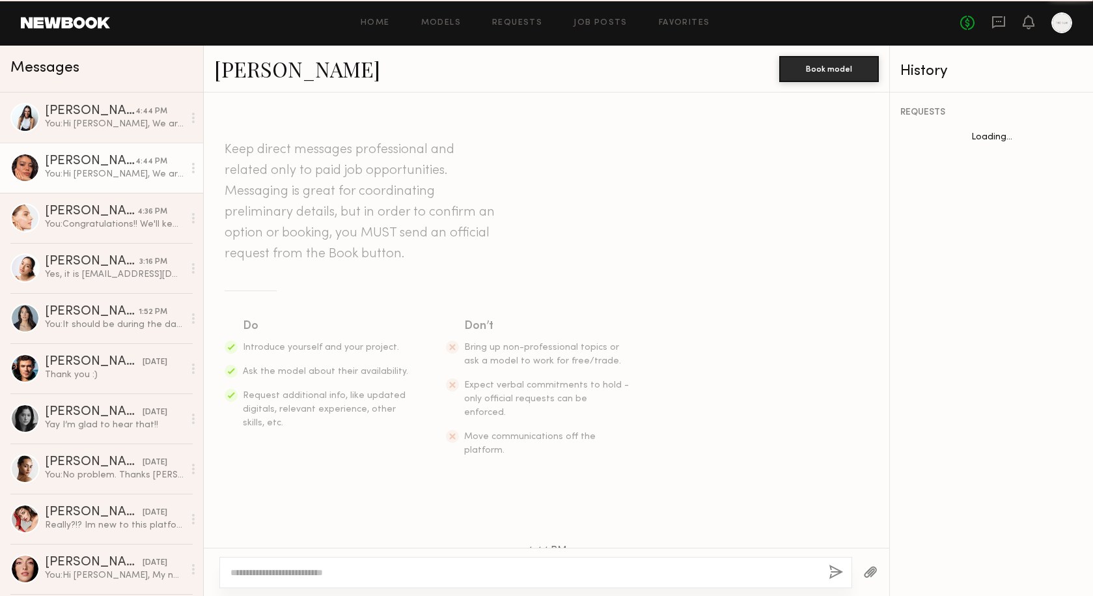
scroll to position [219, 0]
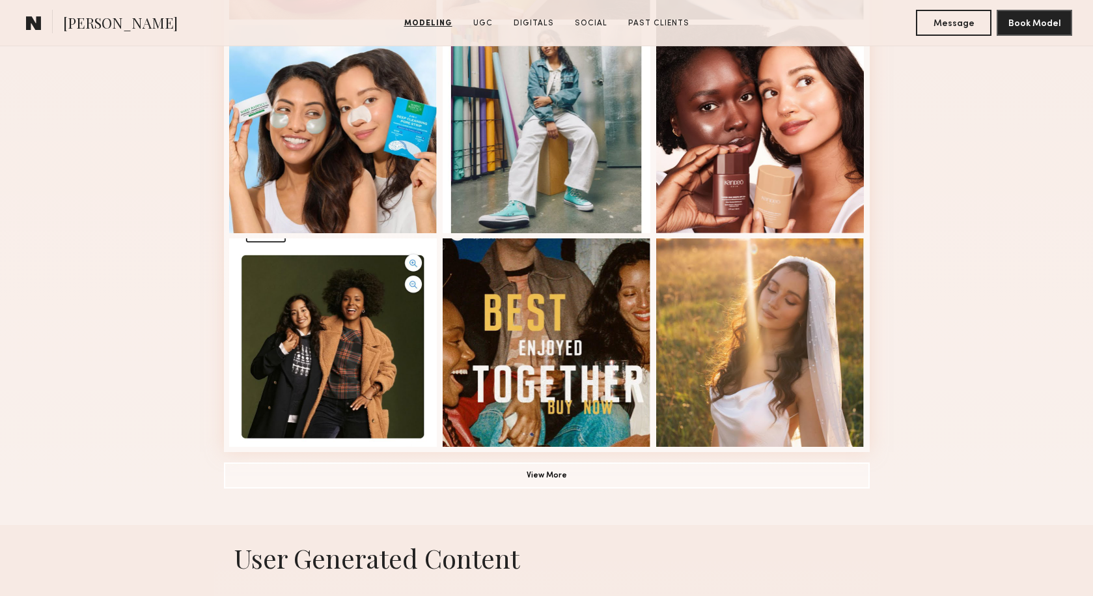
scroll to position [801, 0]
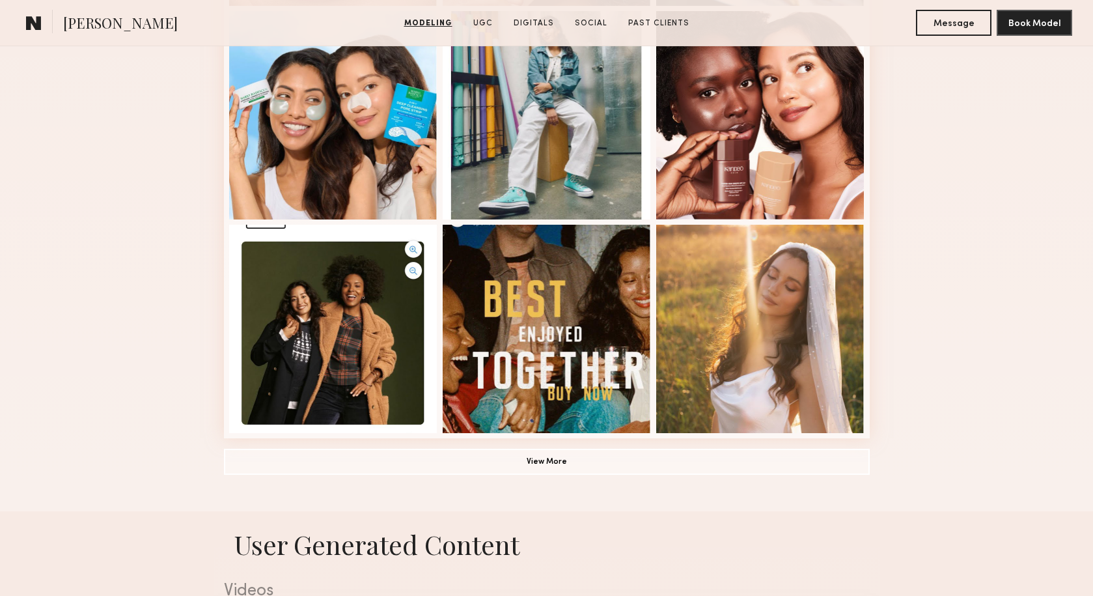
click at [554, 460] on button "View More" at bounding box center [547, 462] width 646 height 26
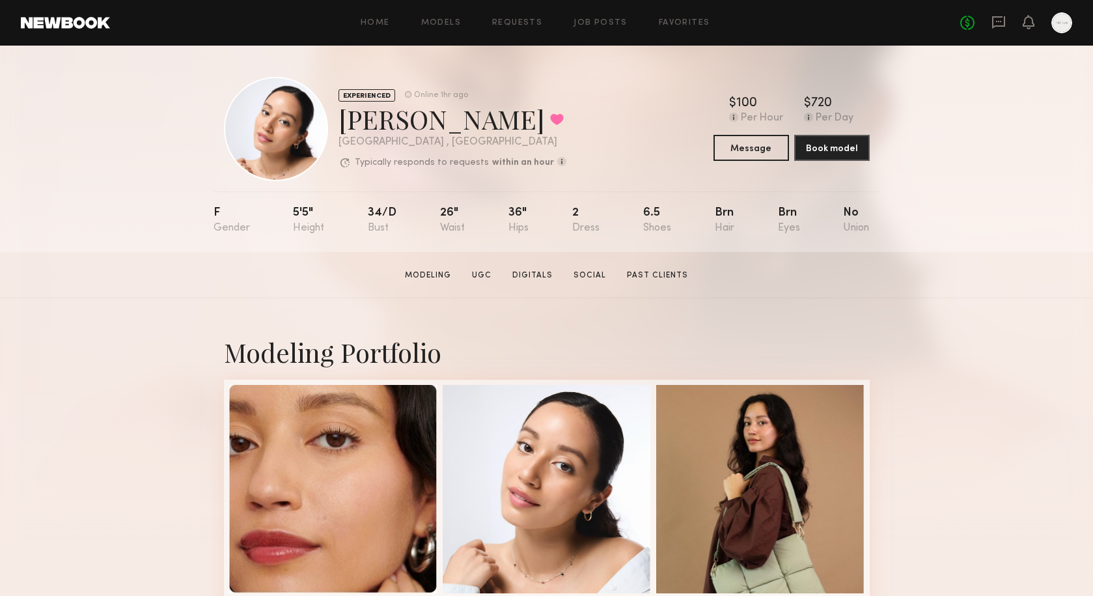
scroll to position [0, 0]
click at [587, 274] on link "Social" at bounding box center [589, 276] width 43 height 12
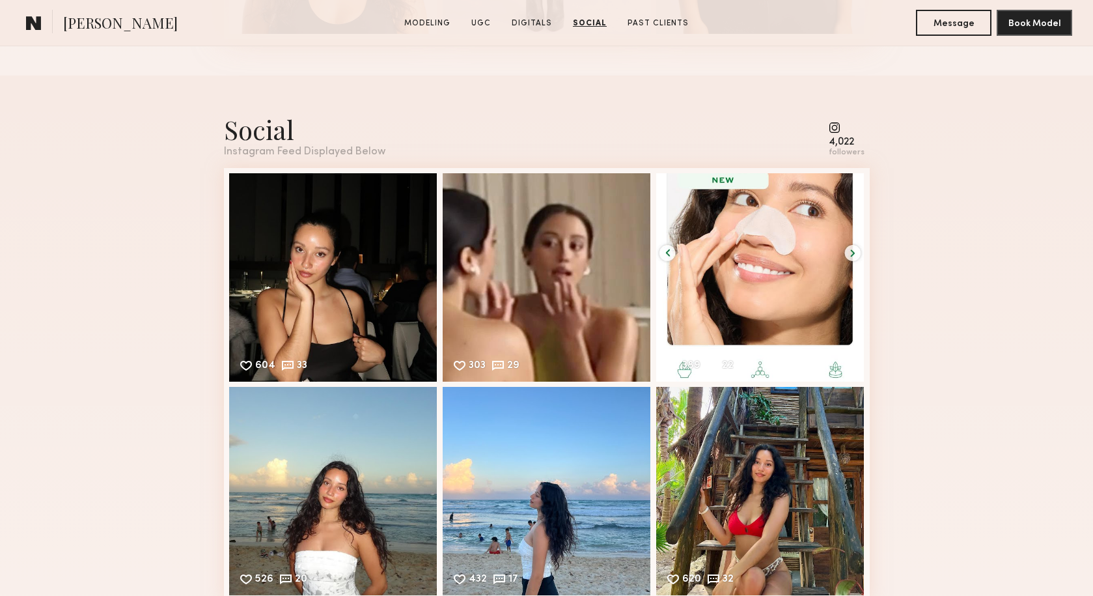
click at [839, 128] on common-icon at bounding box center [847, 128] width 36 height 12
